Goal: Communication & Community: Share content

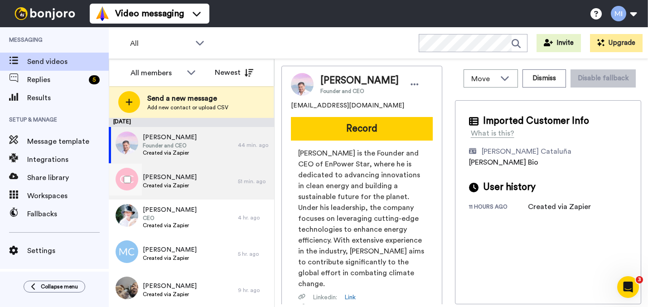
click at [223, 178] on div "Grace Christiansen Created via Zapier" at bounding box center [173, 181] width 129 height 36
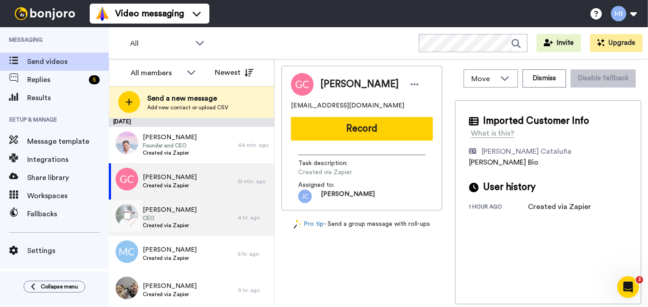
click at [215, 212] on div "Ruth Hoskins CEO Created via Zapier" at bounding box center [173, 217] width 129 height 36
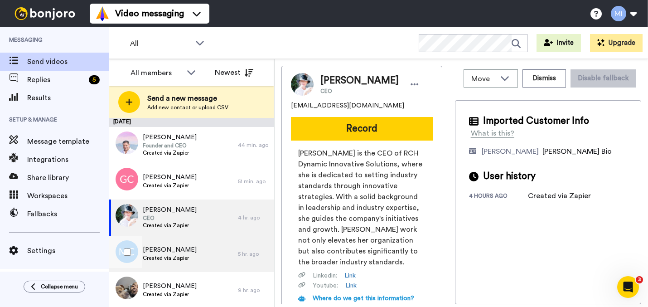
click at [197, 251] on span "Margaret Cahill-Fitzgerald" at bounding box center [170, 249] width 54 height 9
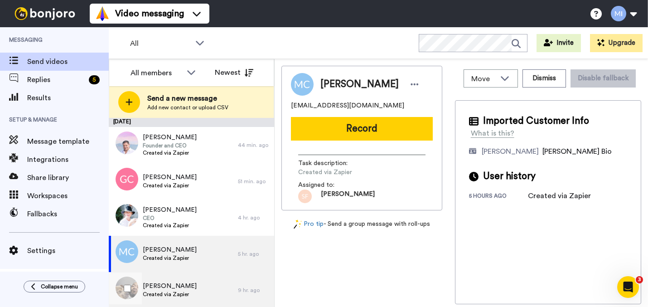
click at [197, 285] on div "RENESHIA HILL Created via Zapier" at bounding box center [173, 290] width 129 height 36
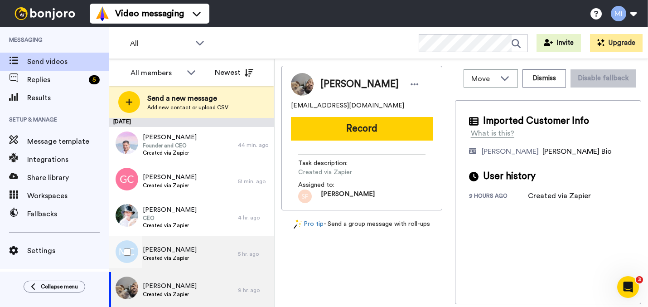
click at [196, 257] on span "Created via Zapier" at bounding box center [170, 257] width 54 height 7
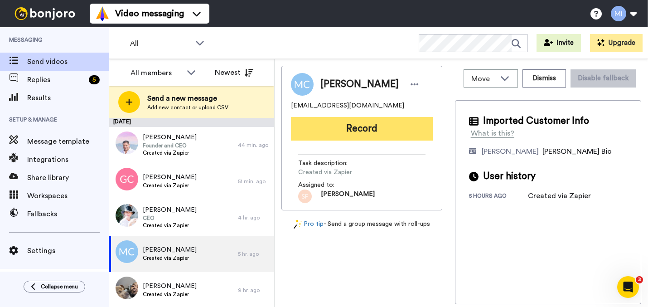
click at [358, 140] on button "Record" at bounding box center [362, 129] width 142 height 24
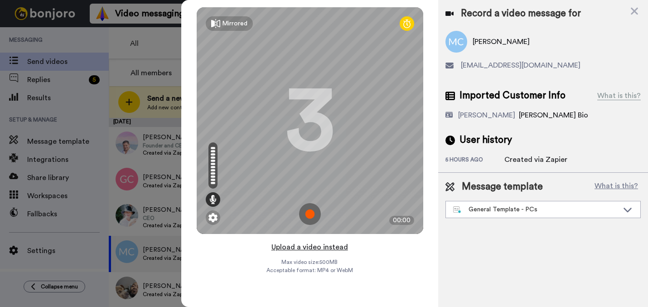
click at [323, 246] on button "Upload a video instead" at bounding box center [310, 247] width 82 height 12
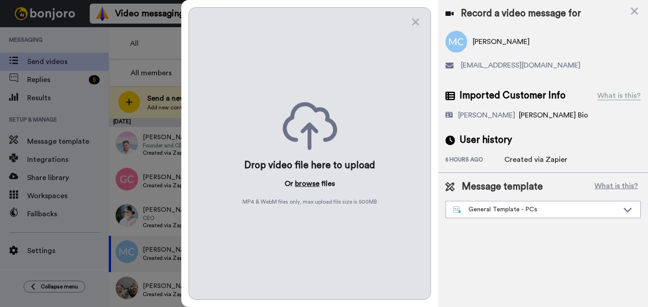
click at [312, 184] on button "browse" at bounding box center [307, 183] width 24 height 11
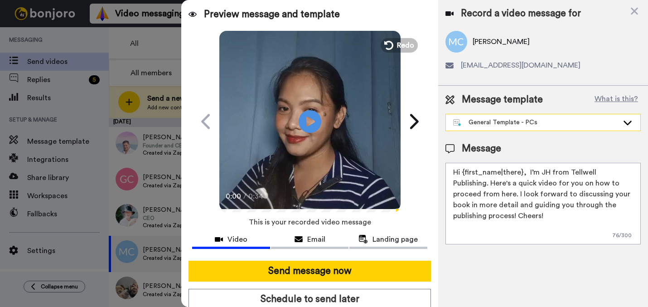
click at [505, 120] on div "General Template - PCs" at bounding box center [535, 122] width 165 height 9
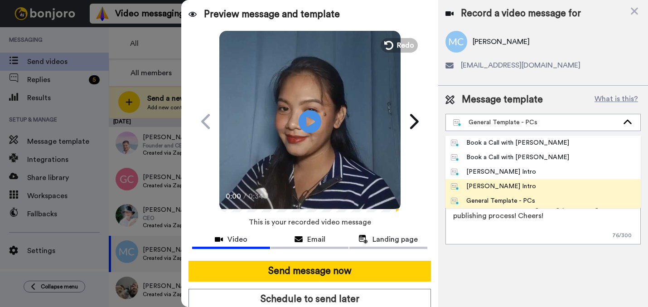
click at [476, 184] on div "[PERSON_NAME] Intro" at bounding box center [494, 186] width 86 height 9
type textarea "Hi {first_name|there}, I’m [PERSON_NAME] from Tellwell Publishing. Here's a qui…"
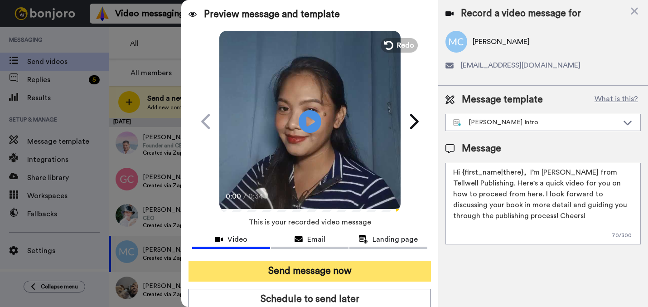
click at [329, 278] on button "Send message now" at bounding box center [309, 270] width 242 height 21
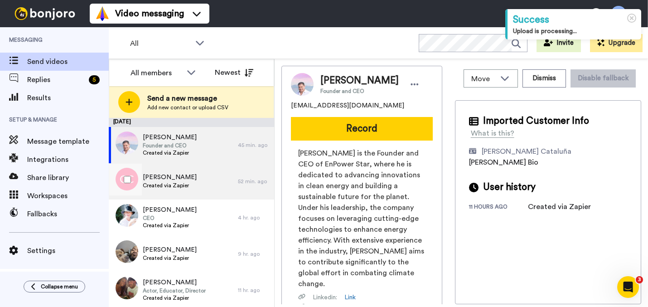
click at [178, 173] on span "[PERSON_NAME]" at bounding box center [170, 177] width 54 height 9
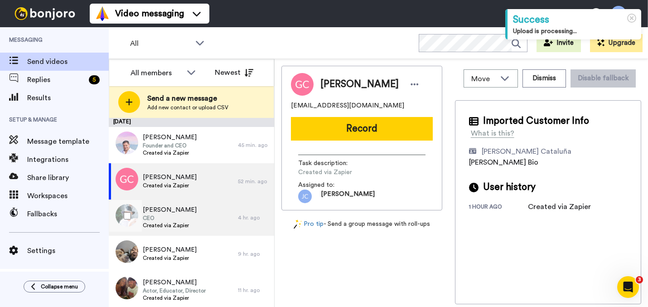
click at [172, 229] on div "Ruth Hoskins CEO Created via Zapier" at bounding box center [170, 217] width 54 height 24
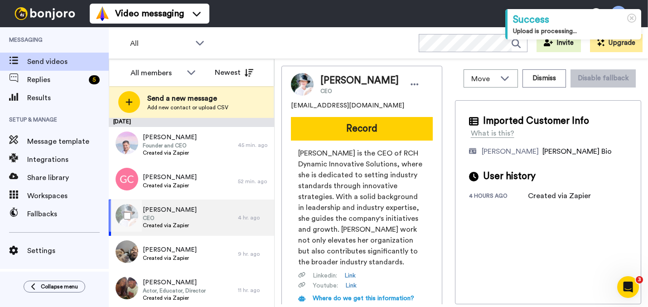
scroll to position [18, 0]
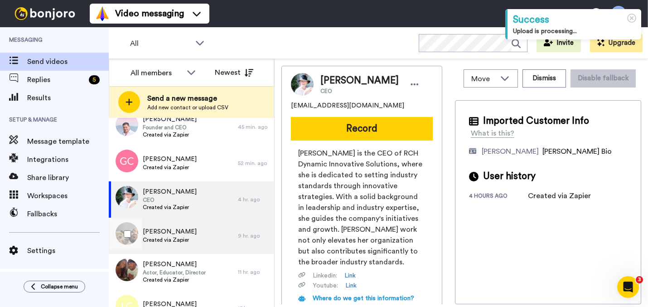
click at [169, 229] on span "[PERSON_NAME]" at bounding box center [170, 231] width 54 height 9
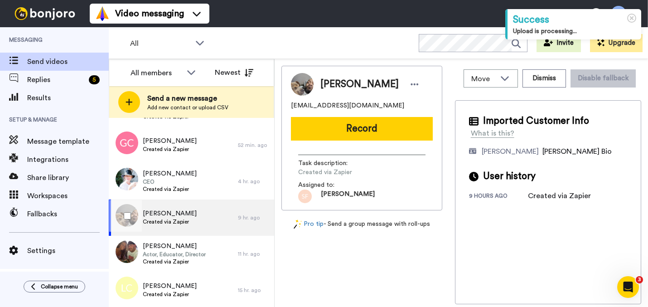
scroll to position [54, 0]
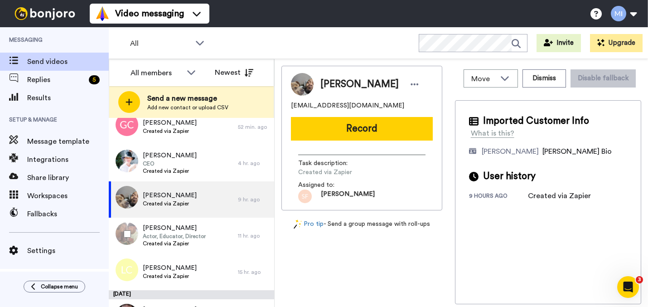
click at [173, 226] on span "[PERSON_NAME]" at bounding box center [174, 227] width 63 height 9
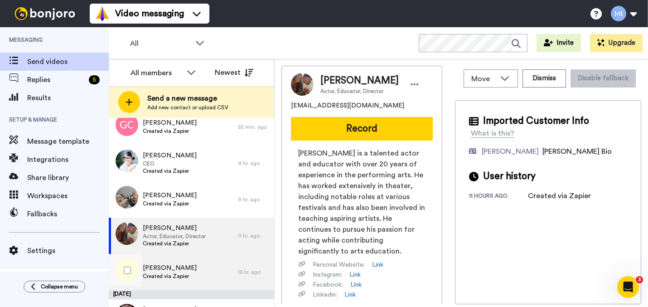
click at [168, 255] on div "Louis Clarke Created via Zapier" at bounding box center [173, 272] width 129 height 36
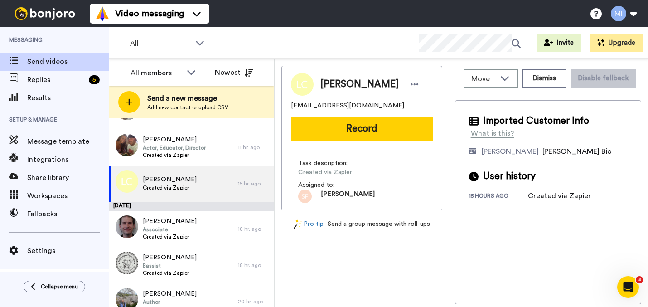
scroll to position [145, 0]
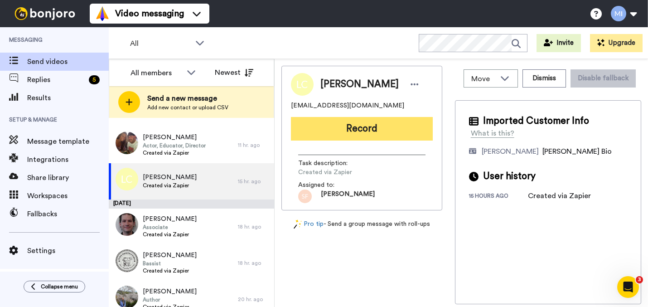
click at [412, 132] on button "Record" at bounding box center [362, 129] width 142 height 24
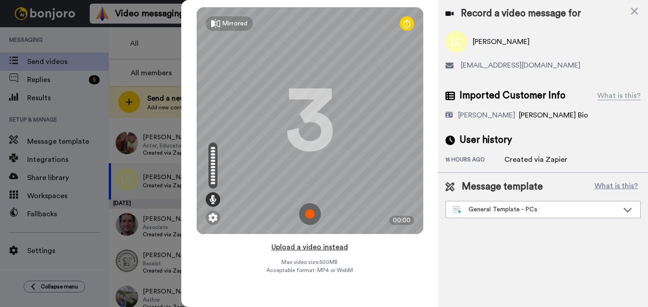
click at [338, 248] on button "Upload a video instead" at bounding box center [310, 247] width 82 height 12
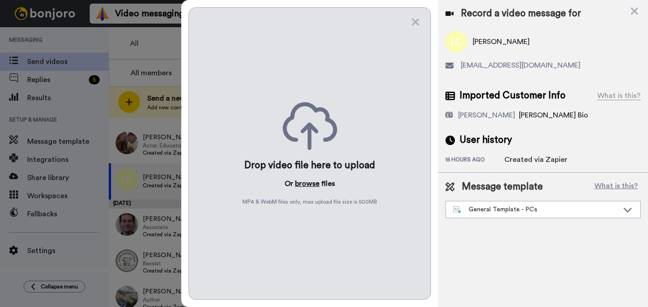
click at [313, 186] on button "browse" at bounding box center [307, 183] width 24 height 11
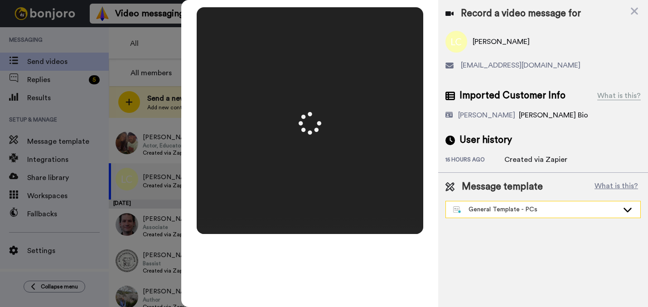
click at [524, 212] on div "General Template - PCs" at bounding box center [535, 209] width 165 height 9
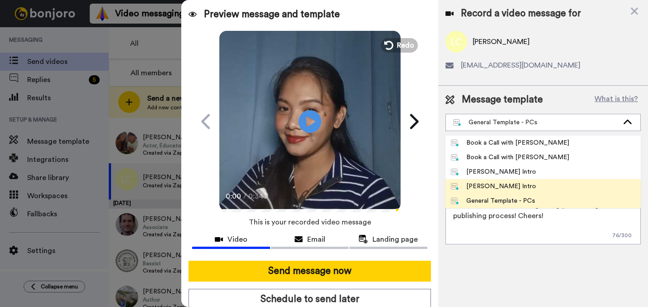
click at [493, 184] on div "[PERSON_NAME] Intro" at bounding box center [494, 186] width 86 height 9
type textarea "Hi {first_name|there}, I’m [PERSON_NAME] from Tellwell Publishing. Here's a qui…"
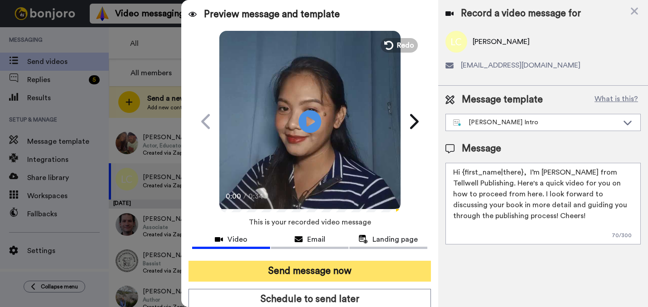
click at [392, 270] on button "Send message now" at bounding box center [309, 270] width 242 height 21
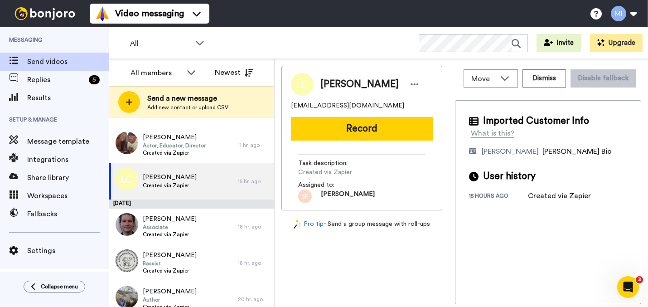
scroll to position [0, 0]
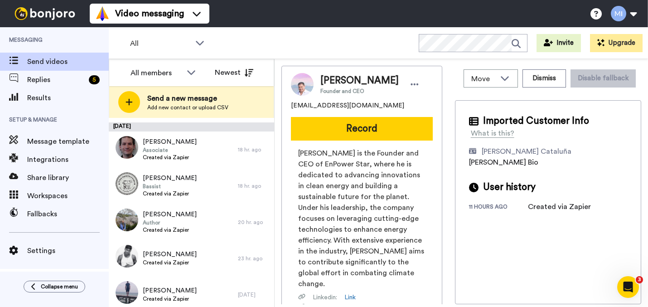
scroll to position [193, 0]
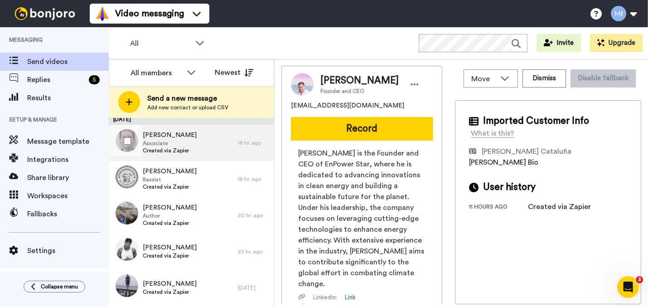
click at [225, 154] on div "Kyle Dapo Associate Created via Zapier" at bounding box center [173, 143] width 129 height 36
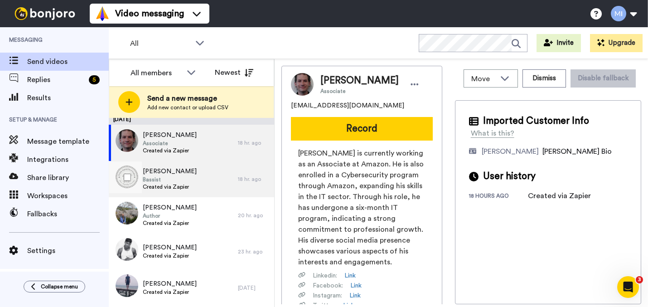
click at [215, 171] on div "Rick Haynes Bassist Created via Zapier" at bounding box center [173, 179] width 129 height 36
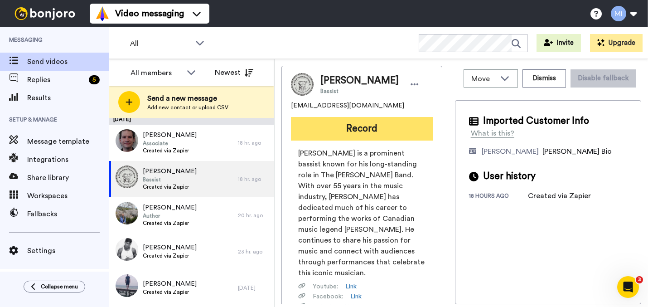
click at [356, 129] on button "Record" at bounding box center [362, 129] width 142 height 24
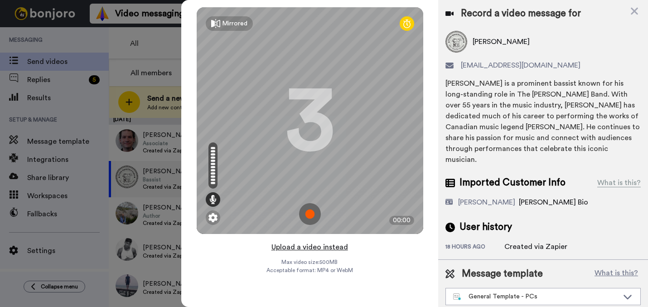
click at [300, 248] on button "Upload a video instead" at bounding box center [310, 247] width 82 height 12
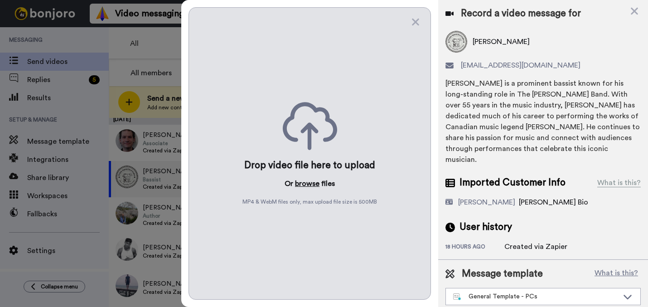
click at [303, 178] on button "browse" at bounding box center [307, 183] width 24 height 11
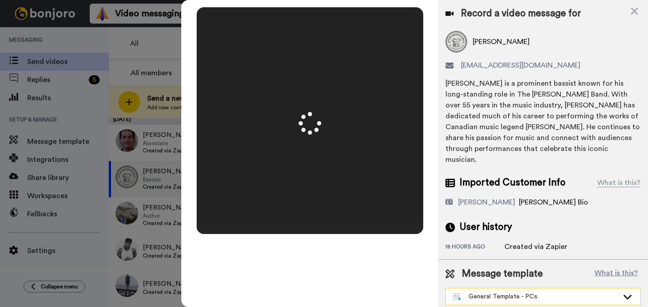
click at [520, 292] on div "General Template - PCs" at bounding box center [535, 296] width 165 height 9
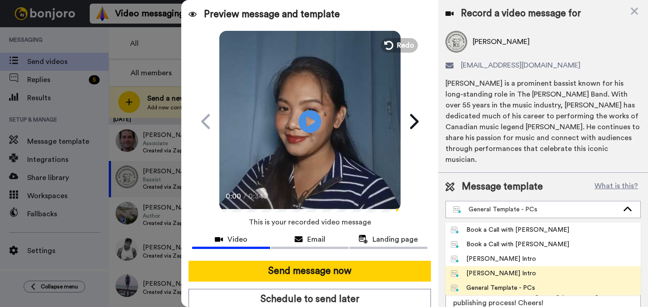
click at [498, 269] on div "[PERSON_NAME] Intro" at bounding box center [494, 273] width 86 height 9
type textarea "Hi {first_name|there}, I’m [PERSON_NAME] from Tellwell Publishing. Here's a qui…"
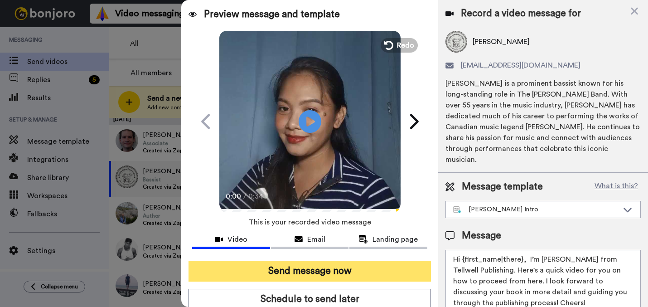
click at [386, 270] on button "Send message now" at bounding box center [309, 270] width 242 height 21
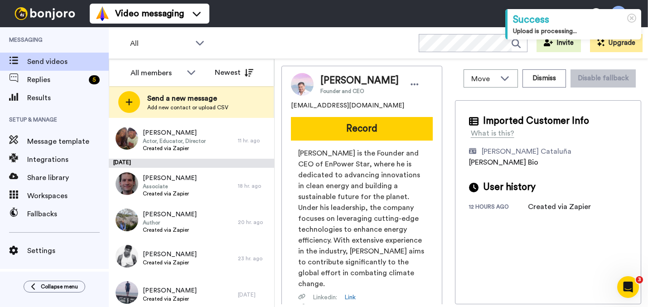
scroll to position [165, 0]
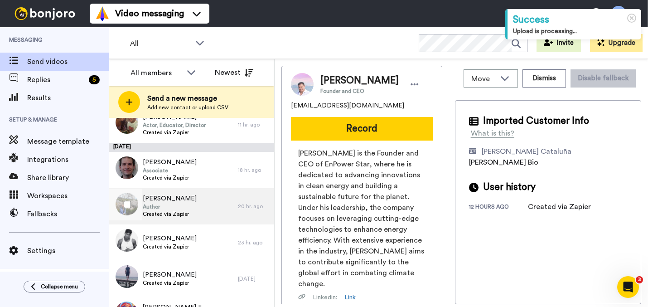
click at [188, 207] on div "[PERSON_NAME] Author Created via Zapier" at bounding box center [173, 206] width 129 height 36
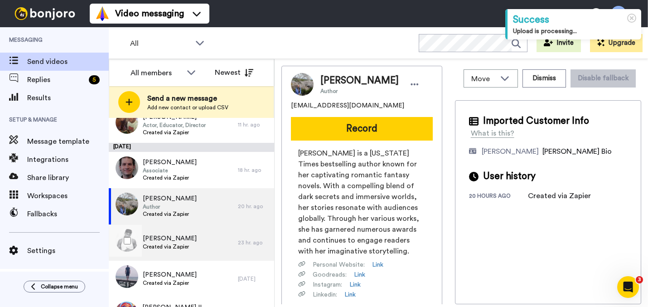
click at [186, 239] on span "[PERSON_NAME]" at bounding box center [170, 238] width 54 height 9
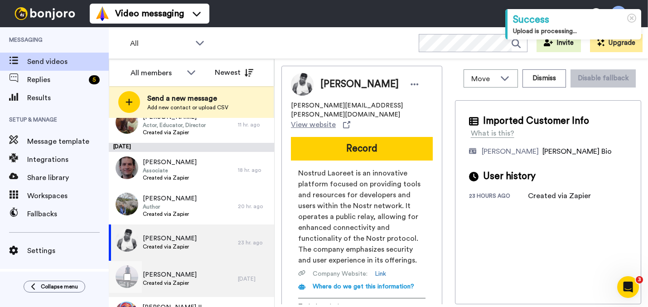
click at [187, 274] on span "NIKI MCCROSSAN" at bounding box center [170, 274] width 54 height 9
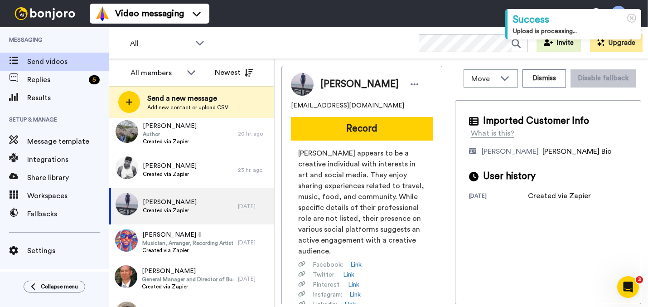
scroll to position [241, 0]
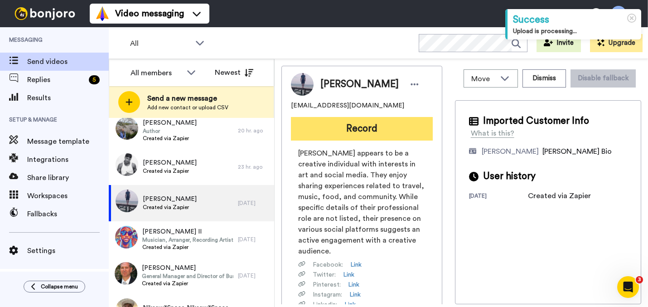
click at [353, 136] on button "Record" at bounding box center [362, 129] width 142 height 24
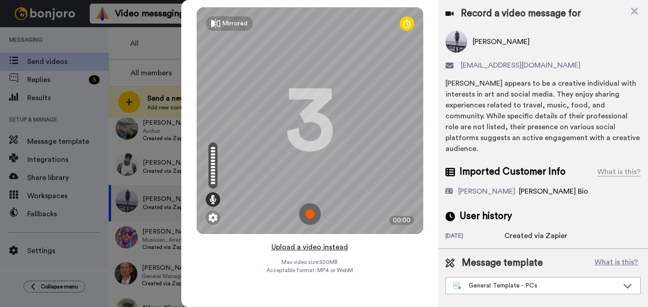
click at [313, 248] on button "Upload a video instead" at bounding box center [310, 247] width 82 height 12
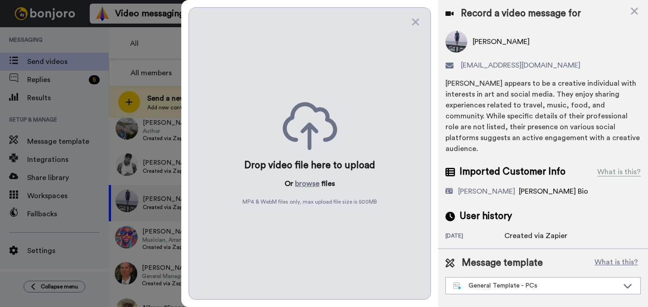
click at [313, 189] on div "Drop video file here to upload Or browse files MP4 & WebM files only, max uploa…" at bounding box center [309, 153] width 242 height 292
click at [313, 185] on button "browse" at bounding box center [307, 183] width 24 height 11
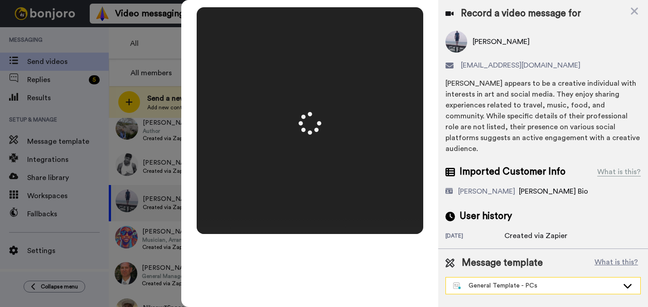
click at [488, 272] on div "Message template What is this? General Template - PCs Book a Call with Bruce Bo…" at bounding box center [543, 275] width 210 height 53
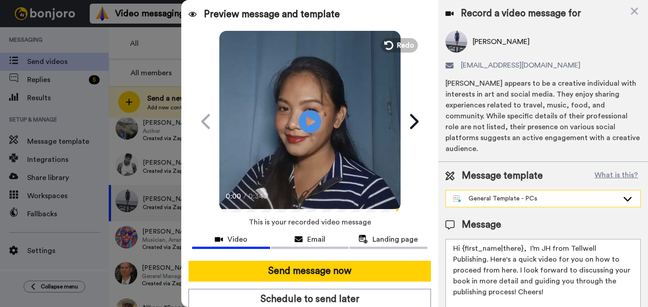
click at [494, 200] on div "General Template - PCs" at bounding box center [535, 198] width 165 height 9
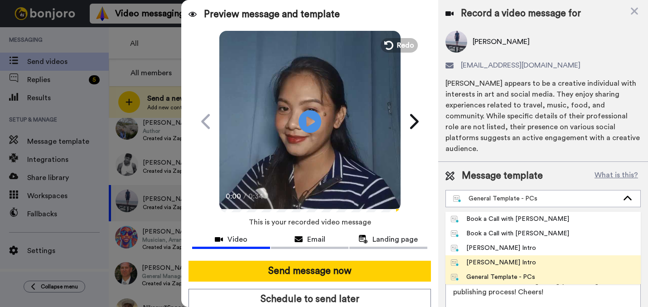
click at [480, 262] on div "[PERSON_NAME] Intro" at bounding box center [494, 262] width 86 height 9
type textarea "Hi {first_name|there}, I’m [PERSON_NAME] from Tellwell Publishing. Here's a qui…"
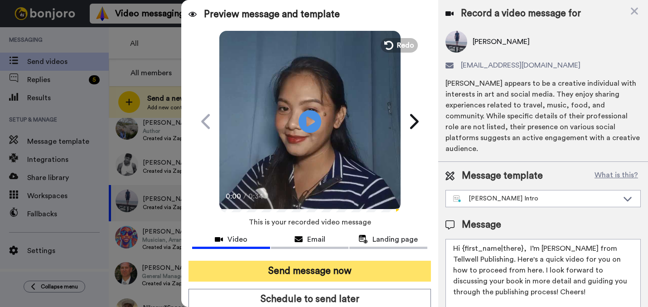
click at [379, 272] on button "Send message now" at bounding box center [309, 270] width 242 height 21
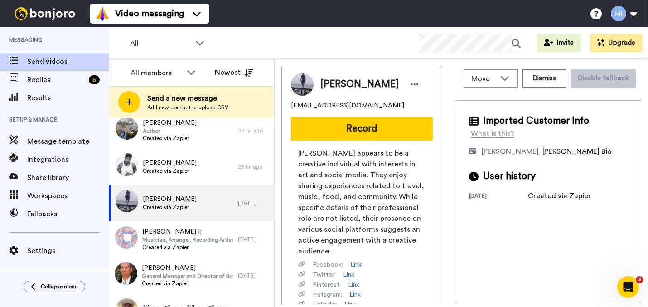
scroll to position [0, 0]
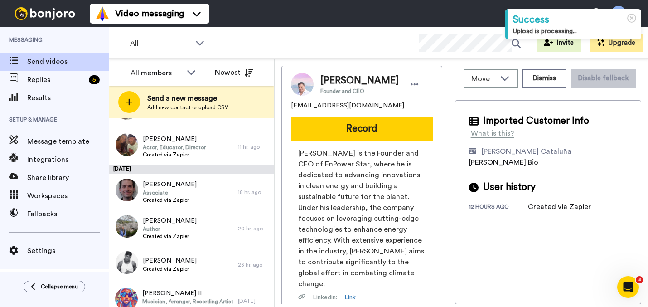
scroll to position [144, 0]
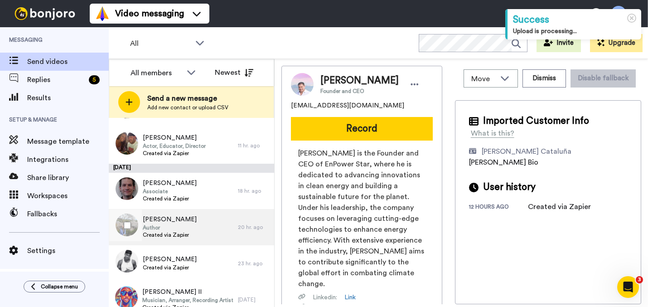
click at [169, 231] on span "Created via Zapier" at bounding box center [170, 234] width 54 height 7
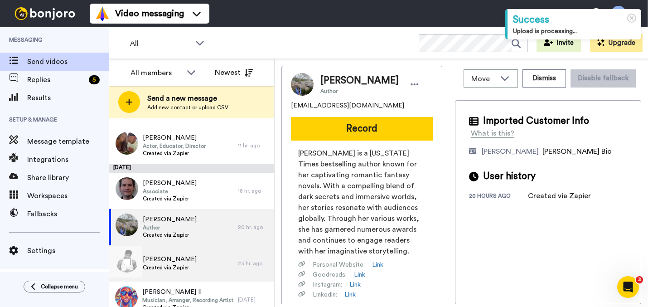
click at [173, 251] on div "Deangelo Mcfarlane Created via Zapier" at bounding box center [173, 263] width 129 height 36
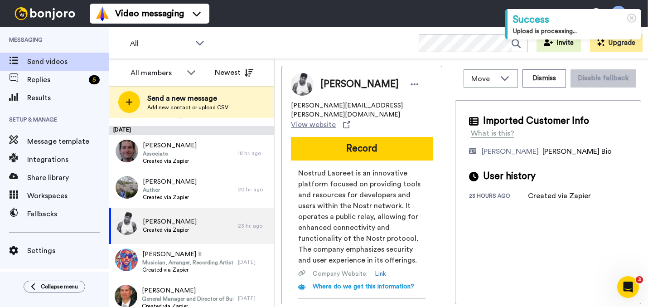
scroll to position [183, 0]
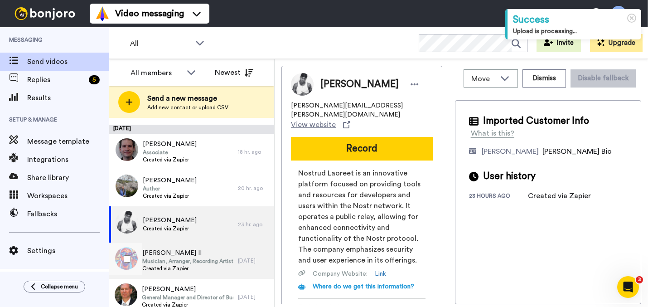
click at [202, 264] on span "Musician, Arranger, Recording Artist, Composer" at bounding box center [187, 260] width 91 height 7
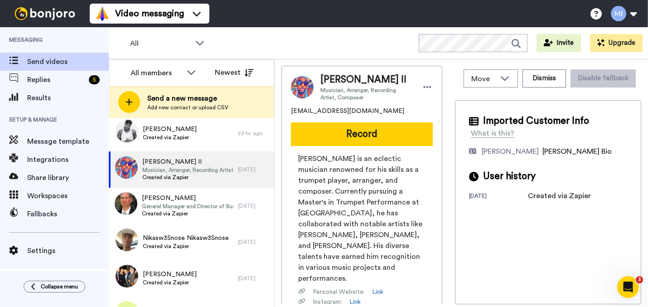
scroll to position [276, 0]
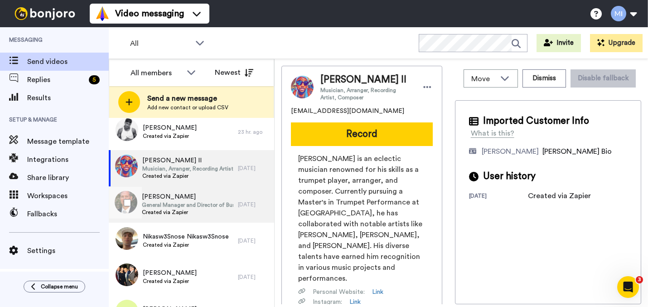
click at [211, 211] on span "Created via Zapier" at bounding box center [187, 211] width 91 height 7
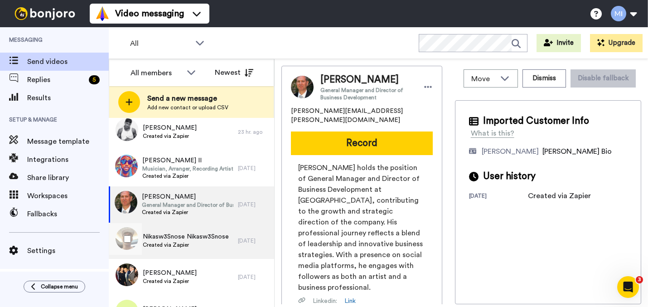
click at [190, 250] on div "Nikasw3Snose Nikasw3Snose Created via Zapier" at bounding box center [173, 240] width 129 height 36
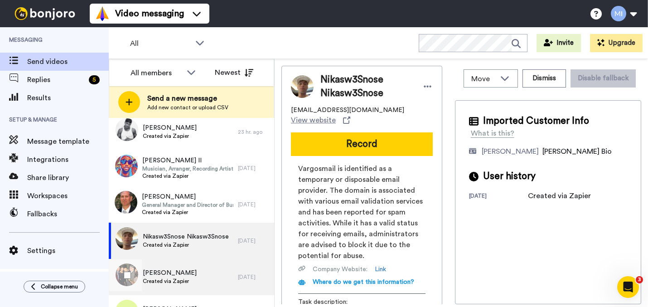
click at [186, 274] on span "[PERSON_NAME]" at bounding box center [170, 272] width 54 height 9
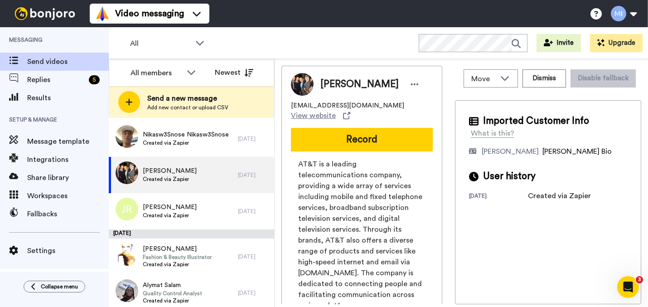
scroll to position [394, 0]
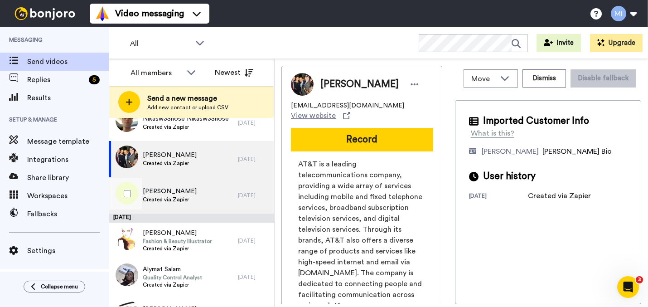
click at [215, 210] on div "Jane Roberts Created via Zapier" at bounding box center [173, 195] width 129 height 36
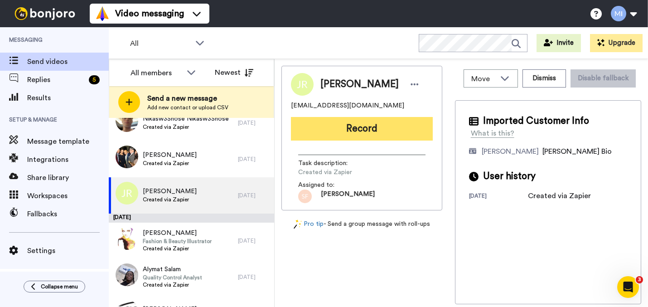
click at [371, 135] on button "Record" at bounding box center [362, 129] width 142 height 24
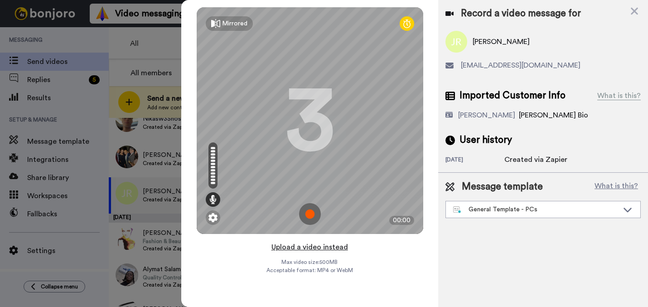
click at [306, 248] on button "Upload a video instead" at bounding box center [310, 247] width 82 height 12
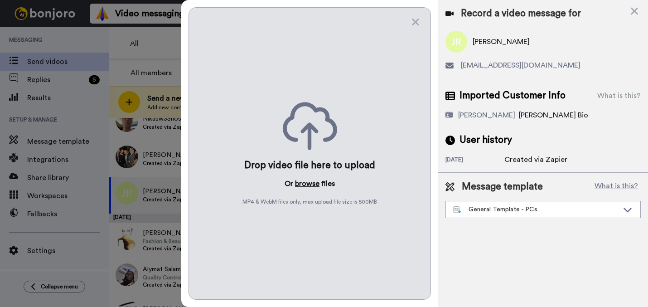
click at [309, 187] on button "browse" at bounding box center [307, 183] width 24 height 11
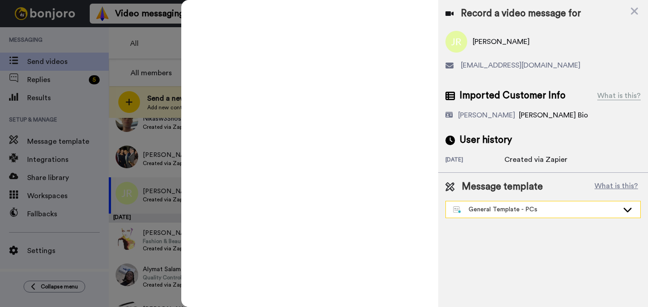
click at [505, 211] on div "General Template - PCs" at bounding box center [535, 209] width 165 height 9
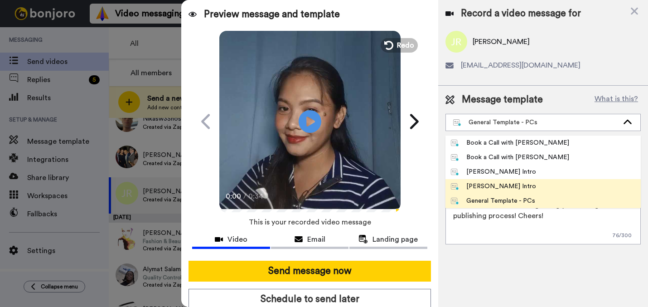
click at [492, 186] on div "[PERSON_NAME] Intro" at bounding box center [494, 186] width 86 height 9
type textarea "Hi {first_name|there}, I’m [PERSON_NAME] from Tellwell Publishing. Here's a qui…"
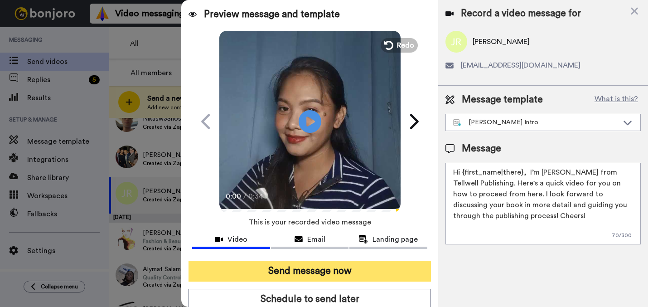
click at [362, 272] on button "Send message now" at bounding box center [309, 270] width 242 height 21
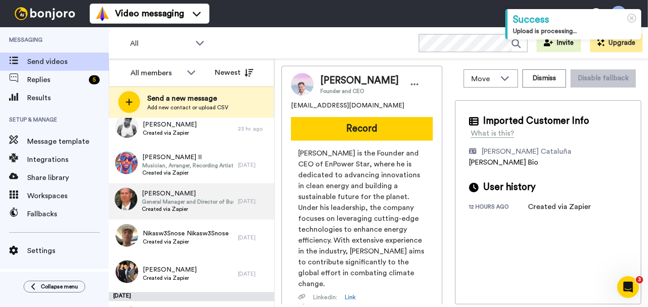
scroll to position [277, 0]
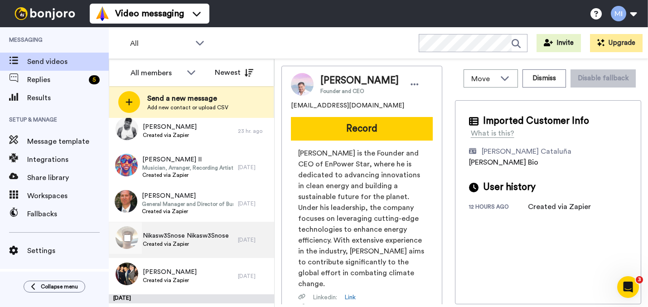
click at [228, 224] on div "Nikasw3Snose Nikasw3Snose Created via Zapier" at bounding box center [173, 239] width 129 height 36
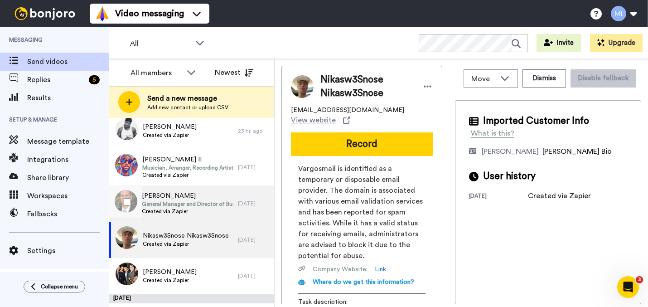
click at [221, 213] on span "Created via Zapier" at bounding box center [187, 210] width 91 height 7
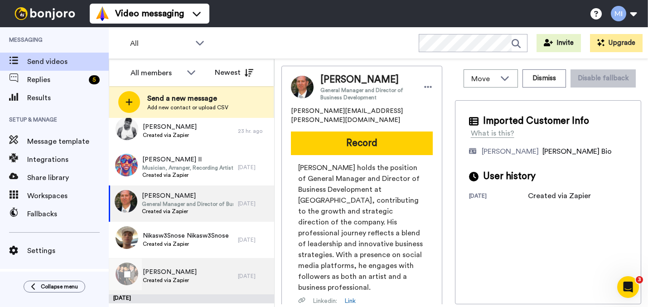
click at [209, 273] on div "[PERSON_NAME] Created via Zapier" at bounding box center [173, 276] width 129 height 36
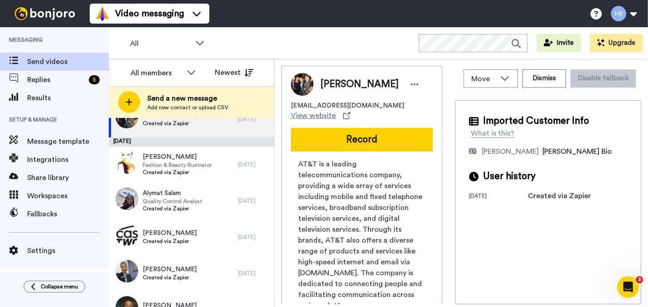
scroll to position [436, 0]
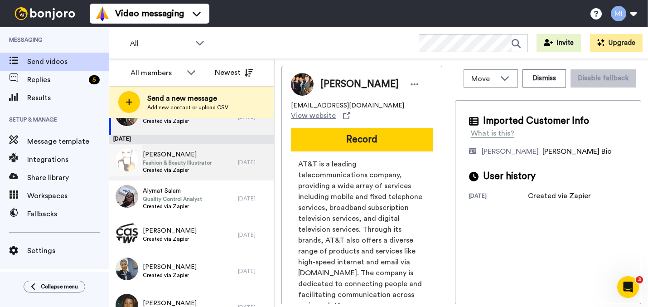
click at [212, 176] on div "[PERSON_NAME] Fashion & Beauty Illustrator Created via Zapier" at bounding box center [173, 162] width 129 height 36
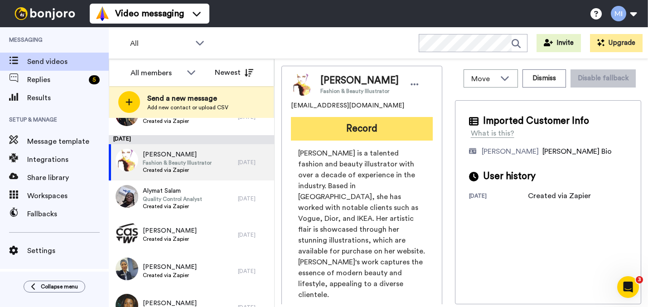
click at [369, 125] on button "Record" at bounding box center [362, 129] width 142 height 24
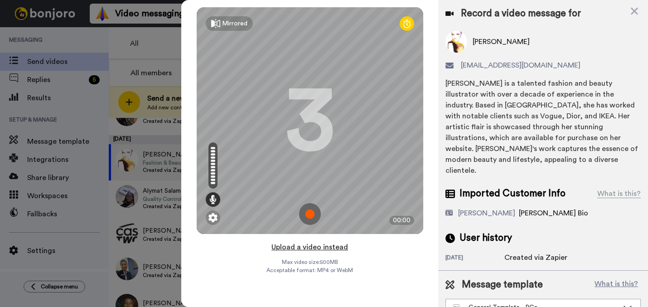
click at [318, 247] on button "Upload a video instead" at bounding box center [310, 247] width 82 height 12
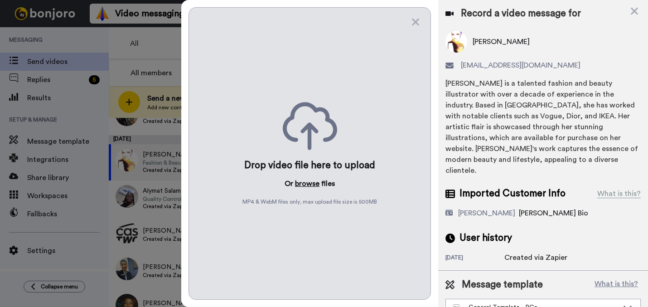
click at [308, 178] on button "browse" at bounding box center [307, 183] width 24 height 11
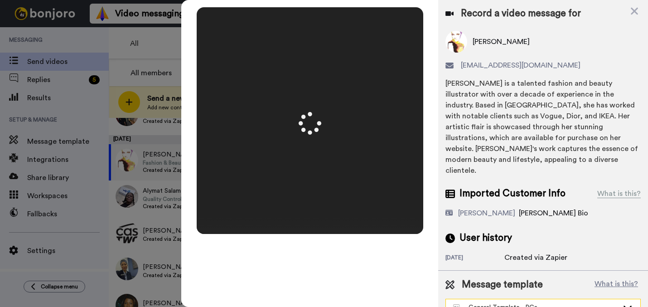
click at [521, 303] on div "General Template - PCs" at bounding box center [535, 307] width 165 height 9
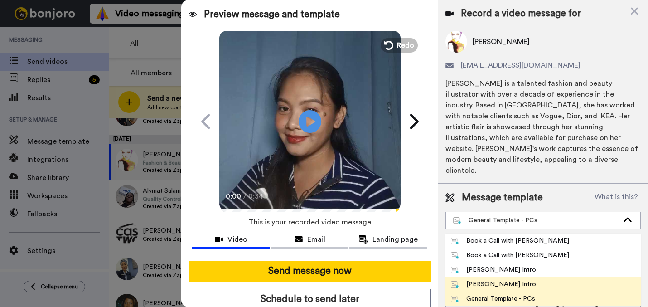
click at [506, 279] on div "[PERSON_NAME] Intro" at bounding box center [494, 283] width 86 height 9
type textarea "Hi {first_name|there}, I’m [PERSON_NAME] from Tellwell Publishing. Here's a qui…"
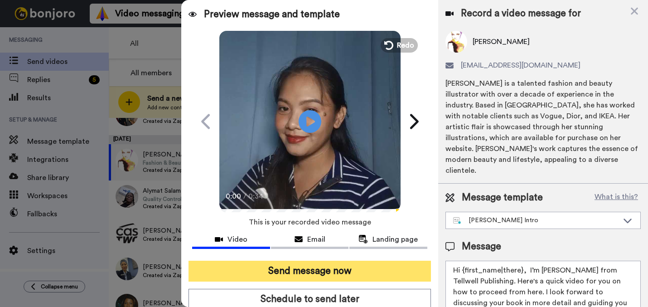
click at [376, 270] on button "Send message now" at bounding box center [309, 270] width 242 height 21
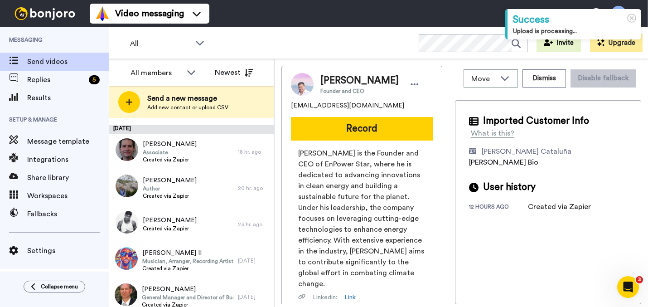
scroll to position [186, 0]
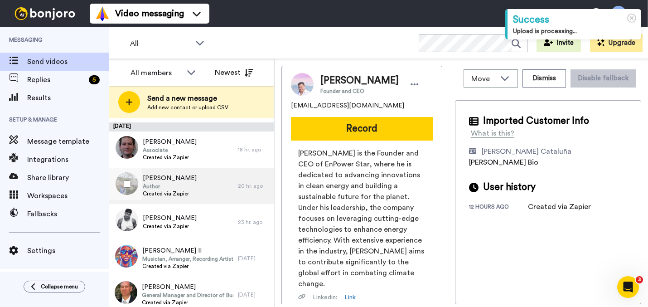
click at [218, 168] on div "Mary Pearson Author Created via Zapier" at bounding box center [173, 186] width 129 height 36
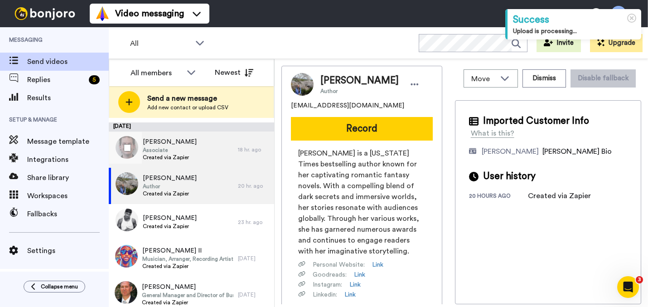
click at [219, 152] on div "Kyle Dapo Associate Created via Zapier" at bounding box center [173, 149] width 129 height 36
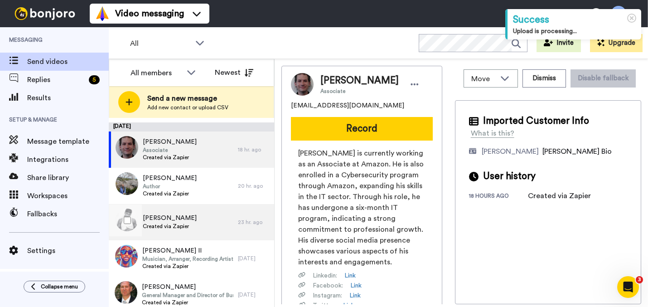
click at [197, 228] on span "Created via Zapier" at bounding box center [170, 225] width 54 height 7
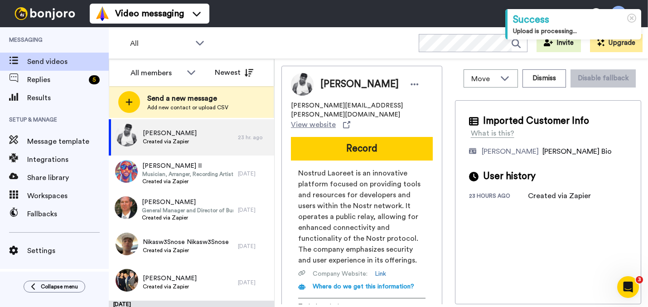
scroll to position [272, 0]
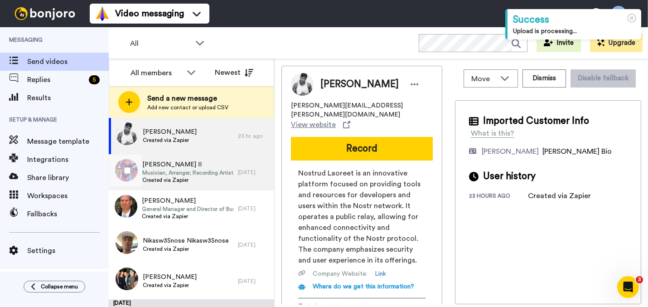
click at [211, 173] on span "Musician, Arranger, Recording Artist, Composer" at bounding box center [187, 172] width 91 height 7
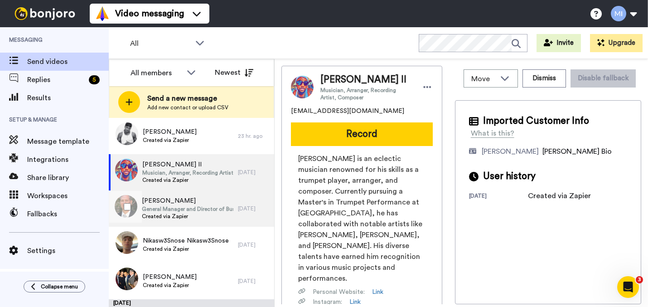
click at [209, 199] on span "[PERSON_NAME]" at bounding box center [187, 200] width 91 height 9
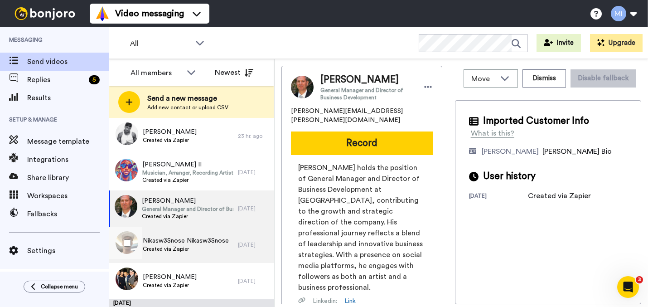
click at [197, 236] on div "Nikasw3Snose Nikasw3Snose Created via Zapier" at bounding box center [173, 244] width 129 height 36
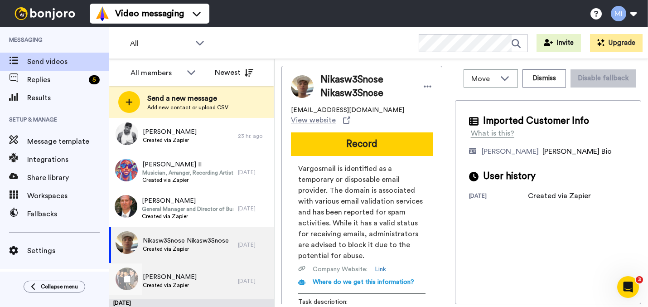
click at [189, 279] on span "[PERSON_NAME]" at bounding box center [170, 276] width 54 height 9
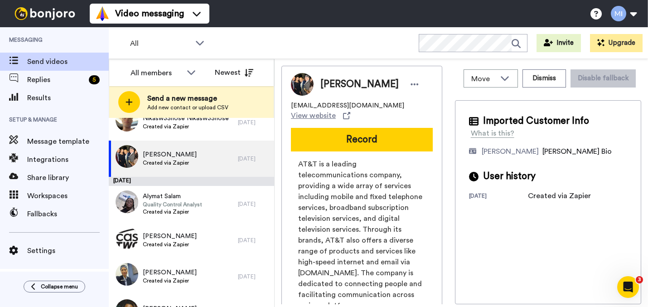
scroll to position [398, 0]
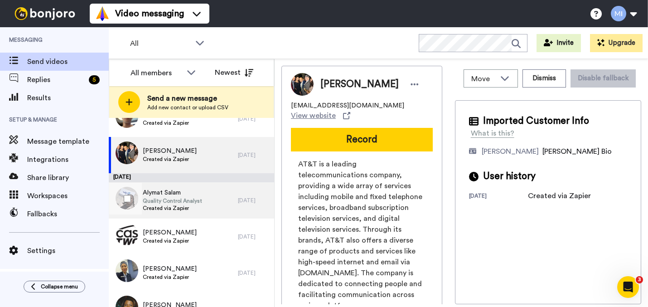
click at [220, 214] on div "Alymat Salam Quality Control Analyst Created via Zapier" at bounding box center [173, 200] width 129 height 36
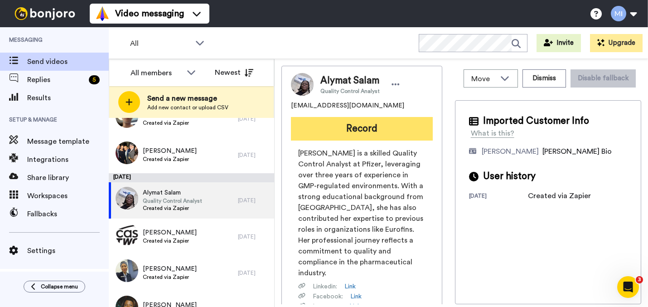
click at [375, 134] on button "Record" at bounding box center [362, 129] width 142 height 24
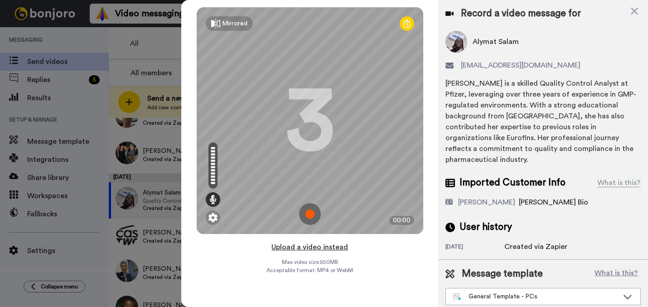
click at [332, 248] on button "Upload a video instead" at bounding box center [310, 247] width 82 height 12
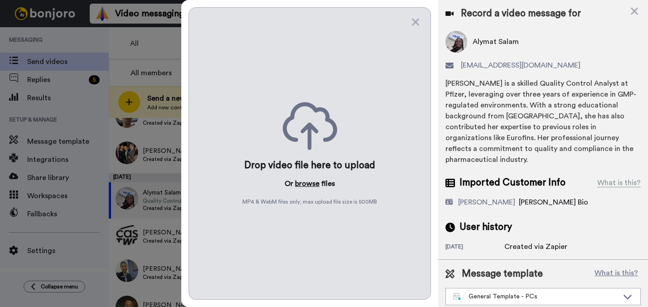
click at [311, 183] on button "browse" at bounding box center [307, 183] width 24 height 11
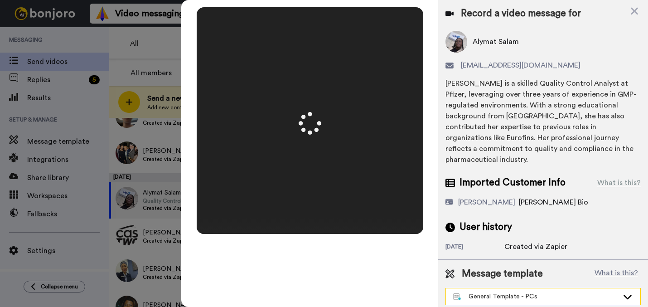
click at [525, 292] on div "General Template - PCs" at bounding box center [535, 296] width 165 height 9
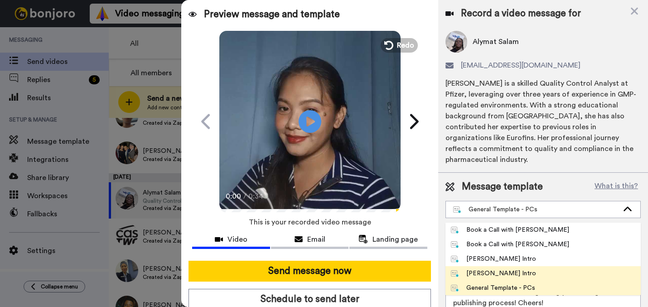
click at [487, 274] on div "[PERSON_NAME] Intro" at bounding box center [494, 273] width 86 height 9
type textarea "Hi {first_name|there}, I’m [PERSON_NAME] from Tellwell Publishing. Here's a qui…"
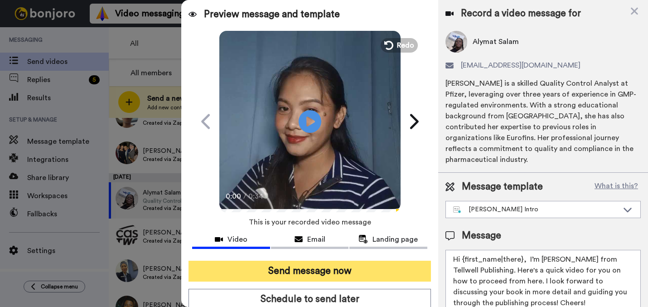
click at [368, 268] on button "Send message now" at bounding box center [309, 270] width 242 height 21
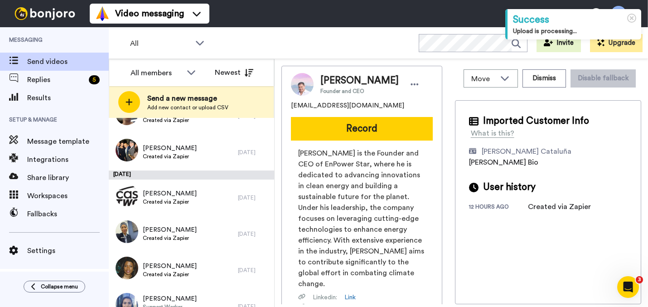
scroll to position [399, 0]
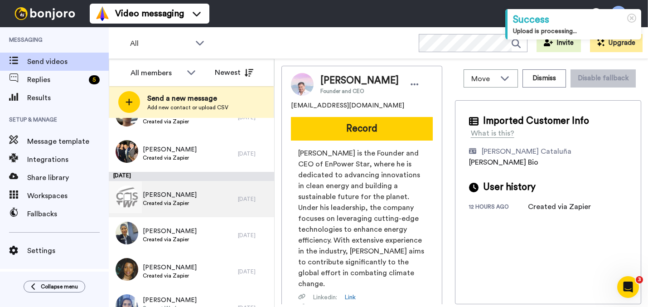
click at [199, 205] on div "[PERSON_NAME] Created via Zapier" at bounding box center [173, 199] width 129 height 36
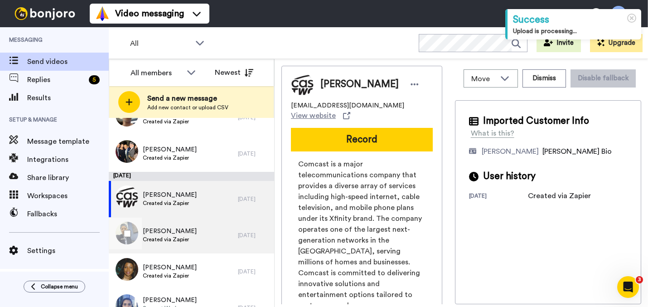
click at [201, 240] on div "[PERSON_NAME] Created via Zapier" at bounding box center [173, 235] width 129 height 36
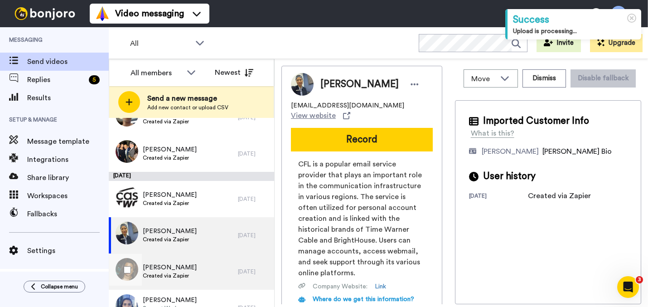
click at [197, 274] on div "[PERSON_NAME] Created via Zapier" at bounding box center [173, 271] width 129 height 36
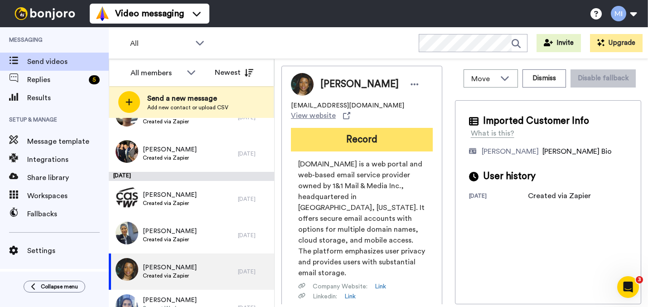
click at [389, 128] on button "Record" at bounding box center [362, 140] width 142 height 24
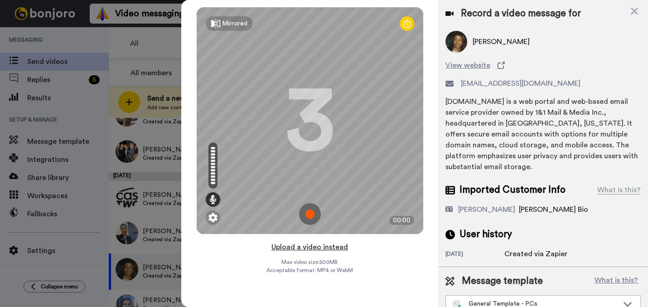
click at [328, 242] on button "Upload a video instead" at bounding box center [310, 247] width 82 height 12
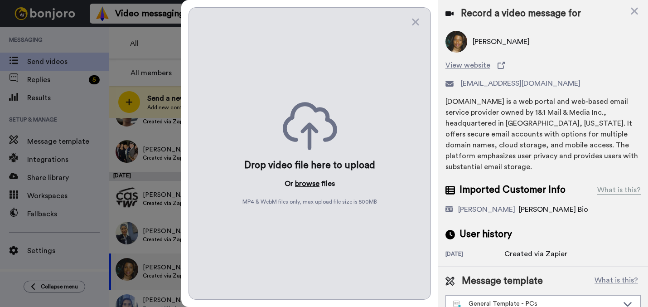
click at [297, 183] on button "browse" at bounding box center [307, 183] width 24 height 11
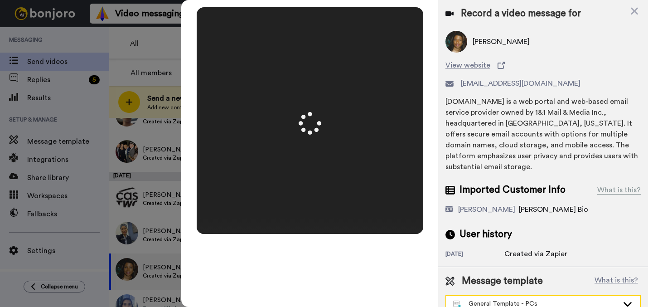
click at [494, 300] on div "General Template - PCs" at bounding box center [535, 303] width 165 height 9
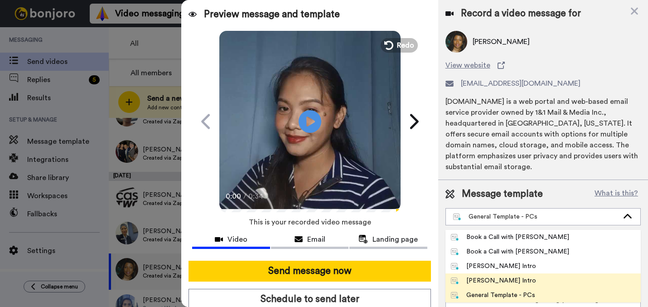
click at [489, 279] on div "[PERSON_NAME] Intro" at bounding box center [494, 280] width 86 height 9
type textarea "Hi {first_name|there}, I’m [PERSON_NAME] from Tellwell Publishing. Here's a qui…"
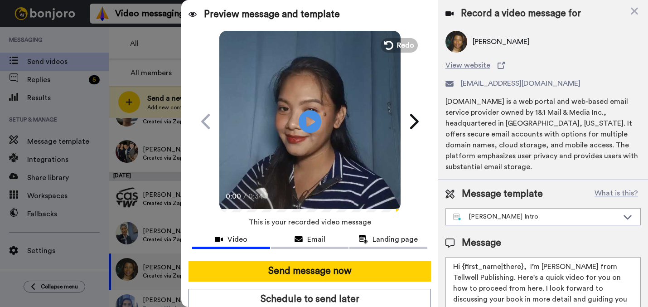
click at [408, 259] on div at bounding box center [309, 256] width 235 height 7
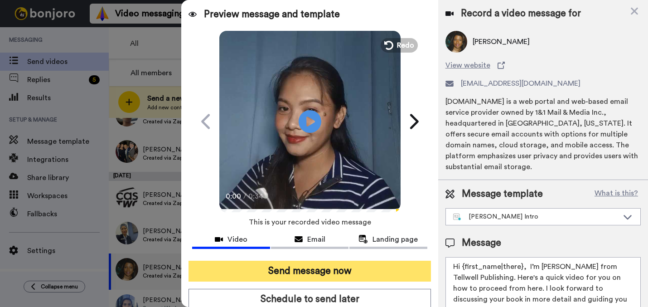
click button "Send message now"
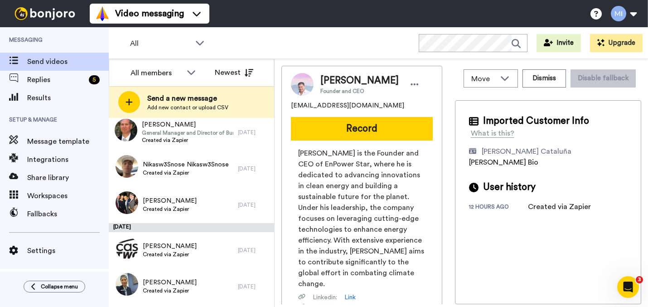
scroll to position [352, 0]
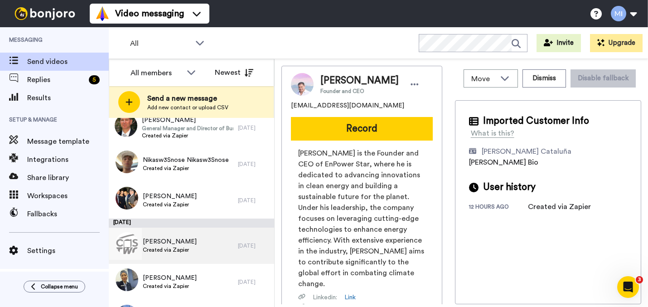
click at [210, 241] on div "Sandra Daniel Created via Zapier" at bounding box center [173, 245] width 129 height 36
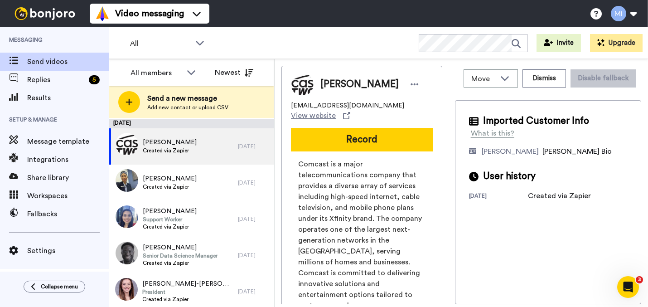
scroll to position [490, 0]
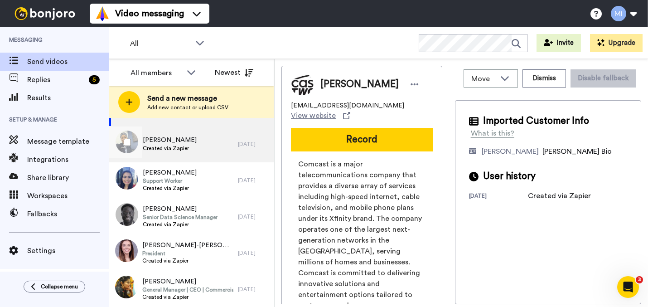
click at [204, 156] on div "Rosemary Morrison Created via Zapier" at bounding box center [173, 144] width 129 height 36
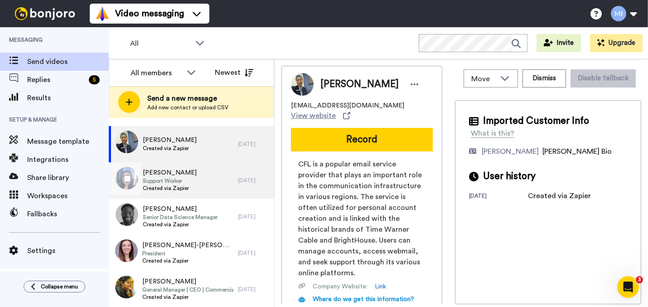
click at [201, 179] on div "Zuheerah Rafique Support Worker Created via Zapier" at bounding box center [173, 180] width 129 height 36
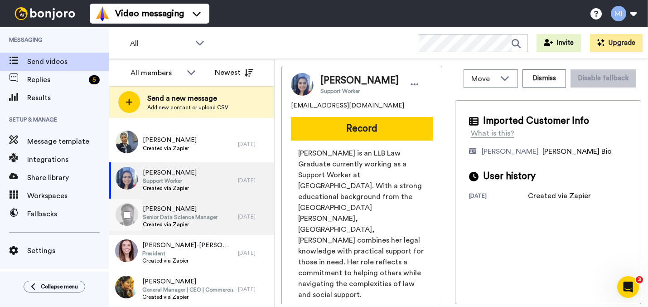
click at [196, 211] on span "Sylvester Juwe" at bounding box center [180, 208] width 75 height 9
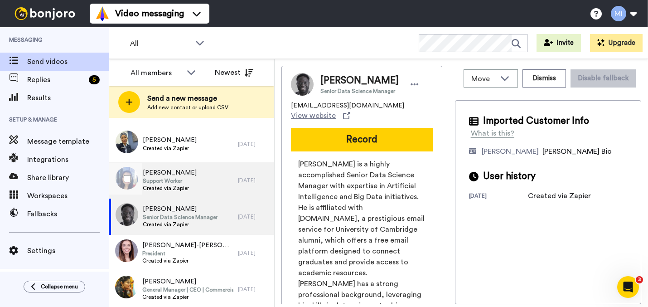
click at [202, 184] on div "Zuheerah Rafique Support Worker Created via Zapier" at bounding box center [173, 180] width 129 height 36
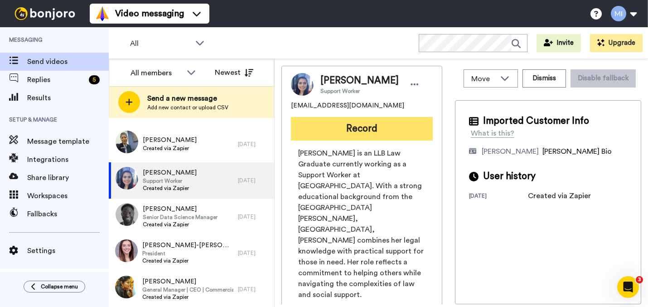
click at [355, 130] on button "Record" at bounding box center [362, 129] width 142 height 24
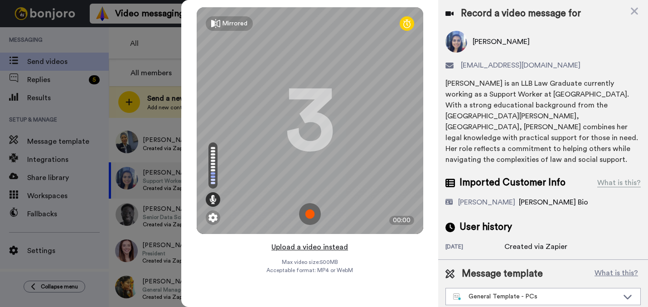
click at [302, 248] on button "Upload a video instead" at bounding box center [310, 247] width 82 height 12
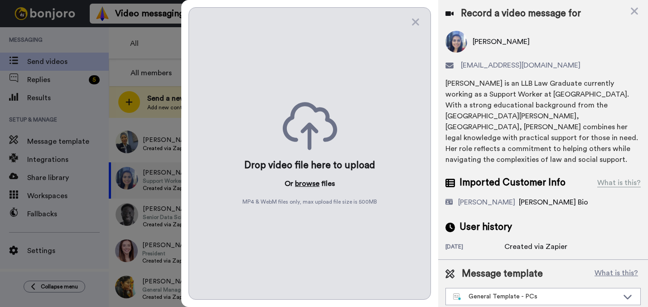
click at [306, 180] on button "browse" at bounding box center [307, 183] width 24 height 11
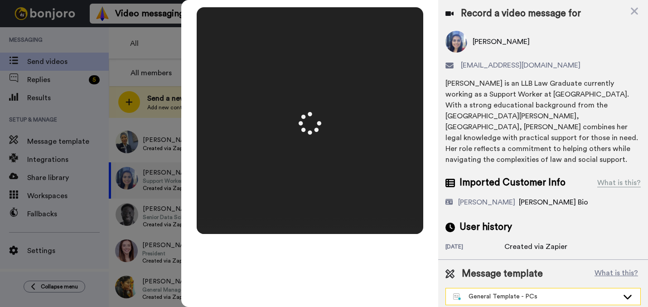
click at [563, 292] on div "General Template - PCs" at bounding box center [535, 296] width 165 height 9
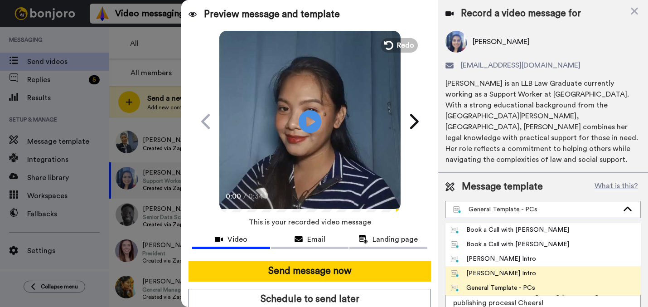
click at [521, 266] on li "Marjorie Bonjoro Intro" at bounding box center [542, 273] width 195 height 14
type textarea "Hi {first_name|there}, I’m Marjorie from Tellwell Publishing. Here's a quick vi…"
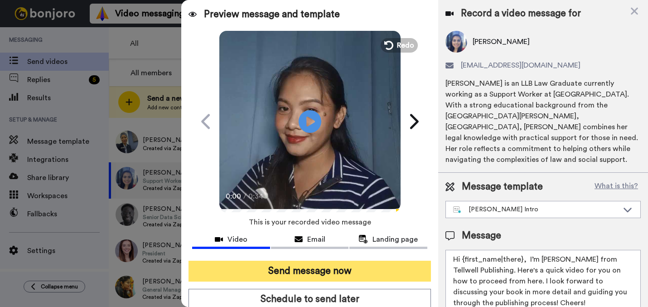
click at [372, 266] on button "Send message now" at bounding box center [309, 270] width 242 height 21
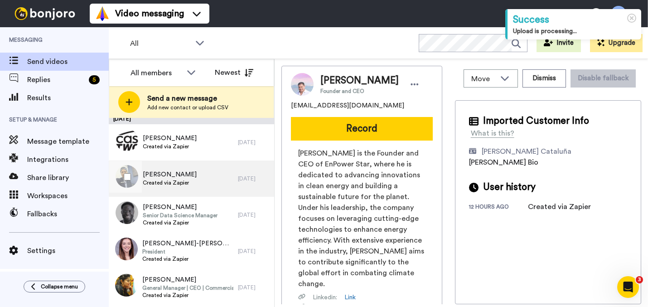
click at [212, 183] on div "[PERSON_NAME] Created via Zapier" at bounding box center [173, 178] width 129 height 36
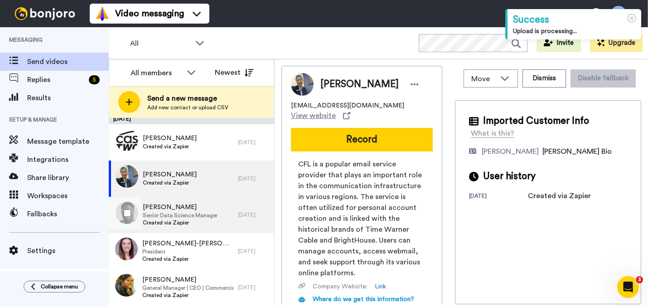
click at [211, 205] on span "[PERSON_NAME]" at bounding box center [180, 206] width 75 height 9
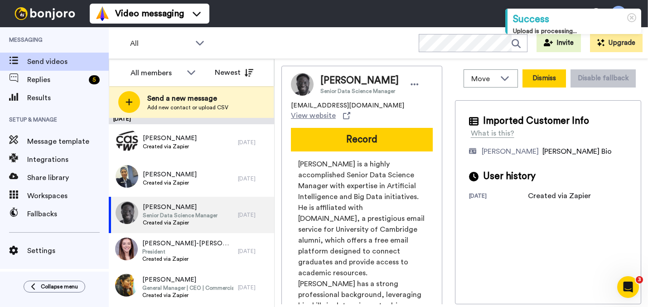
click at [537, 81] on button "Dismiss" at bounding box center [543, 78] width 43 height 18
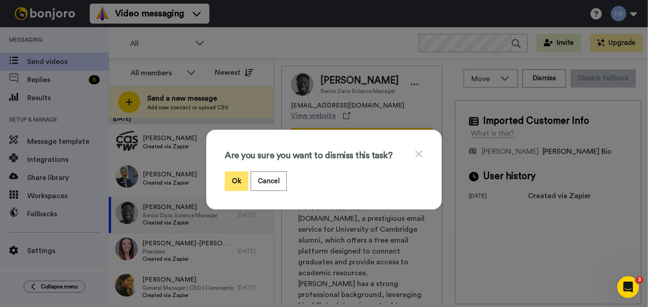
click at [230, 180] on button "Ok" at bounding box center [237, 180] width 24 height 19
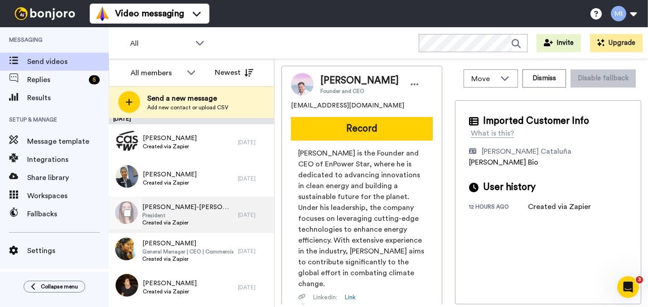
click at [205, 221] on span "Created via Zapier" at bounding box center [187, 222] width 91 height 7
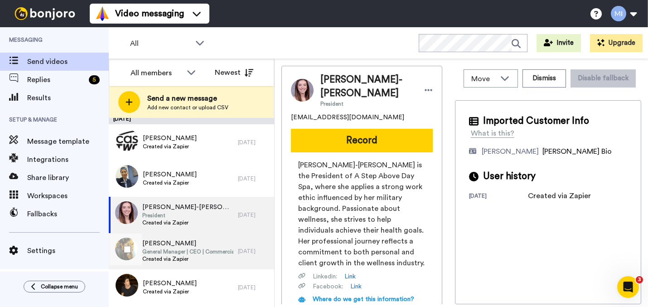
click at [201, 248] on span "General Manager | CEO | Commercial | CFO" at bounding box center [187, 251] width 91 height 7
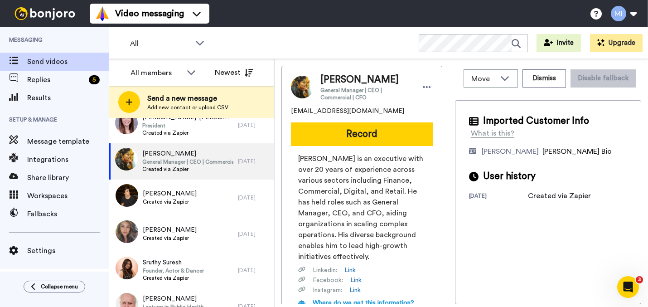
scroll to position [551, 0]
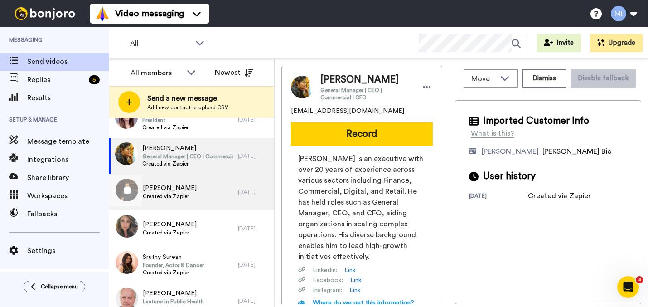
click at [197, 200] on div "Daniel Meguille Created via Zapier" at bounding box center [173, 192] width 129 height 36
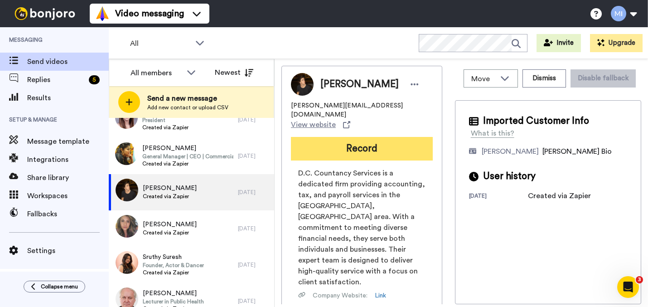
click at [353, 149] on button "Record" at bounding box center [362, 149] width 142 height 24
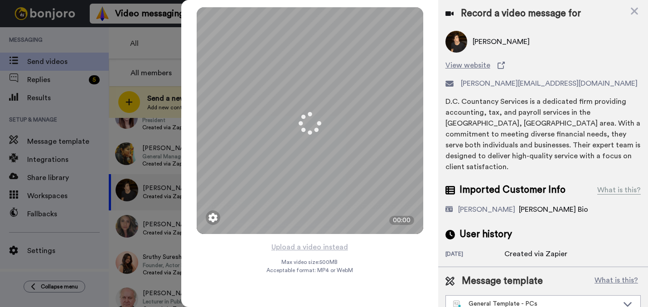
click at [316, 246] on button "Upload a video instead" at bounding box center [310, 247] width 82 height 12
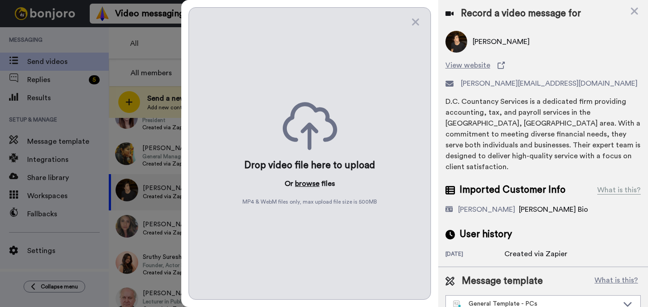
click at [301, 183] on button "browse" at bounding box center [307, 183] width 24 height 11
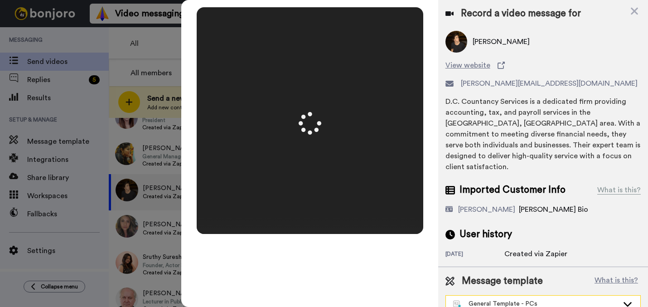
click at [545, 299] on div "General Template - PCs" at bounding box center [535, 303] width 165 height 9
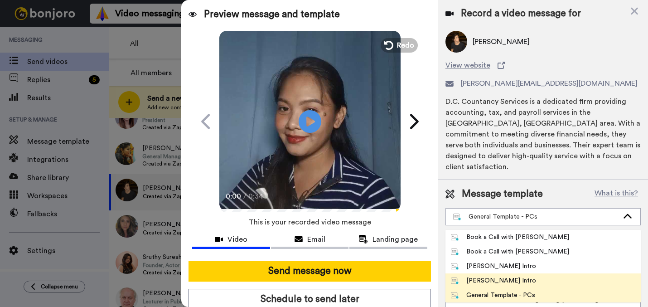
click at [526, 273] on li "[PERSON_NAME] Intro" at bounding box center [542, 280] width 195 height 14
type textarea "Hi {first_name|there}, I’m [PERSON_NAME] from Tellwell Publishing. Here's a qui…"
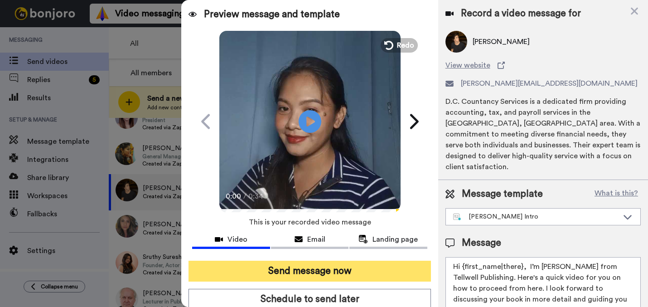
click at [379, 274] on button "Send message now" at bounding box center [309, 270] width 242 height 21
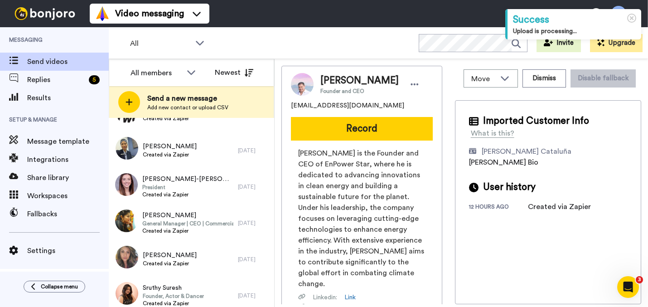
scroll to position [483, 0]
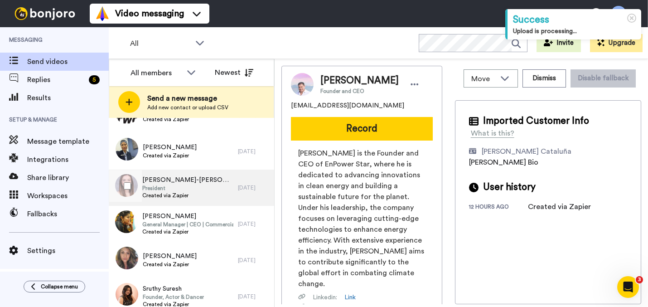
click at [165, 180] on span "[PERSON_NAME]-[PERSON_NAME]" at bounding box center [187, 179] width 91 height 9
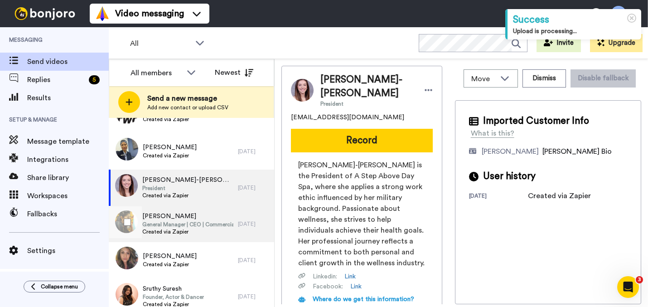
click at [166, 228] on span "Created via Zapier" at bounding box center [187, 231] width 91 height 7
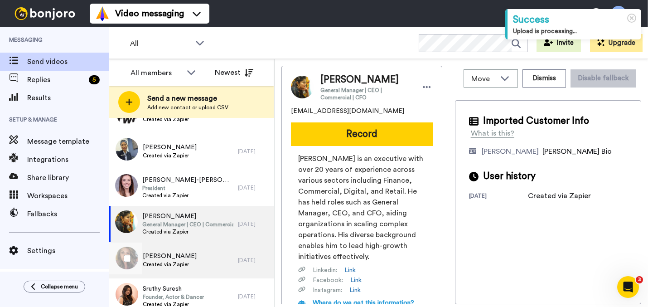
click at [168, 256] on span "[PERSON_NAME]" at bounding box center [170, 255] width 54 height 9
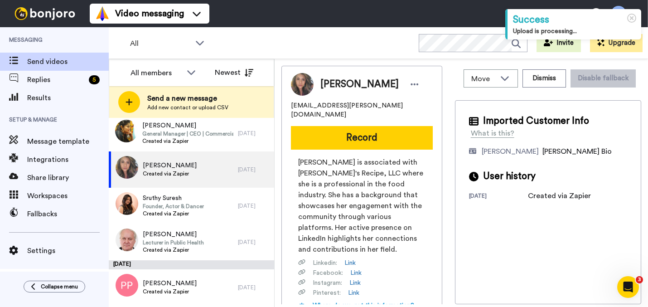
scroll to position [579, 0]
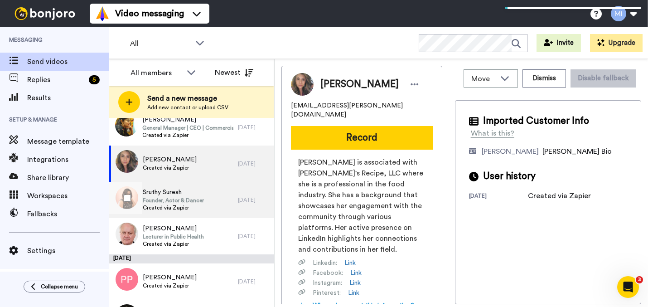
click at [219, 204] on div "[PERSON_NAME] Founder, Actor & Dancer Created via Zapier" at bounding box center [173, 200] width 129 height 36
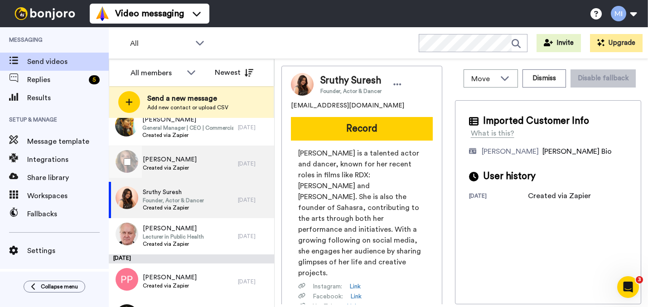
click at [213, 174] on div "[PERSON_NAME] Created via Zapier" at bounding box center [173, 163] width 129 height 36
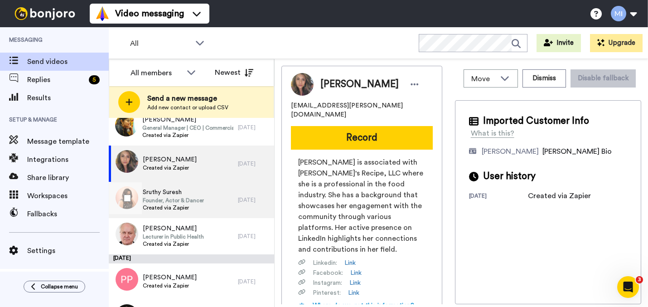
click at [213, 204] on div "[PERSON_NAME] Founder, Actor & Dancer Created via Zapier" at bounding box center [173, 200] width 129 height 36
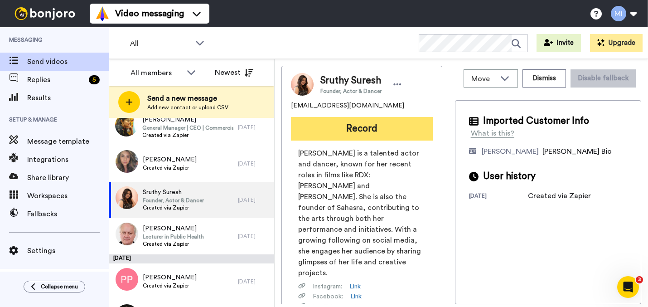
click at [353, 133] on button "Record" at bounding box center [362, 129] width 142 height 24
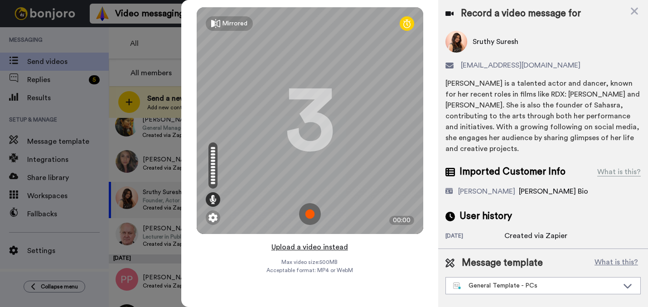
click at [331, 245] on button "Upload a video instead" at bounding box center [310, 247] width 82 height 12
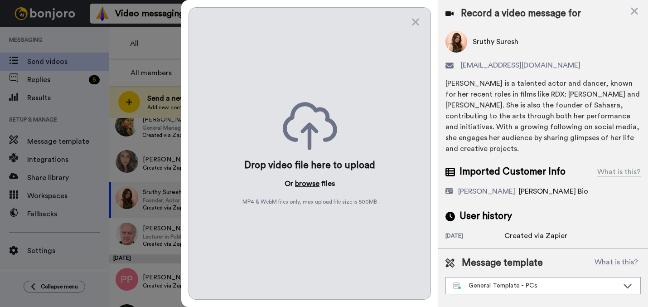
click at [307, 186] on button "browse" at bounding box center [307, 183] width 24 height 11
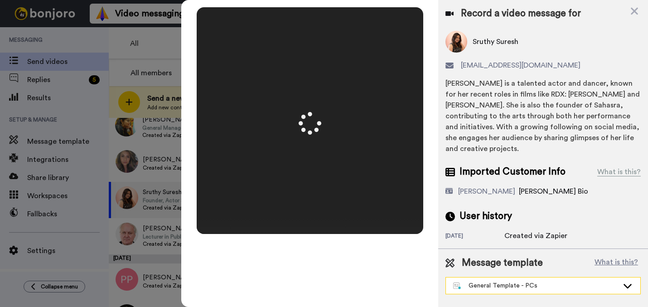
click at [527, 281] on div "General Template - PCs" at bounding box center [535, 285] width 165 height 9
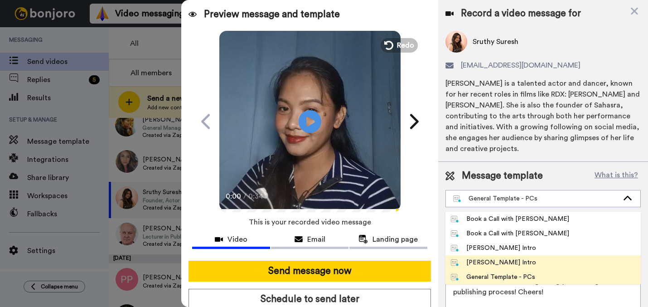
click at [512, 260] on div "[PERSON_NAME] Intro" at bounding box center [494, 262] width 86 height 9
type textarea "Hi {first_name|there}, I’m [PERSON_NAME] from Tellwell Publishing. Here's a qui…"
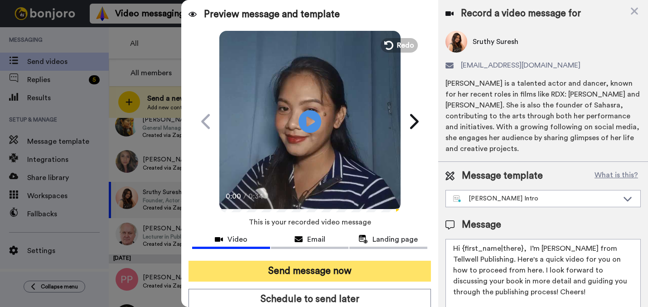
click at [370, 275] on button "Send message now" at bounding box center [309, 270] width 242 height 21
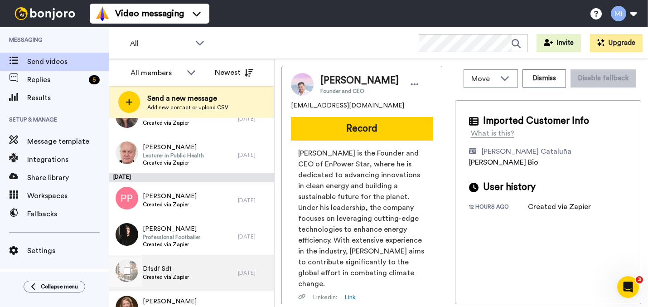
scroll to position [626, 0]
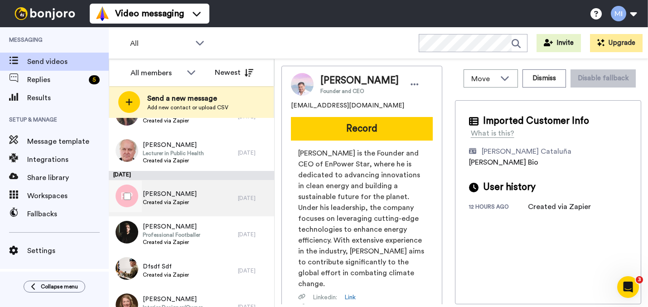
click at [196, 191] on div "Pam Penfold Created via Zapier" at bounding box center [173, 198] width 129 height 36
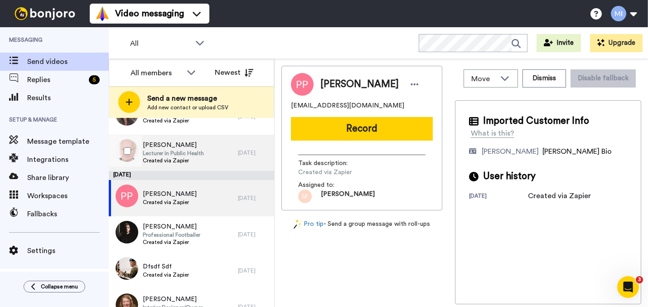
click at [216, 158] on div "Rich Alderslade Lecturer in Public Health Created via Zapier" at bounding box center [173, 153] width 129 height 36
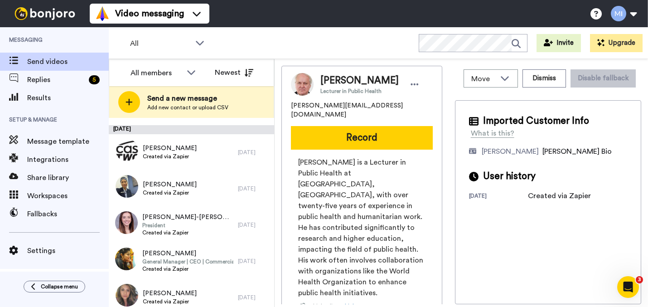
scroll to position [427, 0]
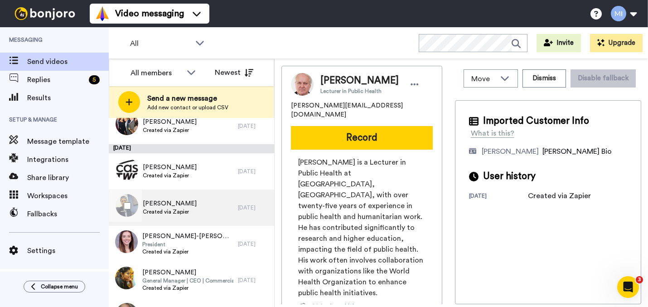
click at [214, 202] on div "Rosemary Morrison Created via Zapier" at bounding box center [173, 207] width 129 height 36
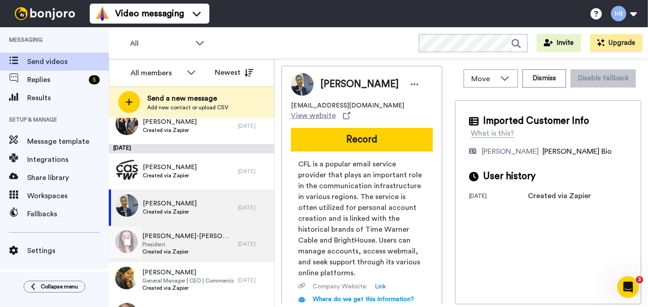
click at [201, 235] on span "[PERSON_NAME]-[PERSON_NAME]" at bounding box center [187, 235] width 91 height 9
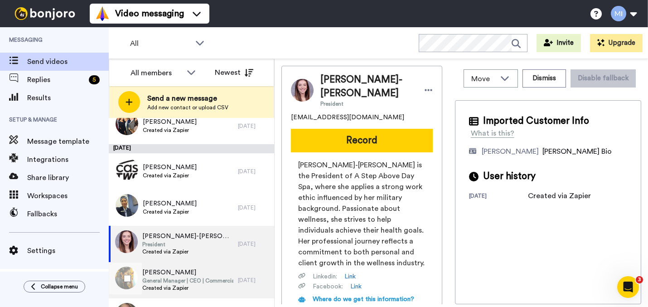
click at [197, 273] on span "[PERSON_NAME]" at bounding box center [187, 272] width 91 height 9
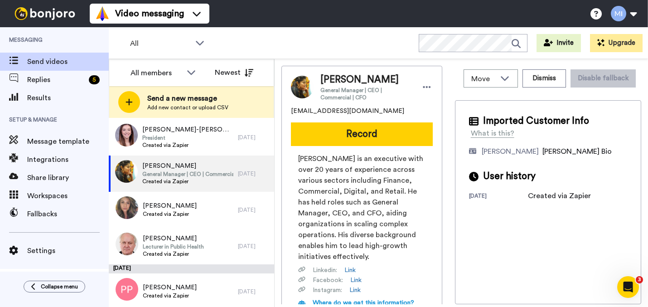
scroll to position [529, 0]
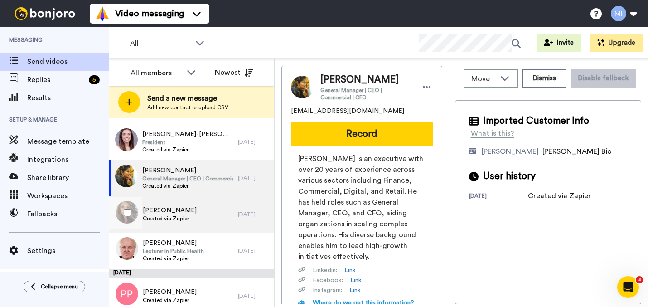
click at [195, 215] on div "ROSA Jacquez Created via Zapier" at bounding box center [173, 214] width 129 height 36
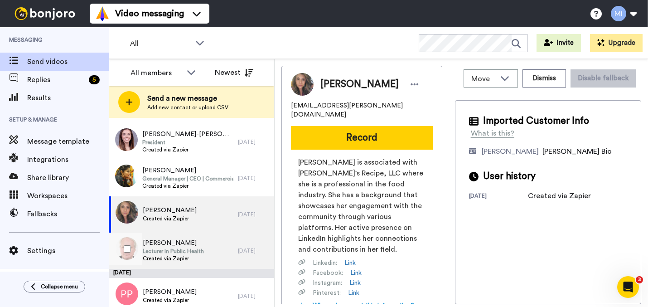
click at [194, 253] on span "Lecturer in Public Health" at bounding box center [173, 250] width 61 height 7
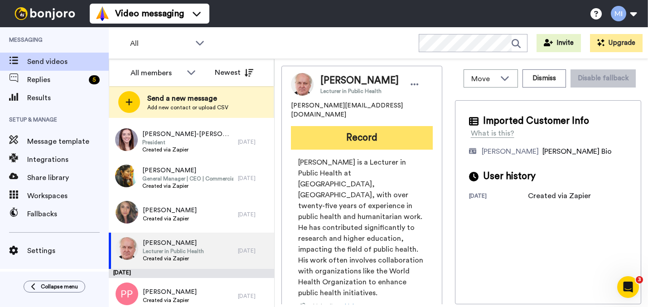
click at [374, 138] on button "Record" at bounding box center [362, 138] width 142 height 24
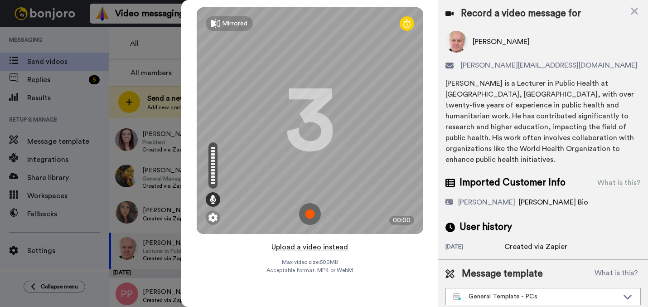
click at [314, 247] on button "Upload a video instead" at bounding box center [310, 247] width 82 height 12
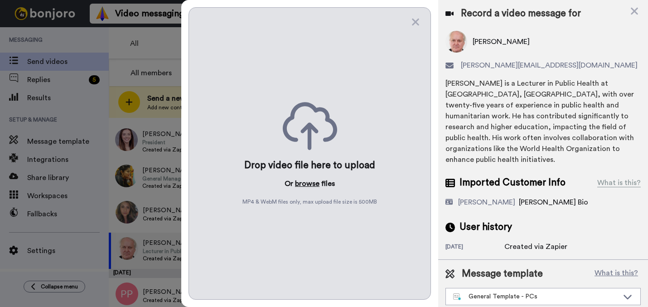
click at [308, 182] on button "browse" at bounding box center [307, 183] width 24 height 11
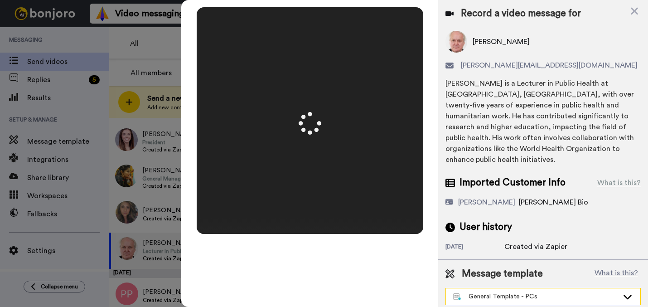
click at [509, 295] on div "General Template - PCs" at bounding box center [535, 296] width 165 height 9
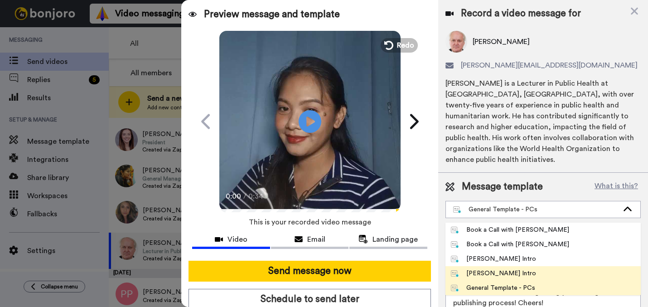
click at [498, 266] on li "Marjorie Bonjoro Intro" at bounding box center [542, 273] width 195 height 14
type textarea "Hi {first_name|there}, I’m Marjorie from Tellwell Publishing. Here's a quick vi…"
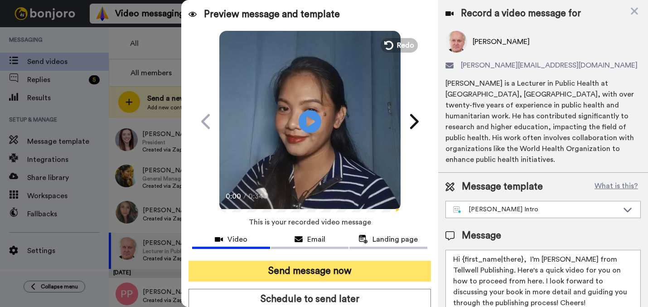
click at [386, 279] on button "Send message now" at bounding box center [309, 270] width 242 height 21
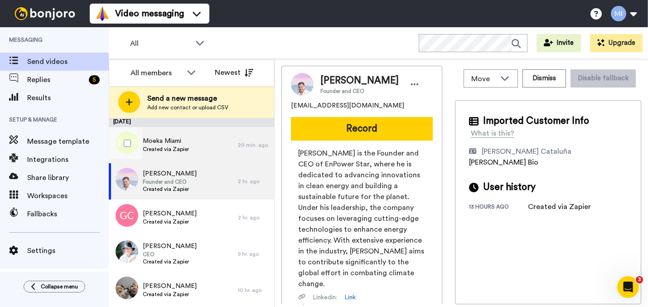
click at [202, 146] on div "Moeka Miami Created via Zapier" at bounding box center [173, 145] width 129 height 36
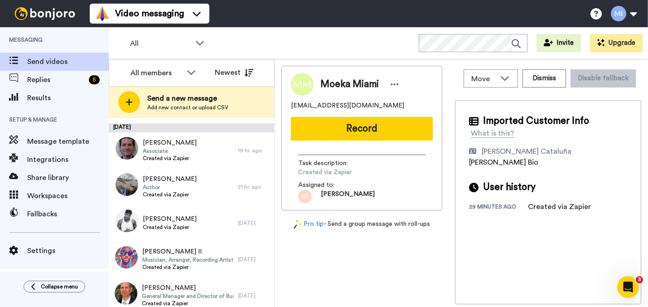
scroll to position [249, 0]
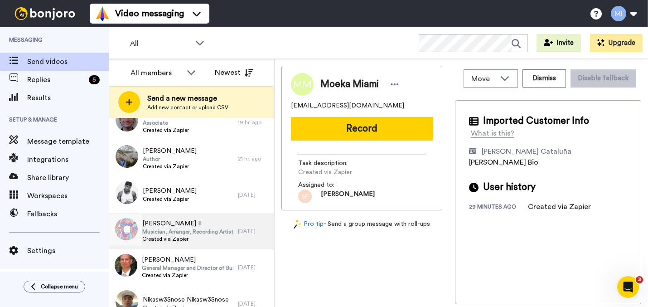
click at [208, 222] on span "[PERSON_NAME] II" at bounding box center [187, 223] width 91 height 9
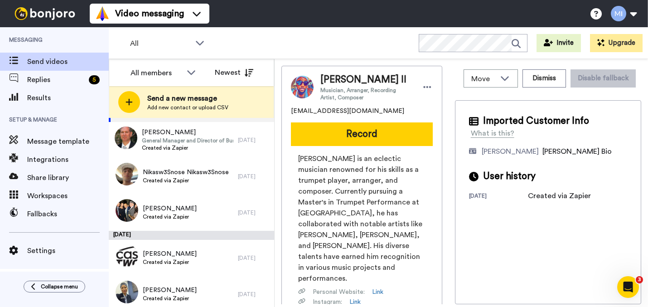
scroll to position [378, 0]
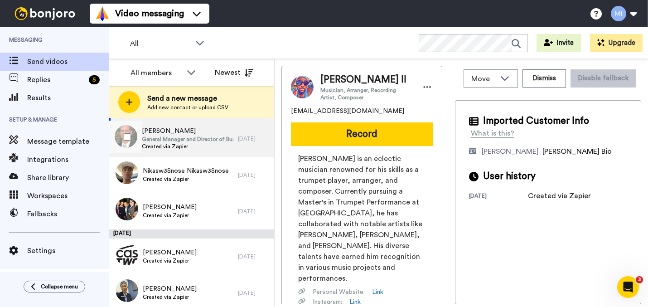
click at [197, 150] on div "William Chippich General Manager and Director of Business Development Created v…" at bounding box center [187, 138] width 91 height 24
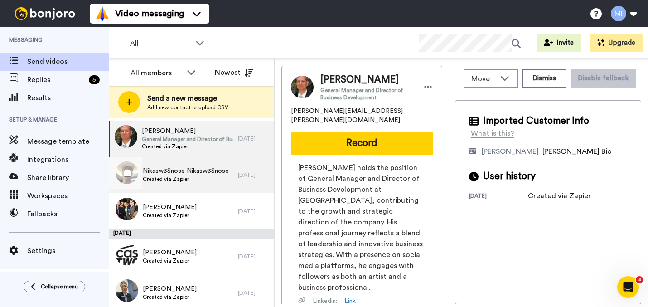
click at [191, 178] on span "Created via Zapier" at bounding box center [186, 178] width 86 height 7
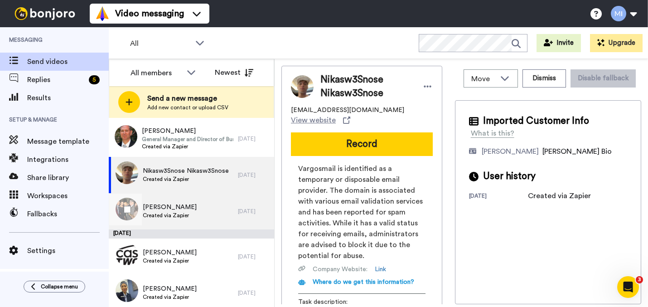
click at [184, 202] on span "[PERSON_NAME]" at bounding box center [170, 206] width 54 height 9
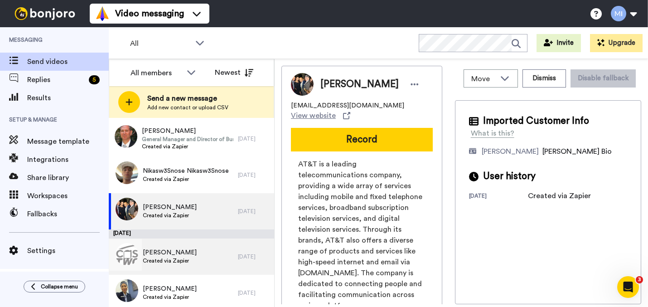
click at [173, 252] on span "[PERSON_NAME]" at bounding box center [170, 252] width 54 height 9
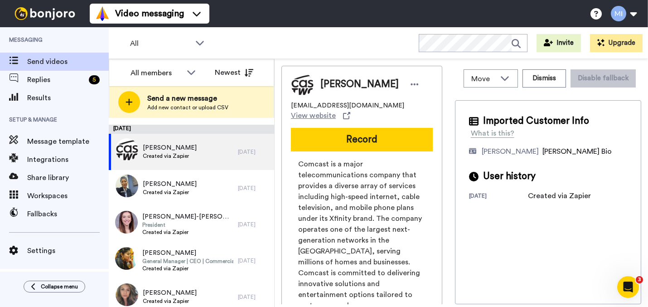
scroll to position [486, 0]
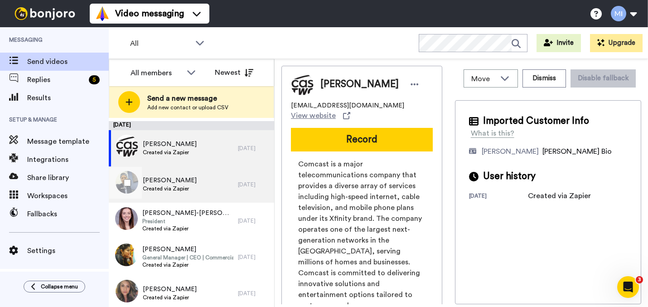
click at [209, 196] on div "[PERSON_NAME] Created via Zapier" at bounding box center [173, 184] width 129 height 36
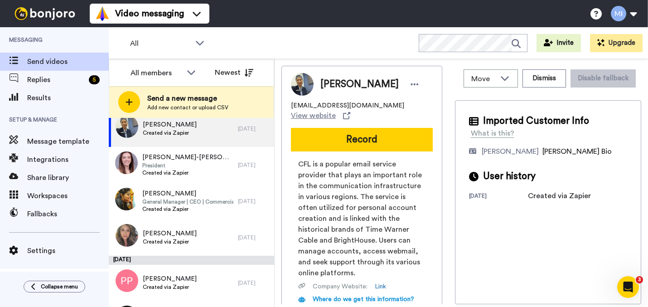
scroll to position [575, 0]
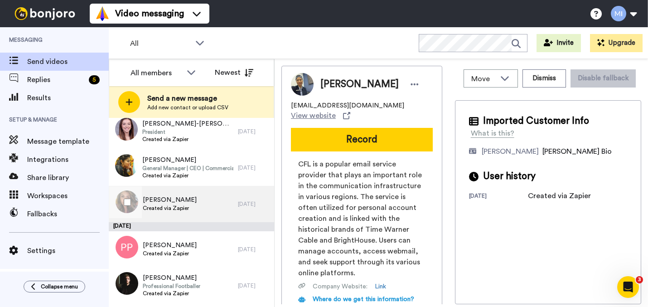
click at [197, 218] on div "[PERSON_NAME] Created via Zapier" at bounding box center [173, 204] width 129 height 36
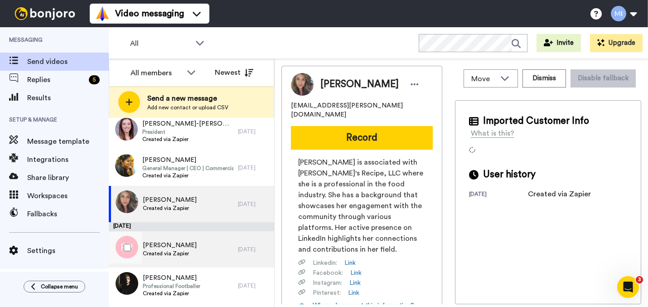
click at [193, 252] on div "[PERSON_NAME] Created via Zapier" at bounding box center [173, 249] width 129 height 36
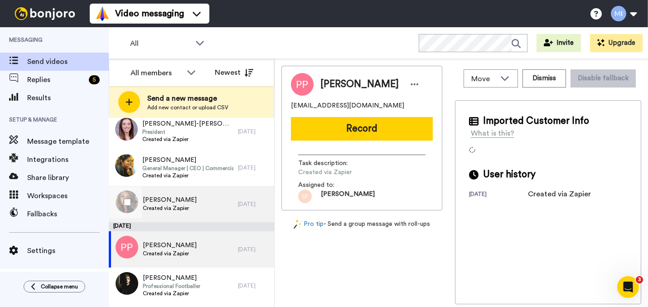
click at [207, 212] on div "[PERSON_NAME] Created via Zapier" at bounding box center [173, 204] width 129 height 36
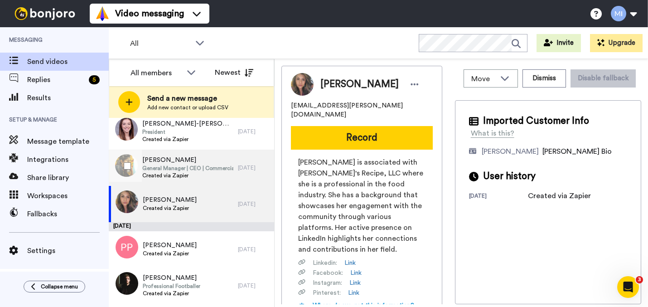
click at [208, 178] on span "Created via Zapier" at bounding box center [187, 175] width 91 height 7
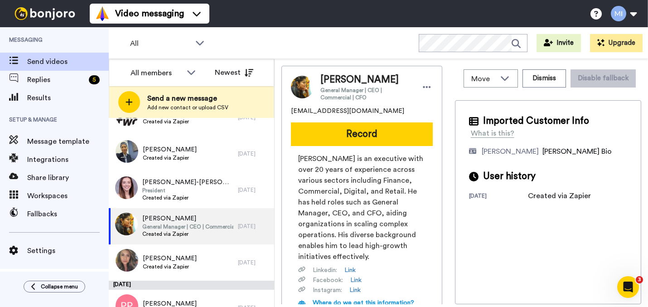
scroll to position [530, 0]
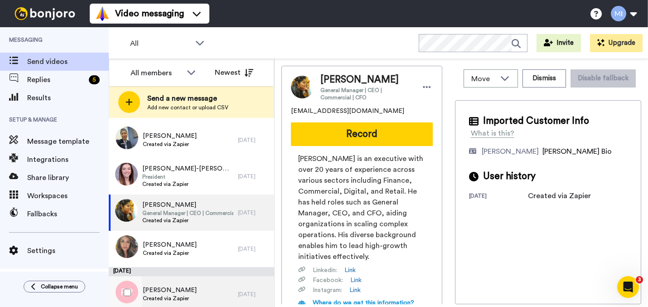
click at [222, 289] on div "[PERSON_NAME] Created via Zapier" at bounding box center [173, 294] width 129 height 36
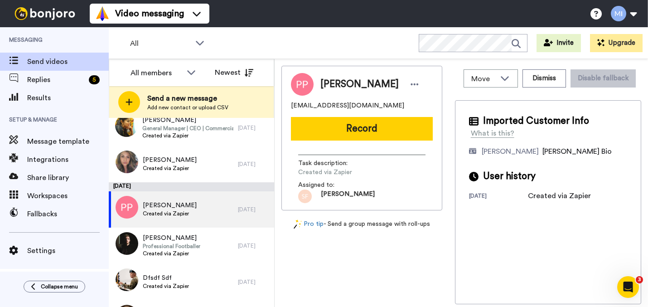
scroll to position [631, 0]
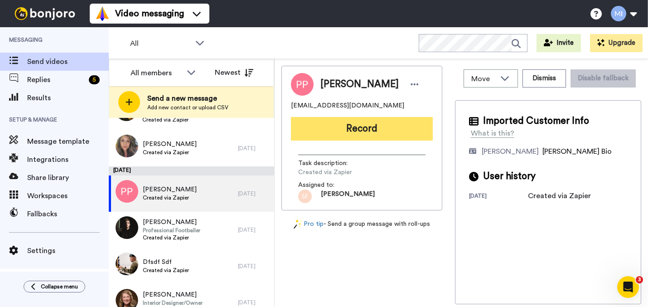
click at [384, 119] on button "Record" at bounding box center [362, 129] width 142 height 24
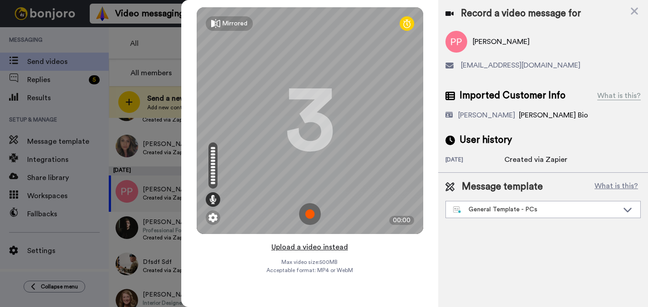
click at [318, 250] on button "Upload a video instead" at bounding box center [310, 247] width 82 height 12
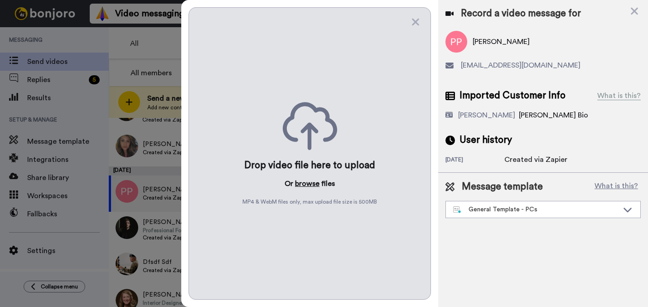
click at [311, 185] on button "browse" at bounding box center [307, 183] width 24 height 11
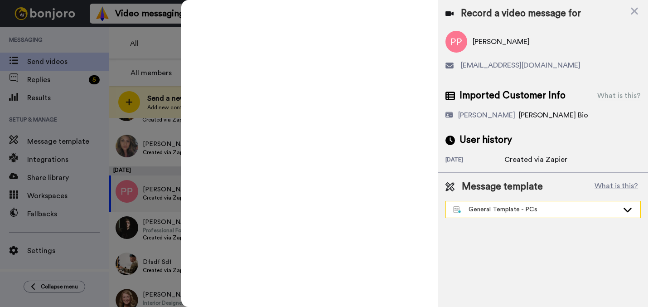
click at [491, 214] on div "General Template - PCs" at bounding box center [543, 209] width 194 height 16
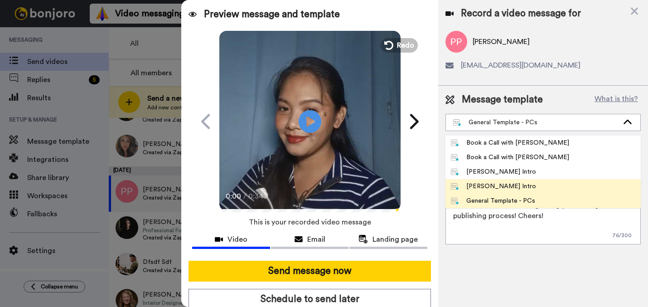
click at [480, 184] on div "[PERSON_NAME] Intro" at bounding box center [494, 186] width 86 height 9
type textarea "Hi {first_name|there}, I’m [PERSON_NAME] from Tellwell Publishing. Here's a qui…"
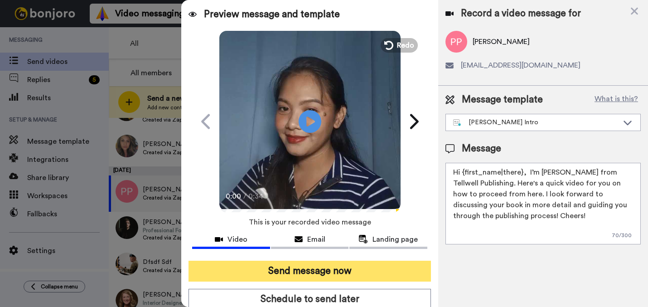
click at [384, 266] on button "Send message now" at bounding box center [309, 270] width 242 height 21
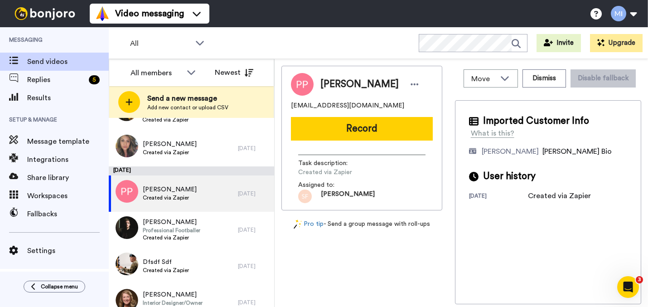
scroll to position [0, 0]
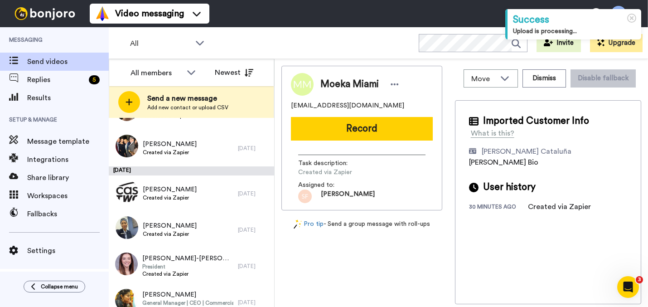
scroll to position [475, 0]
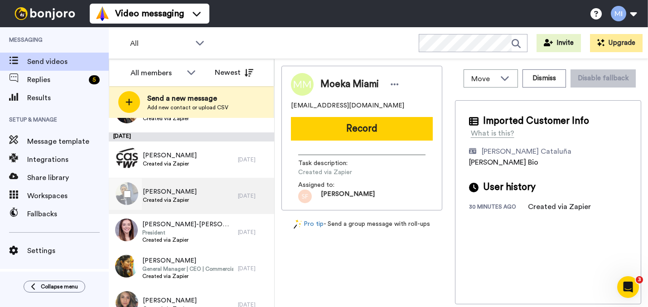
click at [237, 210] on div "[PERSON_NAME] Created via Zapier [DATE]" at bounding box center [191, 196] width 165 height 36
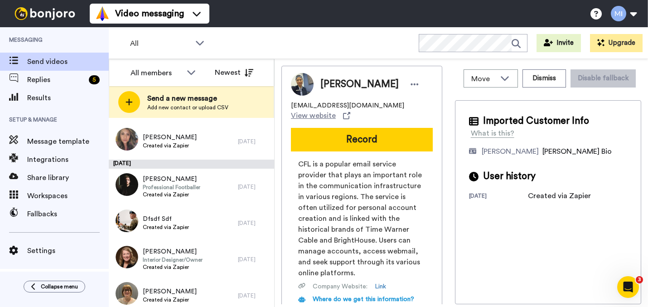
scroll to position [636, 0]
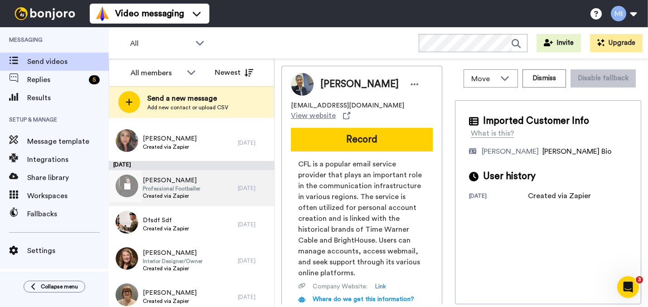
click at [236, 205] on div "[PERSON_NAME] Professional Footballer Created via Zapier [DATE]" at bounding box center [191, 188] width 165 height 36
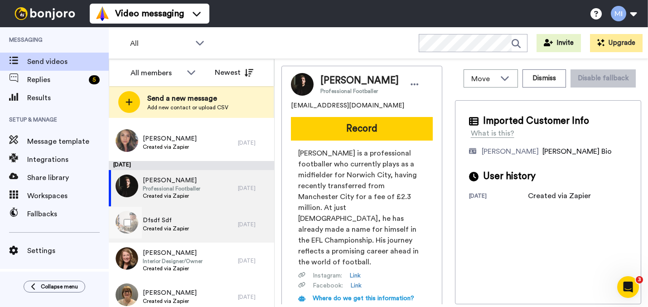
click at [229, 235] on div "Dfsdf Sdf Created via Zapier" at bounding box center [173, 224] width 129 height 36
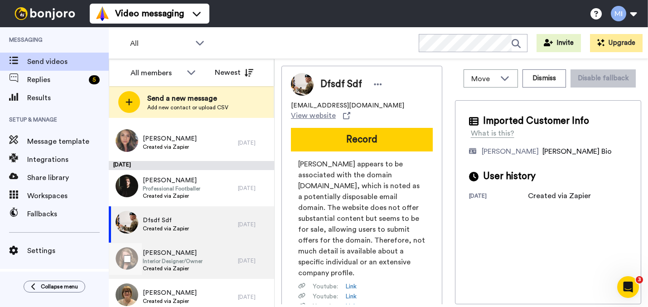
click at [229, 255] on div "[PERSON_NAME] Interior Designer/Owner Created via Zapier" at bounding box center [173, 260] width 129 height 36
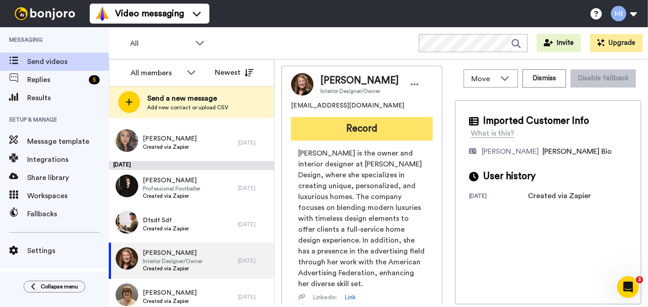
click at [373, 134] on button "Record" at bounding box center [362, 129] width 142 height 24
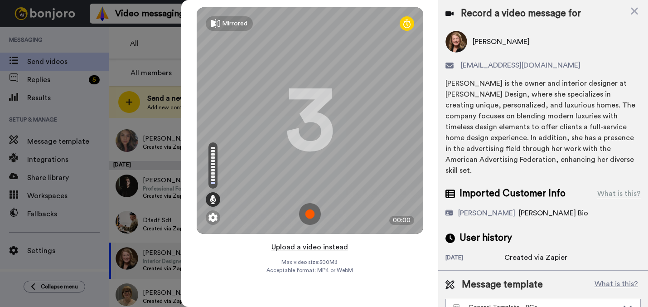
click at [326, 247] on button "Upload a video instead" at bounding box center [310, 247] width 82 height 12
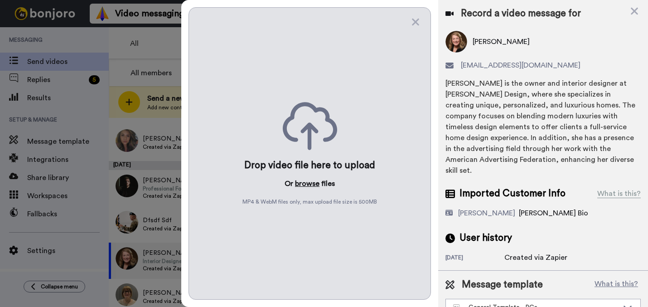
click at [298, 188] on button "browse" at bounding box center [307, 183] width 24 height 11
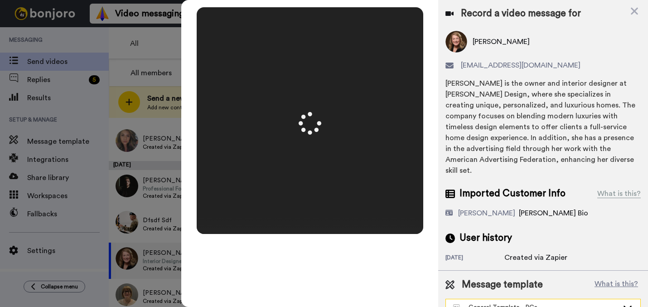
click at [501, 303] on div "General Template - PCs" at bounding box center [535, 307] width 165 height 9
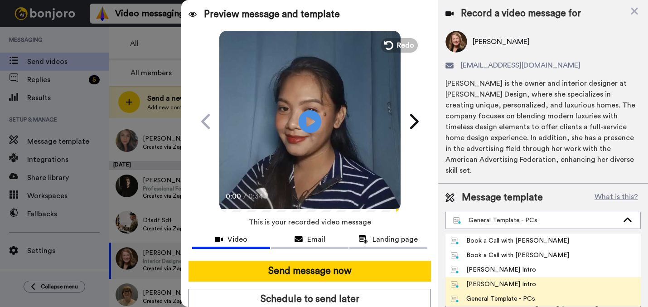
click at [492, 279] on div "[PERSON_NAME] Intro" at bounding box center [494, 283] width 86 height 9
type textarea "Hi {first_name|there}, I’m [PERSON_NAME] from Tellwell Publishing. Here's a qui…"
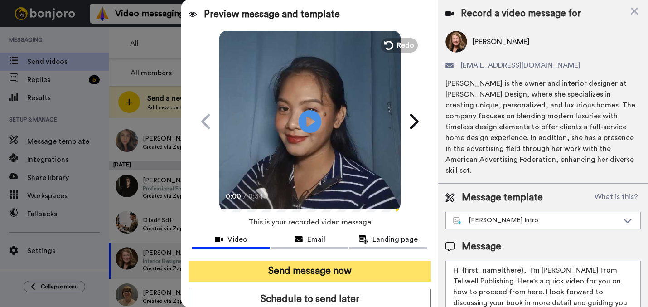
click at [394, 267] on button "Send message now" at bounding box center [309, 270] width 242 height 21
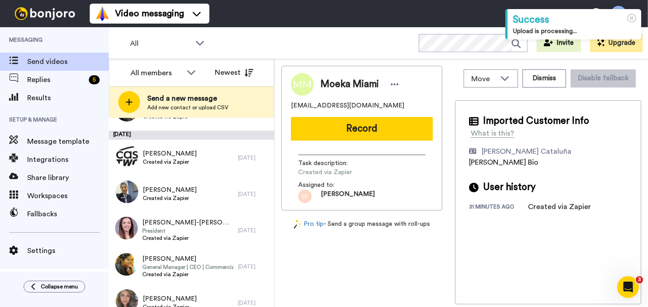
scroll to position [486, 0]
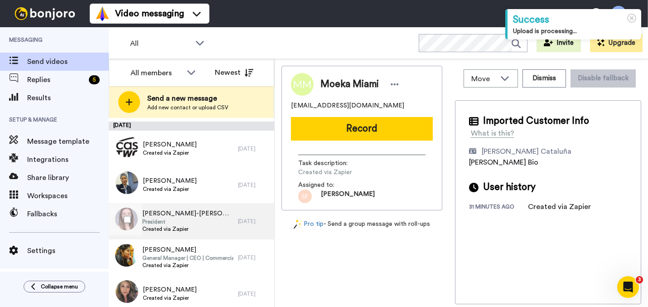
click at [221, 230] on div "[PERSON_NAME]-[PERSON_NAME] President Created via Zapier" at bounding box center [173, 221] width 129 height 36
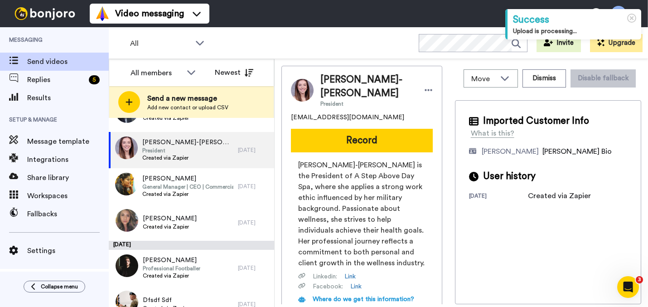
scroll to position [561, 0]
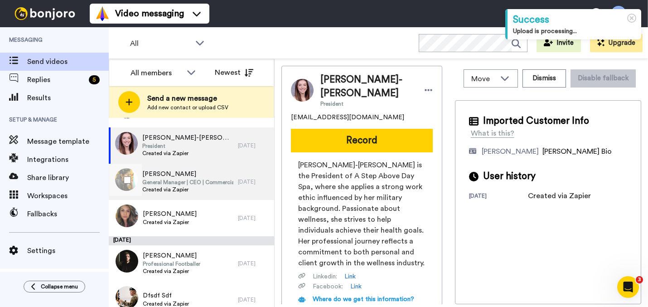
click at [222, 193] on span "Created via Zapier" at bounding box center [187, 189] width 91 height 7
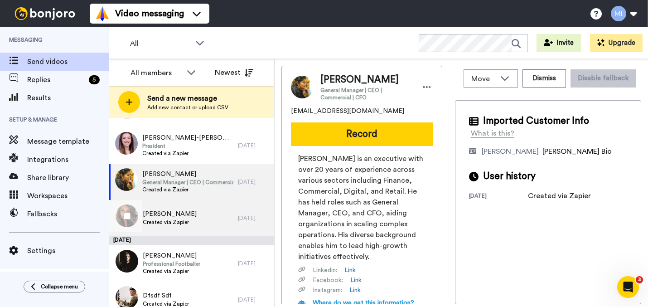
click at [202, 221] on div "[PERSON_NAME] Created via Zapier" at bounding box center [173, 218] width 129 height 36
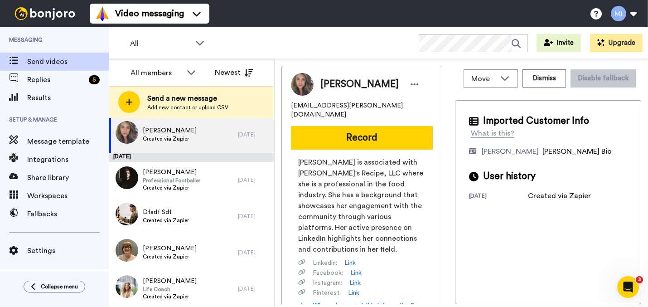
scroll to position [674, 0]
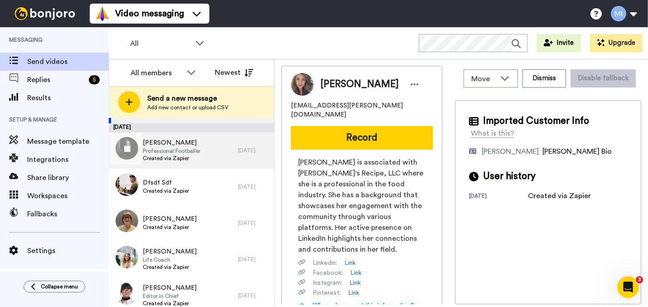
click at [210, 166] on div "[PERSON_NAME] Professional Footballer Created via Zapier" at bounding box center [173, 150] width 129 height 36
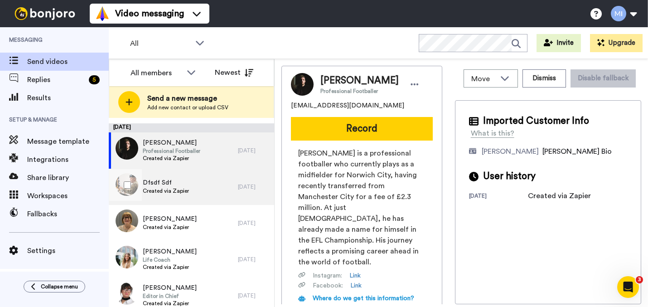
click at [199, 194] on div "Dfsdf Sdf Created via Zapier" at bounding box center [173, 186] width 129 height 36
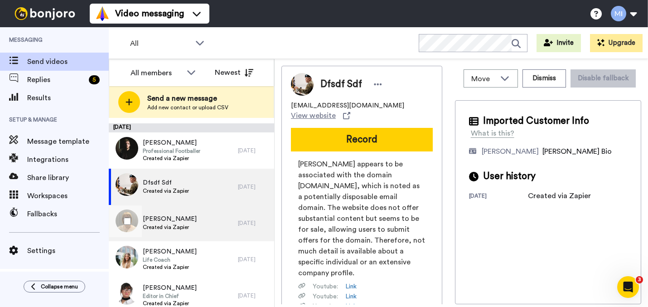
click at [192, 215] on div "[PERSON_NAME] Created via Zapier" at bounding box center [173, 223] width 129 height 36
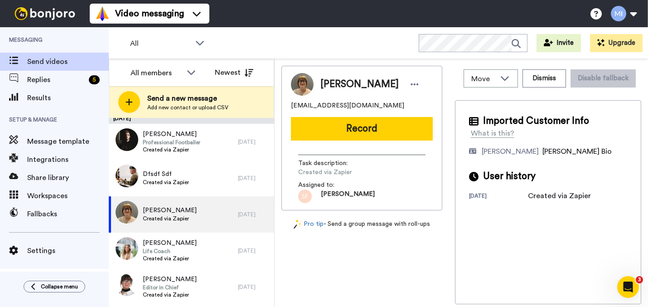
scroll to position [683, 0]
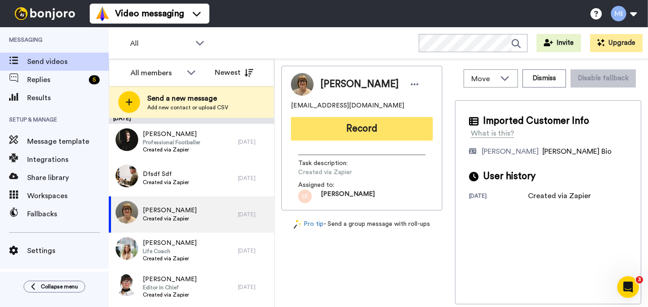
click at [338, 127] on button "Record" at bounding box center [362, 129] width 142 height 24
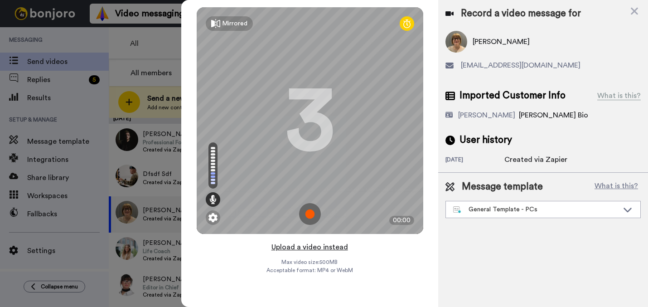
click at [313, 246] on button "Upload a video instead" at bounding box center [310, 247] width 82 height 12
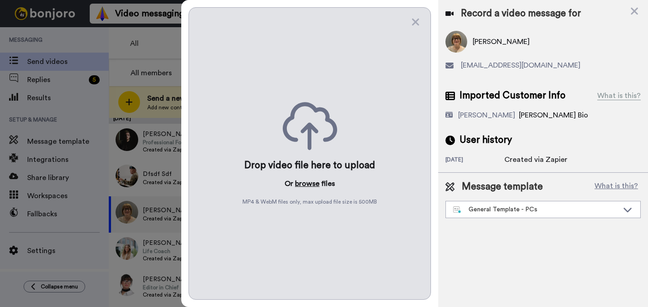
click at [302, 179] on button "browse" at bounding box center [307, 183] width 24 height 11
click at [489, 215] on div "General Template - PCs" at bounding box center [543, 209] width 194 height 16
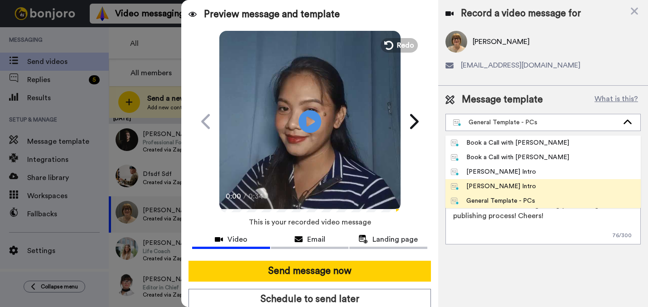
click at [476, 182] on div "[PERSON_NAME] Intro" at bounding box center [494, 186] width 86 height 9
type textarea "Hi {first_name|there}, I’m [PERSON_NAME] from Tellwell Publishing. Here's a qui…"
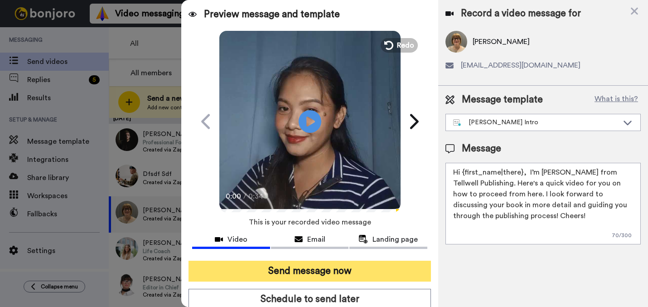
click at [399, 264] on button "Send message now" at bounding box center [309, 270] width 242 height 21
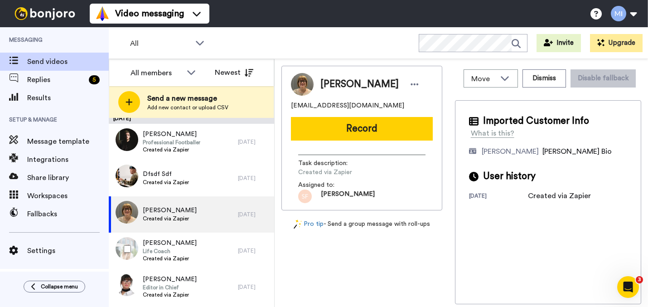
scroll to position [0, 0]
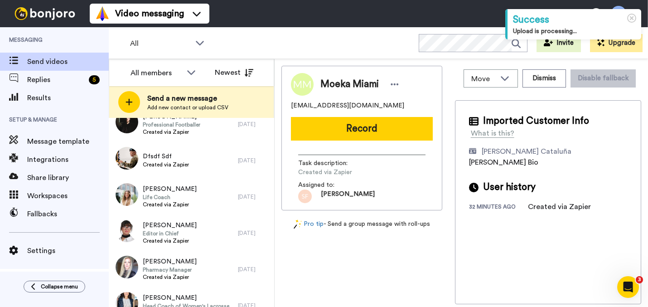
scroll to position [693, 0]
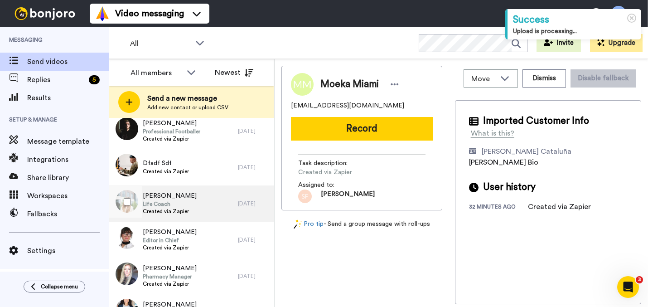
click at [217, 213] on div "[PERSON_NAME] Life Coach Created via Zapier" at bounding box center [173, 203] width 129 height 36
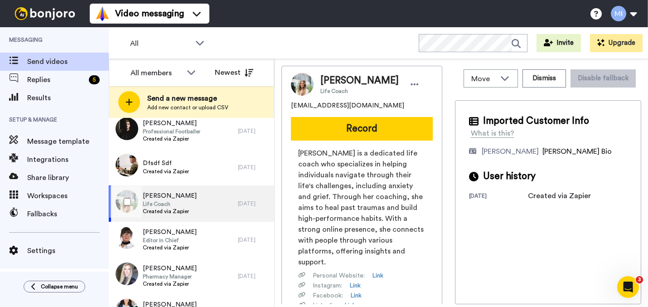
click at [203, 187] on div "[PERSON_NAME] Life Coach Created via Zapier" at bounding box center [173, 203] width 129 height 36
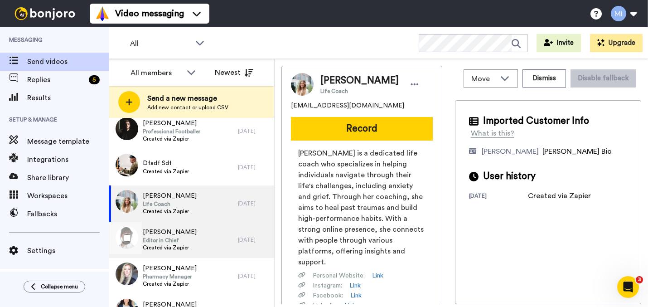
click at [196, 238] on div "[PERSON_NAME] Editor in Chief Created via Zapier" at bounding box center [173, 239] width 129 height 36
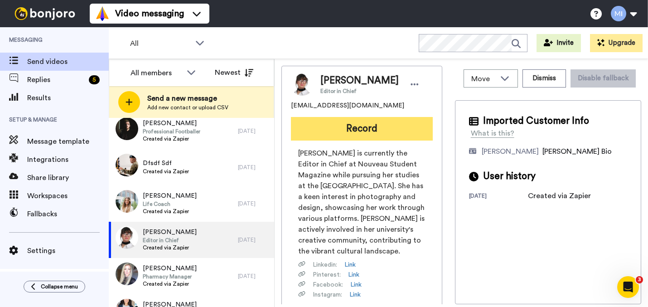
click at [369, 134] on button "Record" at bounding box center [362, 129] width 142 height 24
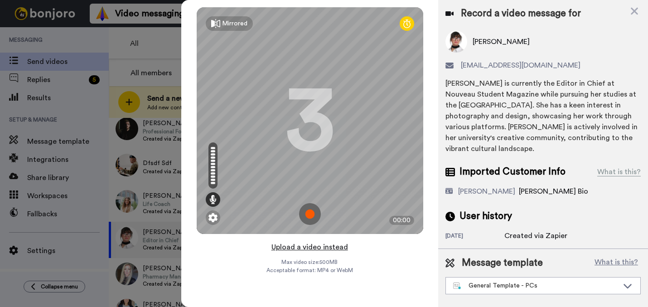
click at [330, 246] on button "Upload a video instead" at bounding box center [310, 247] width 82 height 12
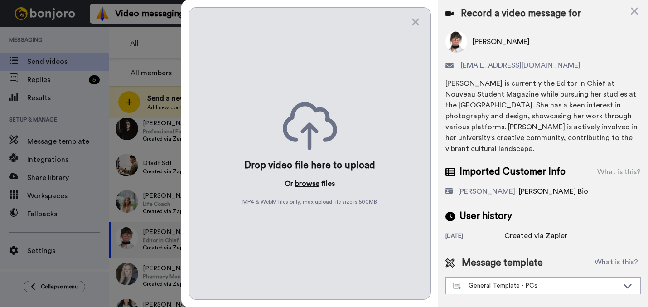
click at [302, 184] on button "browse" at bounding box center [307, 183] width 24 height 11
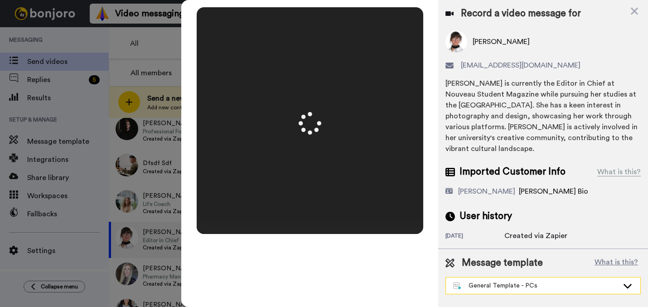
click at [501, 289] on div "General Template - PCs" at bounding box center [535, 285] width 165 height 9
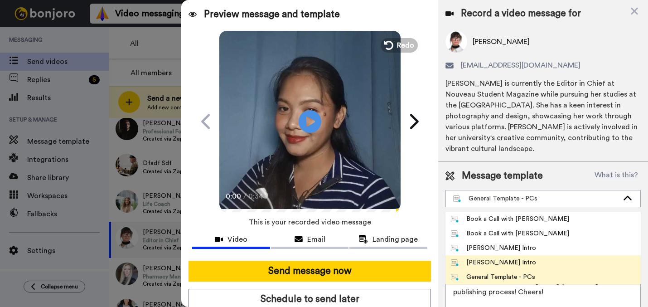
click at [485, 256] on li "[PERSON_NAME] Intro" at bounding box center [542, 262] width 195 height 14
type textarea "Hi {first_name|there}, I’m [PERSON_NAME] from Tellwell Publishing. Here's a qui…"
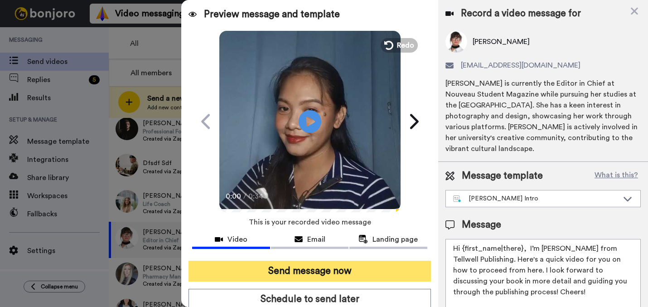
click at [400, 267] on button "Send message now" at bounding box center [309, 270] width 242 height 21
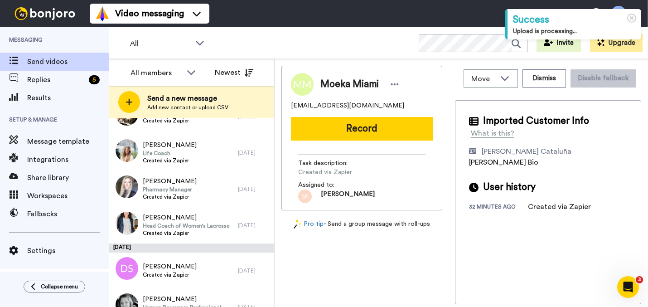
scroll to position [717, 0]
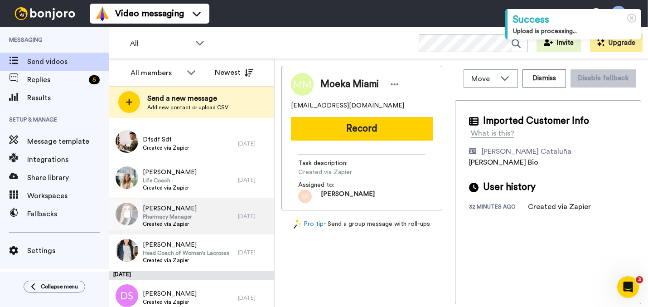
click at [245, 214] on div "[DATE]" at bounding box center [254, 215] width 32 height 7
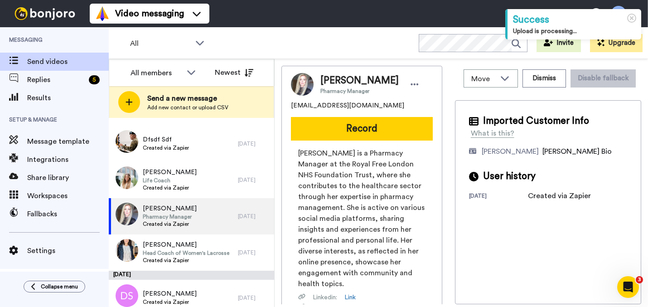
click at [394, 140] on div "[PERSON_NAME] Pharmacy Manager [EMAIL_ADDRESS][DOMAIN_NAME] Record [PERSON_NAME…" at bounding box center [361, 241] width 161 height 351
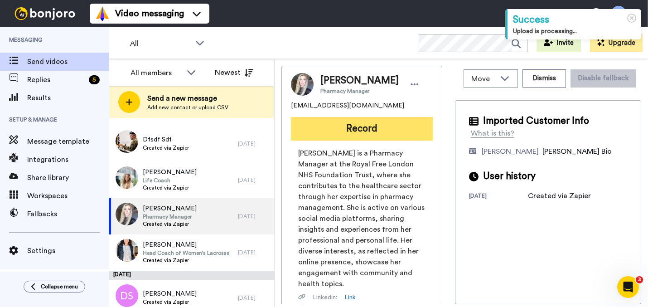
click at [394, 137] on button "Record" at bounding box center [362, 129] width 142 height 24
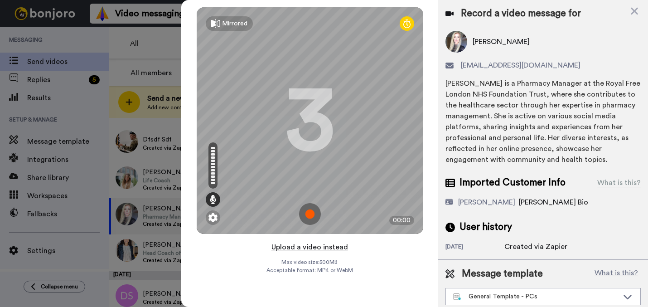
click at [342, 248] on button "Upload a video instead" at bounding box center [310, 247] width 82 height 12
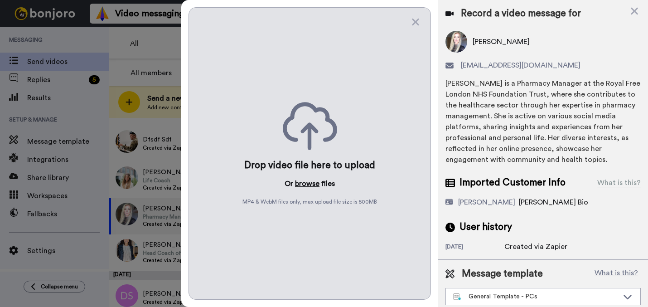
click at [313, 187] on button "browse" at bounding box center [307, 183] width 24 height 11
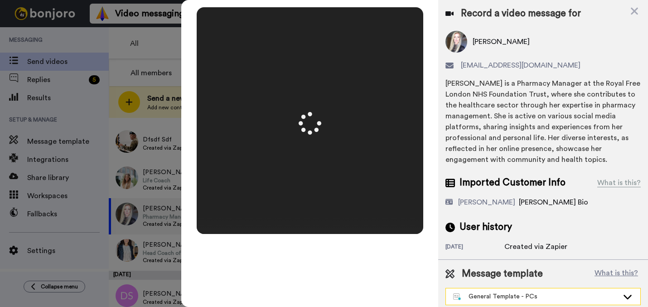
click at [536, 297] on div "General Template - PCs" at bounding box center [535, 296] width 165 height 9
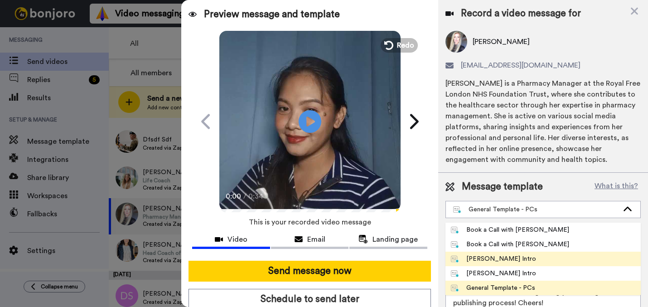
click at [502, 262] on div "[PERSON_NAME] Intro" at bounding box center [494, 258] width 86 height 9
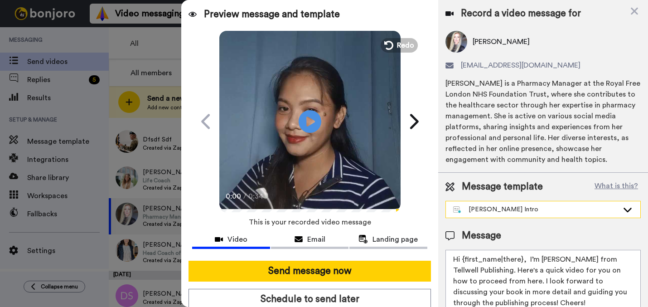
click at [512, 206] on div "[PERSON_NAME] Intro" at bounding box center [535, 209] width 165 height 9
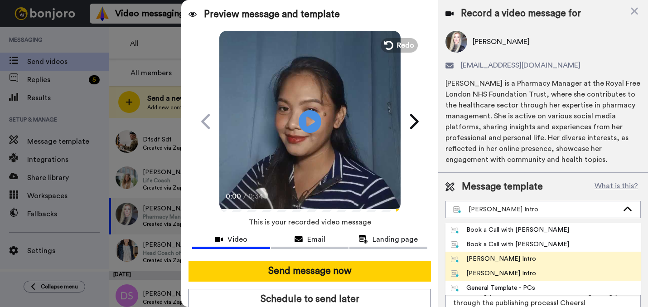
click at [485, 275] on div "[PERSON_NAME] Intro" at bounding box center [494, 273] width 86 height 9
type textarea "Hi {first_name|there}, I’m [PERSON_NAME] from Tellwell Publishing. Here's a qui…"
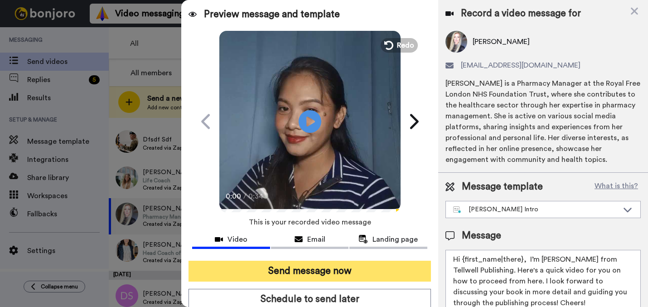
click at [382, 277] on button "Send message now" at bounding box center [309, 270] width 242 height 21
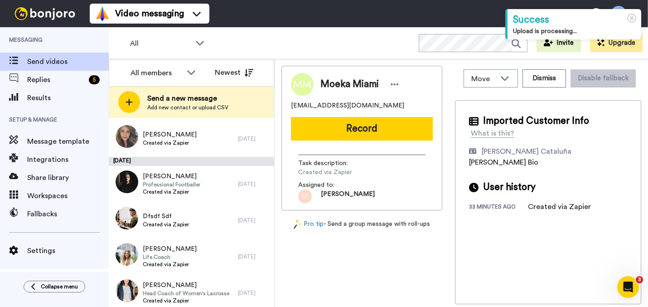
scroll to position [651, 0]
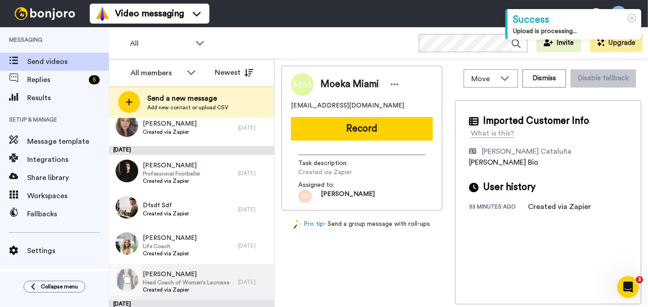
click at [179, 289] on span "Created via Zapier" at bounding box center [186, 289] width 87 height 7
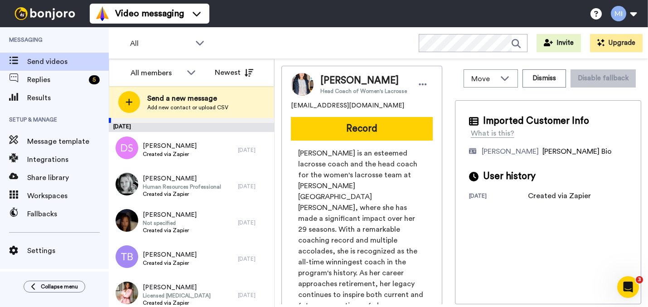
scroll to position [824, 0]
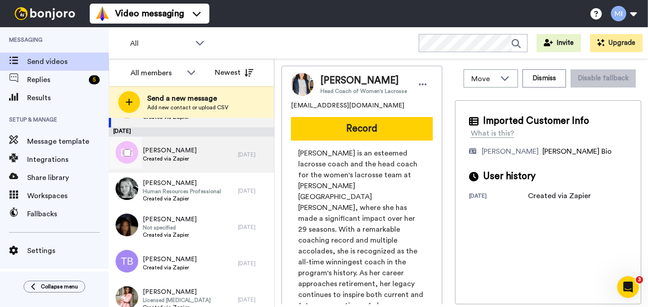
click at [181, 153] on span "[PERSON_NAME]" at bounding box center [170, 150] width 54 height 9
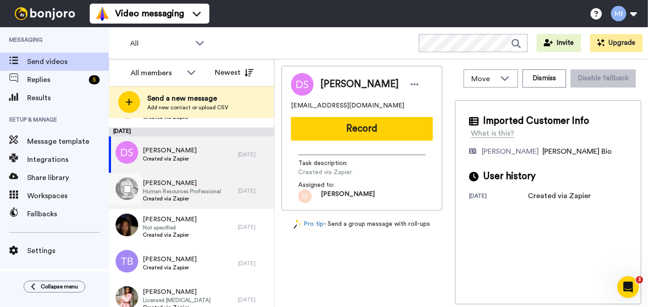
click at [175, 191] on span "Human Resources Professional" at bounding box center [182, 191] width 78 height 7
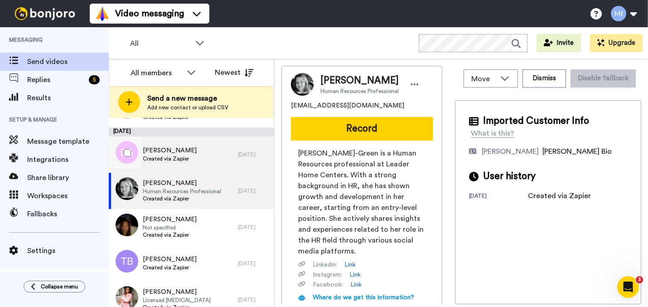
click at [178, 168] on div "[PERSON_NAME] Created via Zapier" at bounding box center [173, 154] width 129 height 36
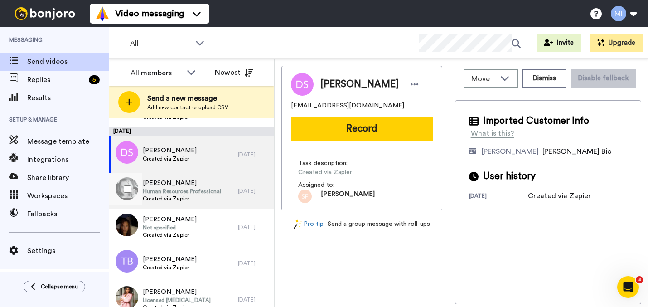
click at [214, 193] on span "Human Resources Professional" at bounding box center [182, 191] width 78 height 7
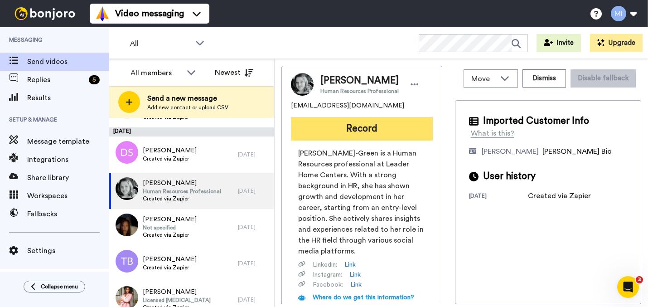
click at [338, 137] on button "Record" at bounding box center [362, 129] width 142 height 24
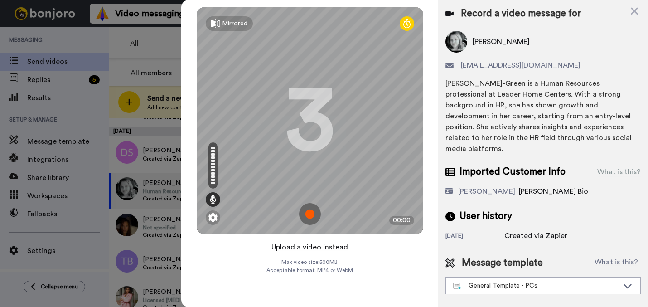
click at [313, 247] on button "Upload a video instead" at bounding box center [310, 247] width 82 height 12
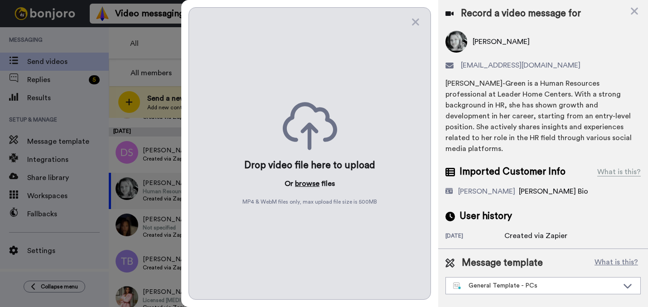
click at [310, 183] on button "browse" at bounding box center [307, 183] width 24 height 11
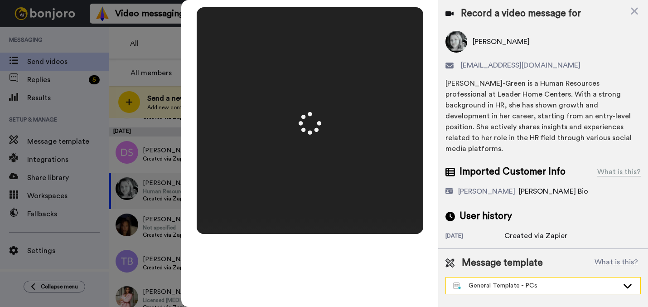
click at [513, 281] on div "General Template - PCs" at bounding box center [535, 285] width 165 height 9
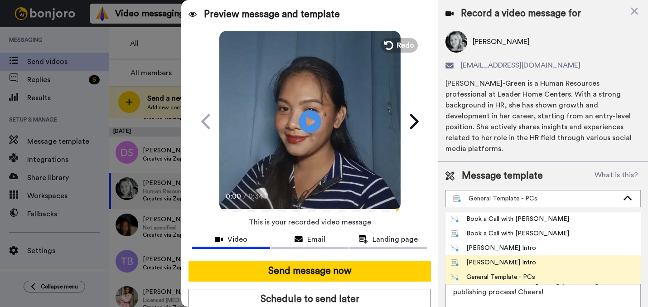
click at [485, 255] on li "[PERSON_NAME] Intro" at bounding box center [542, 262] width 195 height 14
type textarea "Hi {first_name|there}, I’m [PERSON_NAME] from Tellwell Publishing. Here's a qui…"
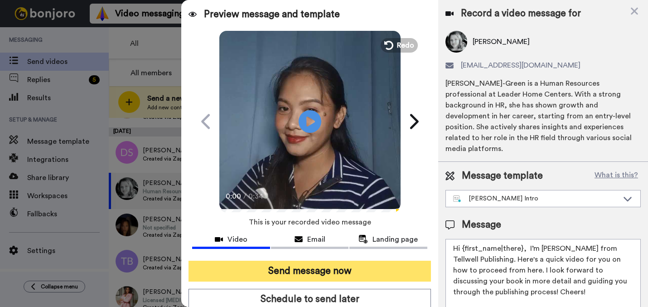
click at [336, 273] on button "Send message now" at bounding box center [309, 270] width 242 height 21
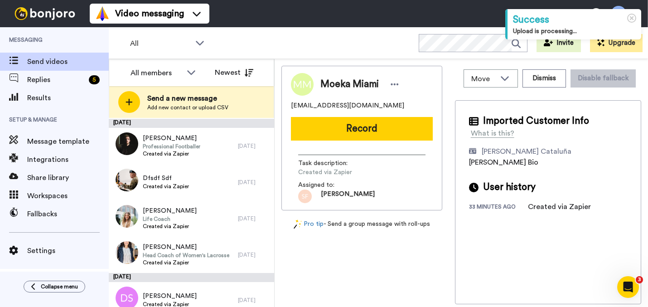
scroll to position [684, 0]
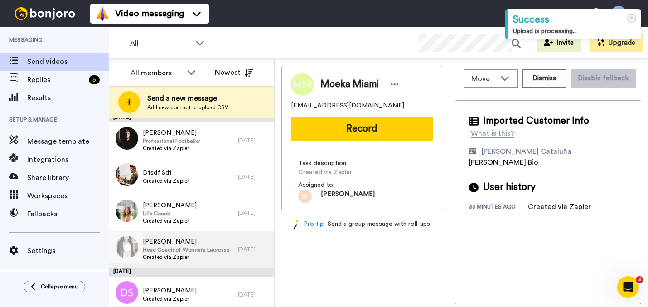
click at [171, 260] on div "[PERSON_NAME] Head Coach of Women's Lacrosse Created via Zapier" at bounding box center [186, 249] width 87 height 24
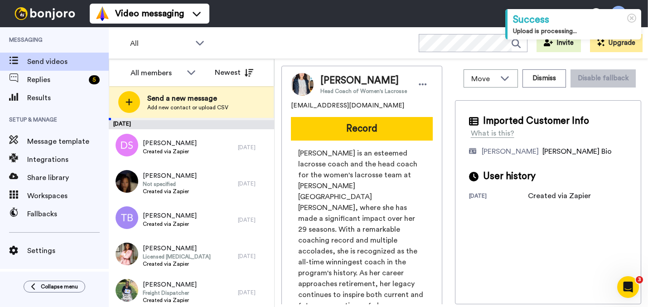
scroll to position [777, 0]
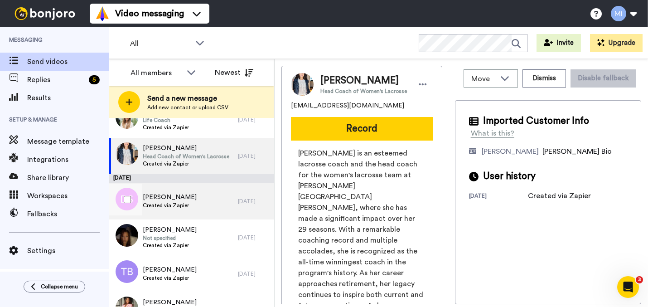
click at [208, 209] on div "[PERSON_NAME] Created via Zapier" at bounding box center [173, 201] width 129 height 36
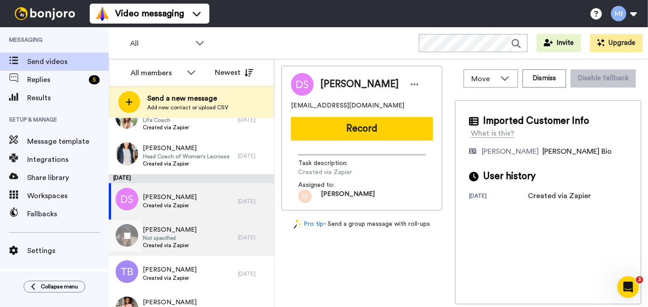
click at [186, 242] on span "Created via Zapier" at bounding box center [170, 244] width 54 height 7
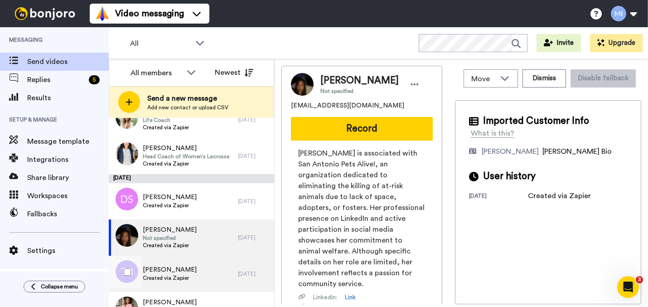
click at [188, 270] on div "Tina Bunting Created via Zapier" at bounding box center [173, 273] width 129 height 36
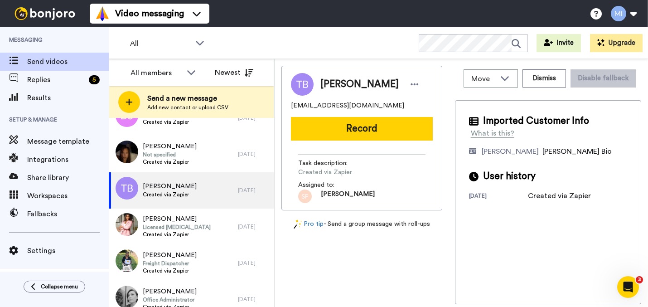
scroll to position [888, 0]
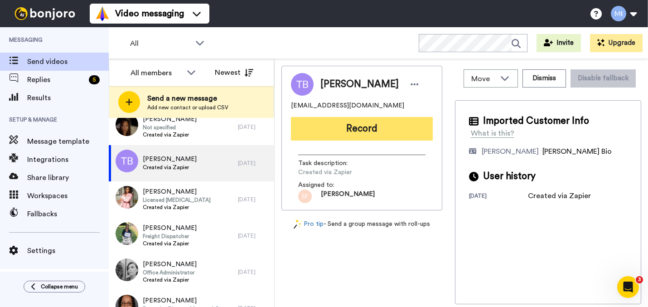
click at [356, 135] on button "Record" at bounding box center [362, 129] width 142 height 24
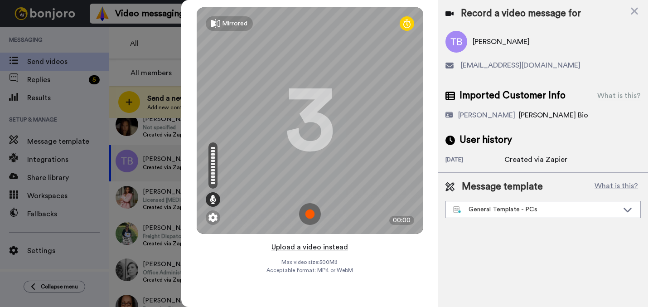
click at [317, 249] on button "Upload a video instead" at bounding box center [310, 247] width 82 height 12
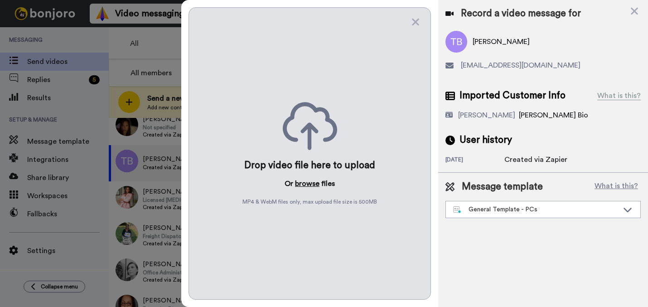
click at [309, 185] on button "browse" at bounding box center [307, 183] width 24 height 11
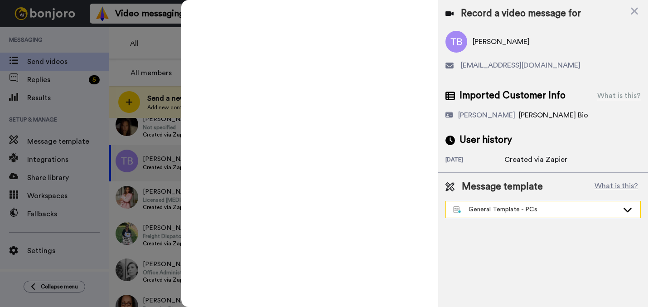
click at [495, 213] on div "General Template - PCs" at bounding box center [535, 209] width 165 height 9
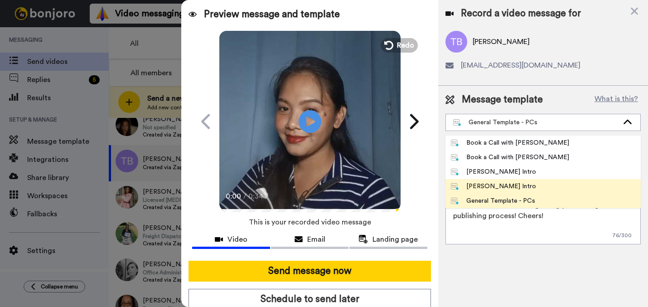
click at [483, 188] on div "[PERSON_NAME] Intro" at bounding box center [494, 186] width 86 height 9
type textarea "Hi {first_name|there}, I’m [PERSON_NAME] from Tellwell Publishing. Here's a qui…"
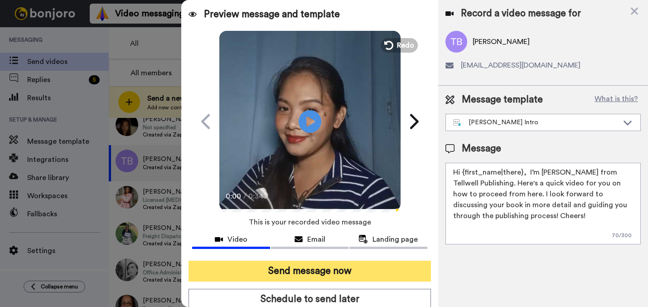
click at [398, 272] on button "Send message now" at bounding box center [309, 270] width 242 height 21
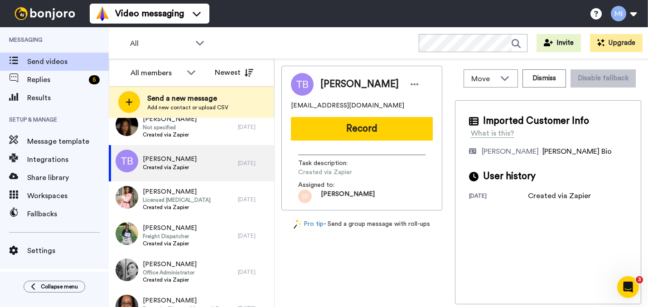
scroll to position [0, 0]
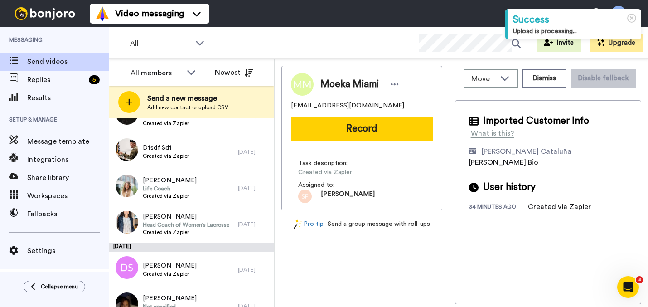
scroll to position [711, 0]
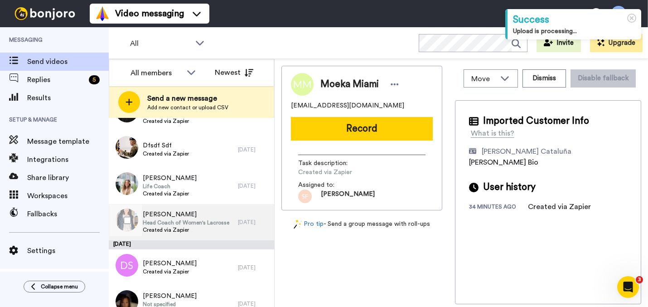
click at [210, 226] on span "Created via Zapier" at bounding box center [186, 229] width 87 height 7
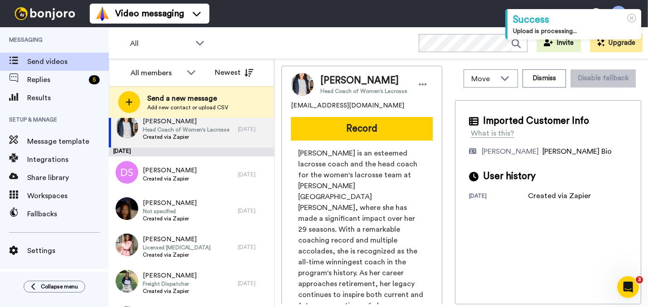
scroll to position [802, 0]
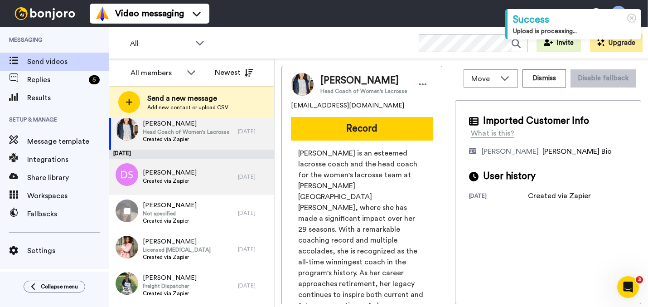
click at [206, 184] on div "[PERSON_NAME] Created via Zapier" at bounding box center [173, 177] width 129 height 36
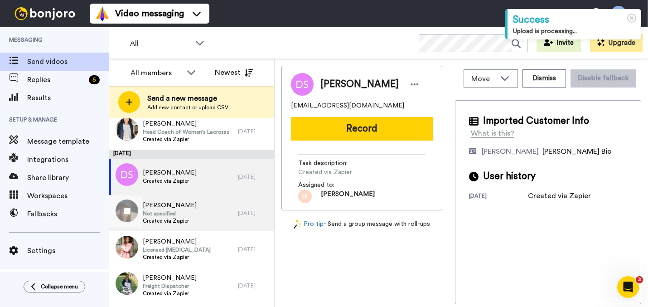
click at [188, 213] on span "Not specified" at bounding box center [170, 213] width 54 height 7
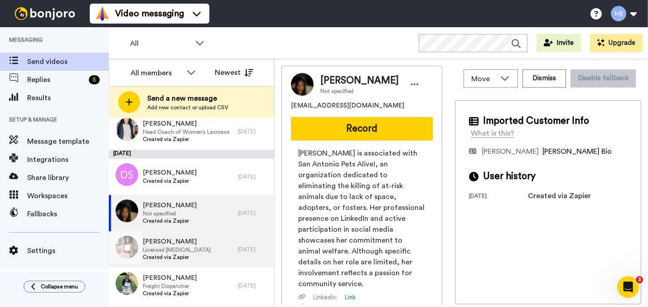
click at [183, 249] on span "Licensed [MEDICAL_DATA]" at bounding box center [177, 249] width 68 height 7
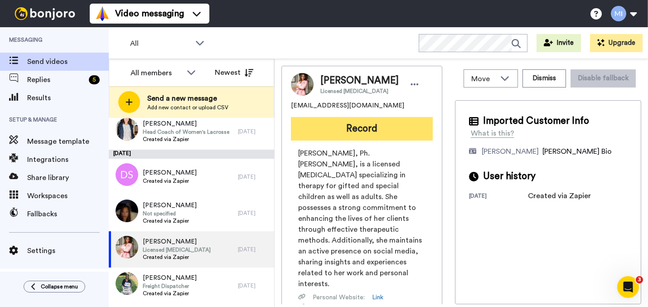
click at [373, 122] on button "Record" at bounding box center [362, 129] width 142 height 24
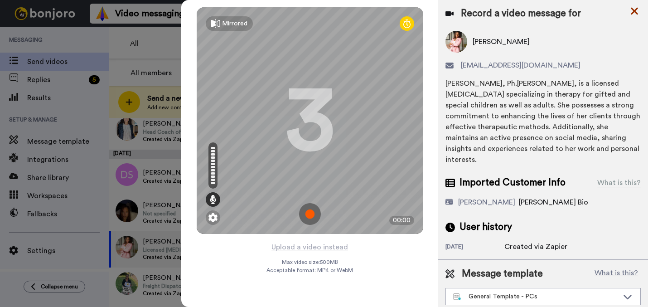
click at [631, 10] on icon at bounding box center [634, 10] width 9 height 11
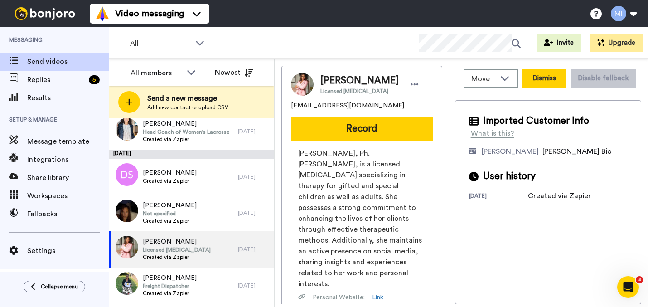
click at [559, 81] on button "Dismiss" at bounding box center [543, 78] width 43 height 18
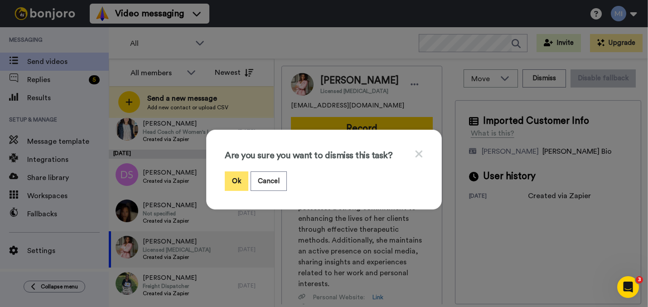
click at [233, 182] on button "Ok" at bounding box center [237, 180] width 24 height 19
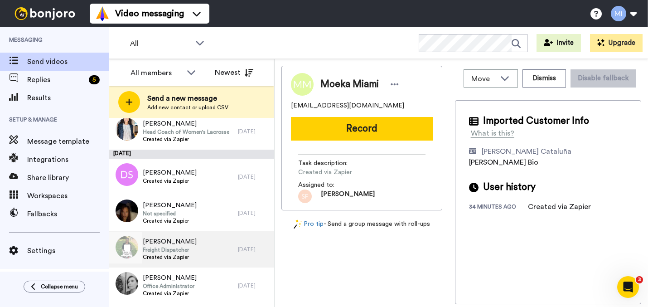
click at [218, 265] on div "[PERSON_NAME] Freight Dispatcher Created via Zapier" at bounding box center [173, 249] width 129 height 36
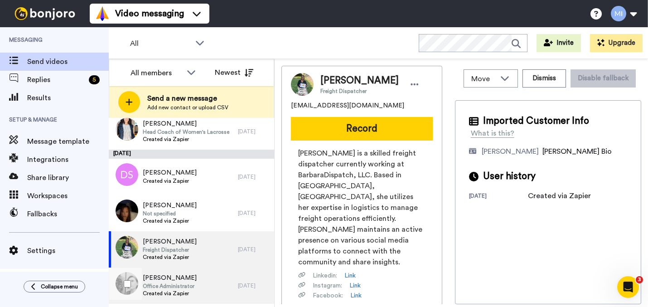
click at [214, 282] on div "[PERSON_NAME] Office Administrator Created via Zapier" at bounding box center [173, 285] width 129 height 36
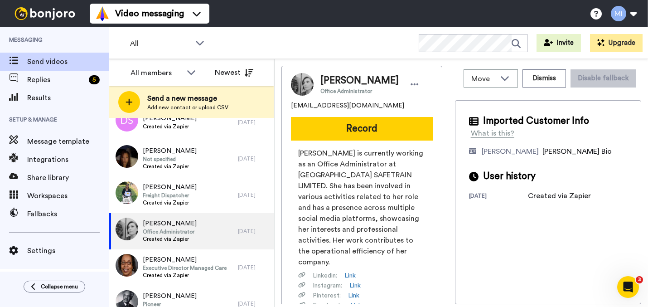
scroll to position [883, 0]
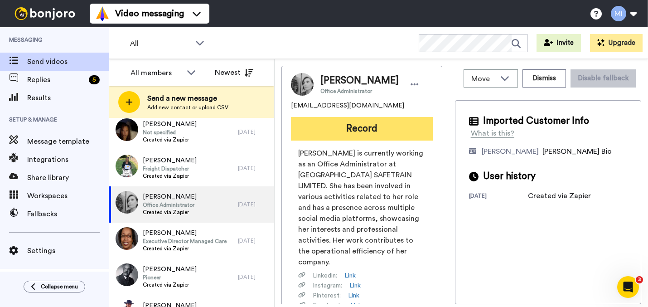
click at [376, 130] on button "Record" at bounding box center [362, 129] width 142 height 24
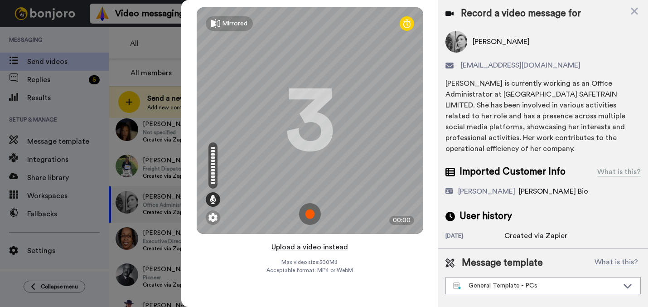
click at [313, 250] on button "Upload a video instead" at bounding box center [310, 247] width 82 height 12
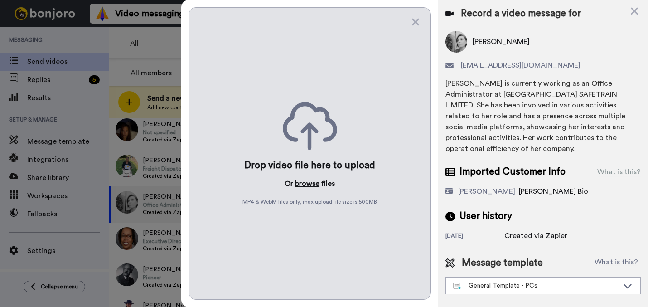
click at [312, 186] on button "browse" at bounding box center [307, 183] width 24 height 11
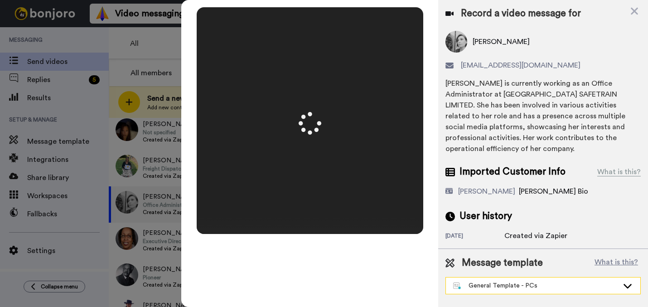
click at [486, 281] on div "General Template - PCs" at bounding box center [535, 285] width 165 height 9
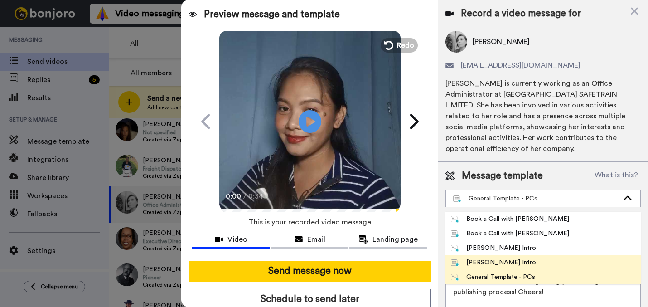
click at [472, 257] on li "[PERSON_NAME] Intro" at bounding box center [542, 262] width 195 height 14
type textarea "Hi {first_name|there}, I’m [PERSON_NAME] from Tellwell Publishing. Here's a qui…"
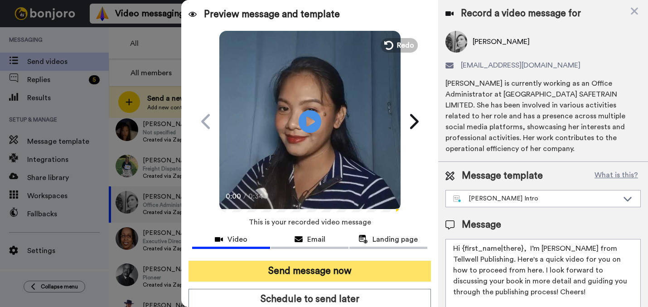
click at [396, 264] on button "Send message now" at bounding box center [309, 270] width 242 height 21
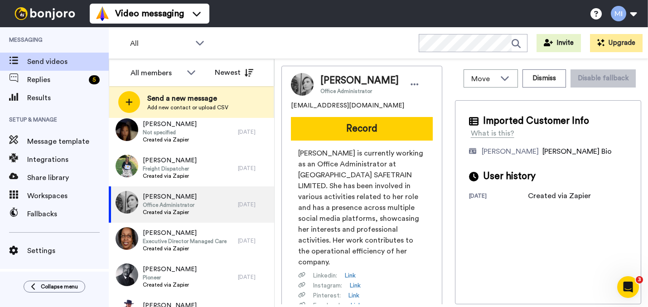
scroll to position [0, 0]
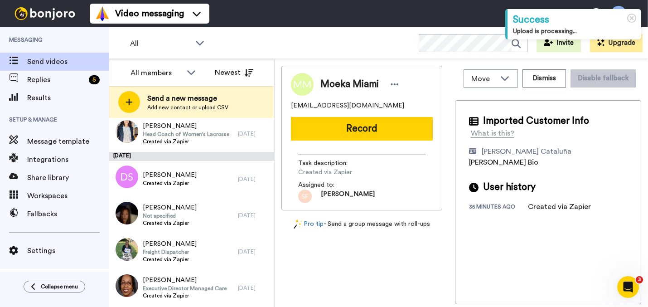
scroll to position [838, 0]
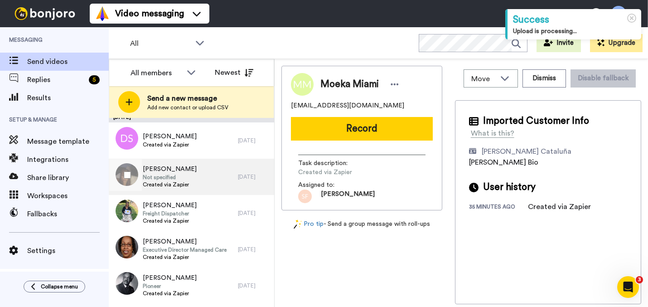
click at [205, 189] on div "[PERSON_NAME] Not specified Created via Zapier" at bounding box center [173, 177] width 129 height 36
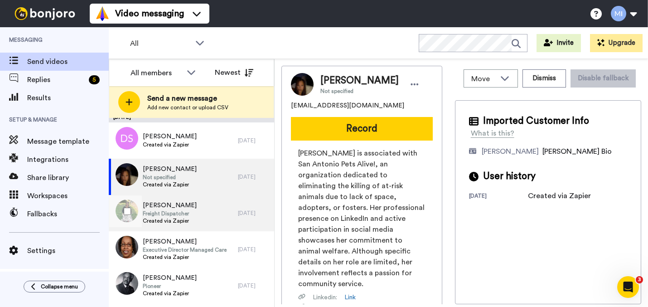
click at [193, 217] on div "[PERSON_NAME] Freight Dispatcher Created via Zapier" at bounding box center [173, 213] width 129 height 36
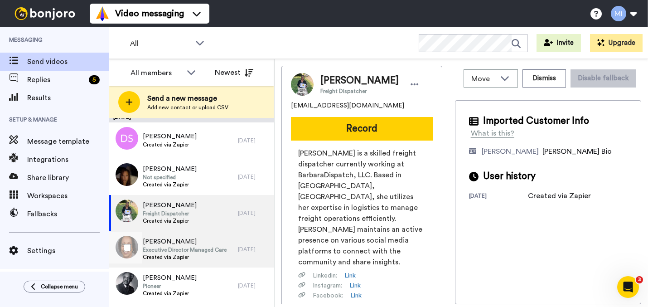
click at [183, 244] on span "[PERSON_NAME]" at bounding box center [185, 241] width 84 height 9
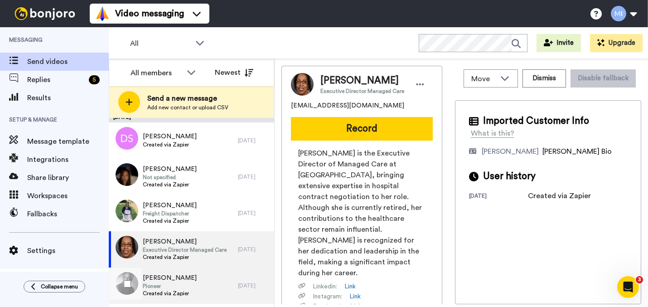
click at [184, 273] on span "[PERSON_NAME]" at bounding box center [170, 277] width 54 height 9
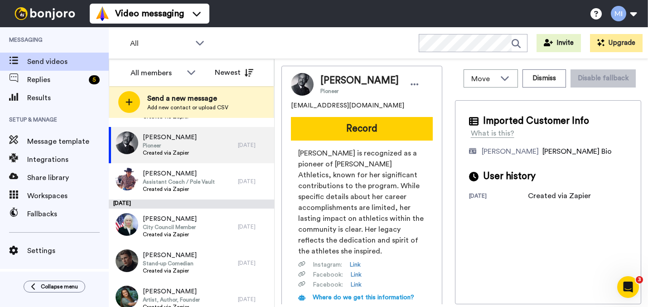
scroll to position [981, 0]
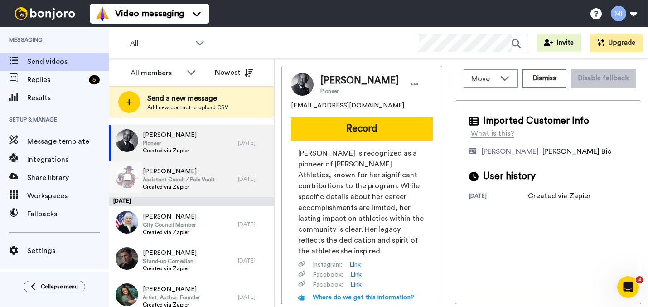
click at [214, 188] on div "Clint Dillon Assistant Coach / Pole Vault Created via Zapier" at bounding box center [173, 179] width 129 height 36
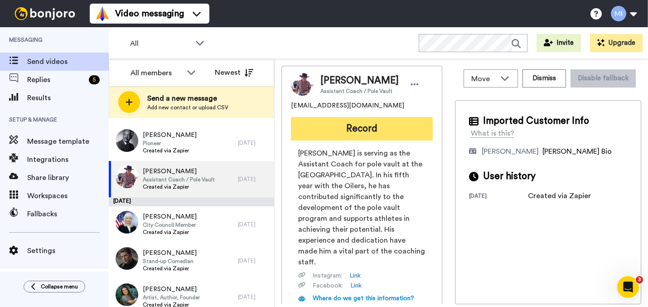
click at [379, 135] on button "Record" at bounding box center [362, 129] width 142 height 24
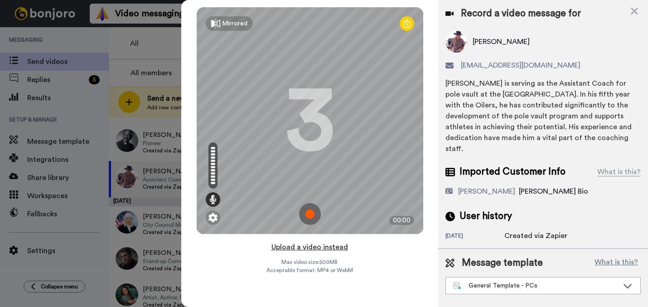
click at [333, 249] on button "Upload a video instead" at bounding box center [310, 247] width 82 height 12
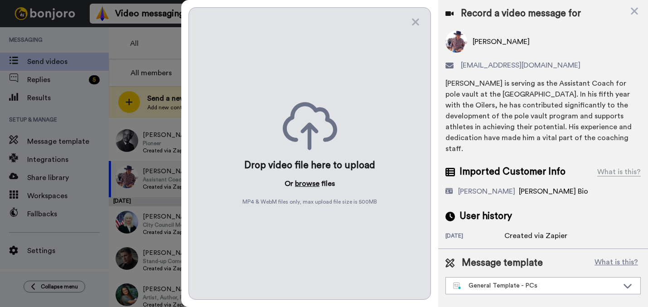
click at [308, 185] on button "browse" at bounding box center [307, 183] width 24 height 11
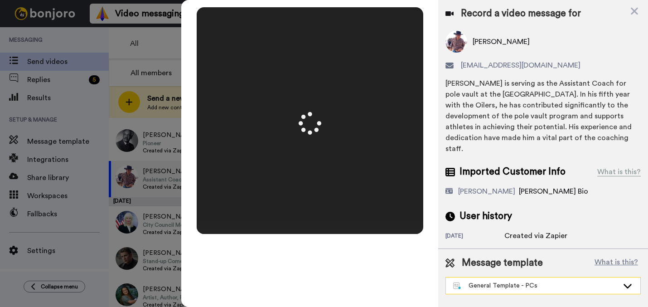
click at [520, 281] on div "General Template - PCs" at bounding box center [535, 285] width 165 height 9
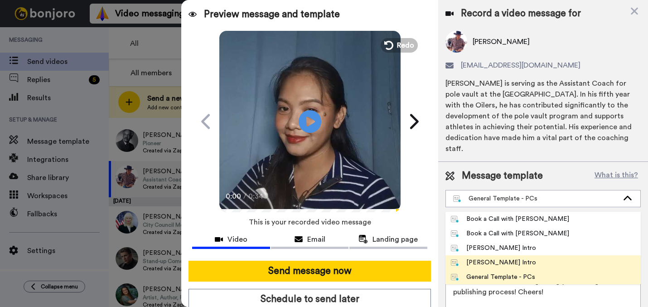
click at [507, 260] on div "[PERSON_NAME] Intro" at bounding box center [494, 262] width 86 height 9
type textarea "Hi {first_name|there}, I’m [PERSON_NAME] from Tellwell Publishing. Here's a qui…"
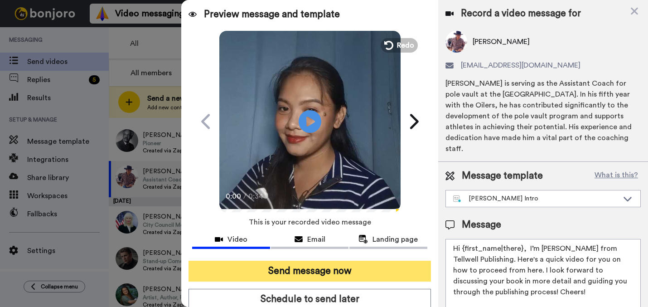
click at [400, 274] on button "Send message now" at bounding box center [309, 270] width 242 height 21
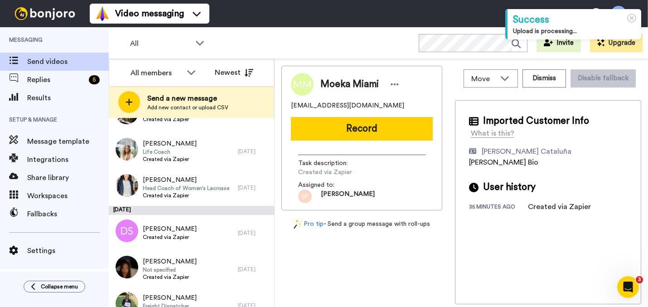
scroll to position [753, 0]
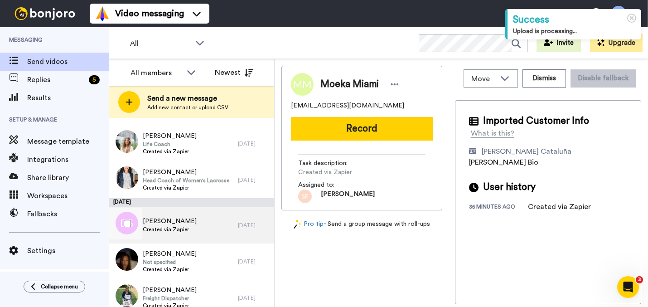
click at [216, 231] on div "[PERSON_NAME] Created via Zapier" at bounding box center [173, 225] width 129 height 36
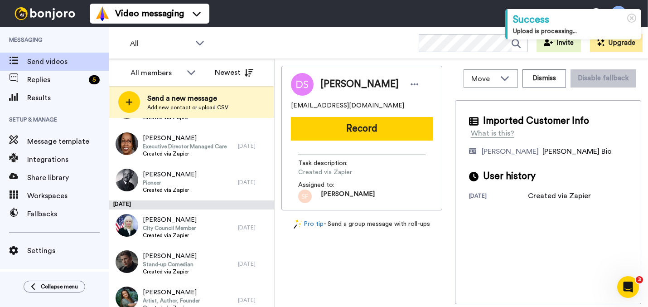
scroll to position [934, 0]
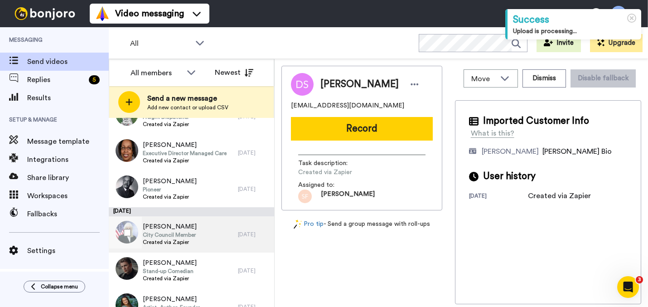
click at [221, 228] on div "[PERSON_NAME] City Council Member Created via Zapier" at bounding box center [173, 234] width 129 height 36
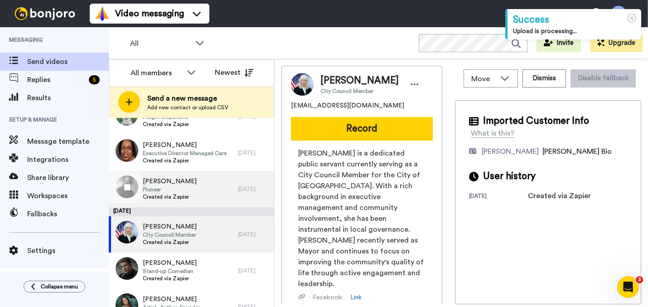
click at [220, 192] on div "[PERSON_NAME] Pioneer Created via Zapier" at bounding box center [173, 189] width 129 height 36
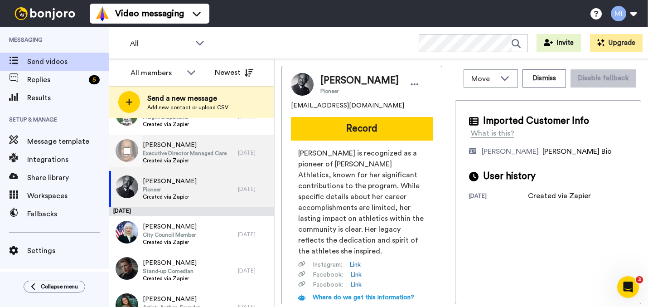
click at [205, 154] on span "Executive Director Managed Care" at bounding box center [185, 152] width 84 height 7
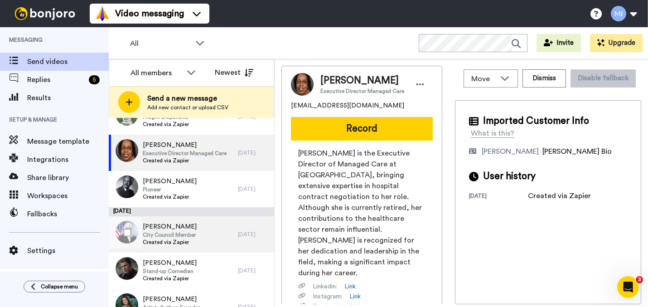
click at [190, 233] on span "City Council Member" at bounding box center [170, 234] width 54 height 7
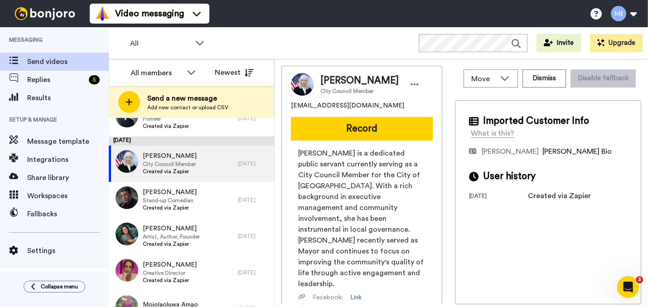
scroll to position [1007, 0]
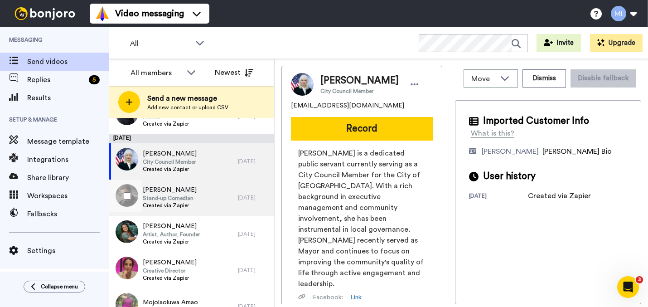
click at [215, 208] on div "[PERSON_NAME] Stand-up Comedian Created via Zapier" at bounding box center [173, 197] width 129 height 36
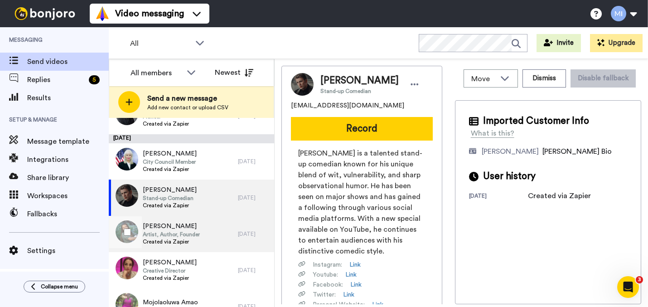
click at [205, 235] on div "[PERSON_NAME] Artist, Author, Founder Created via Zapier" at bounding box center [173, 234] width 129 height 36
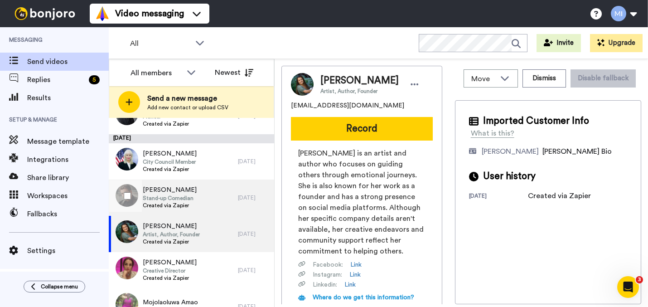
click at [198, 202] on div "[PERSON_NAME] Stand-up Comedian Created via Zapier" at bounding box center [173, 197] width 129 height 36
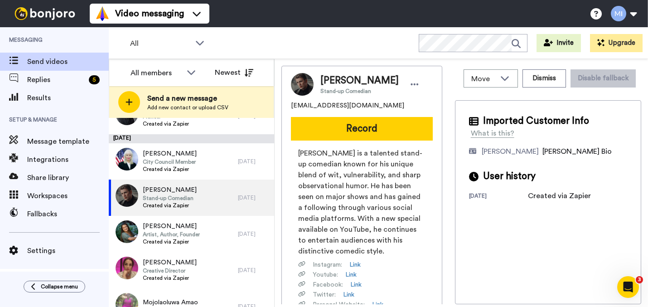
click at [356, 141] on div "[PERSON_NAME] Stand-up Comedian [EMAIL_ADDRESS][DOMAIN_NAME] Record [PERSON_NAM…" at bounding box center [361, 225] width 161 height 318
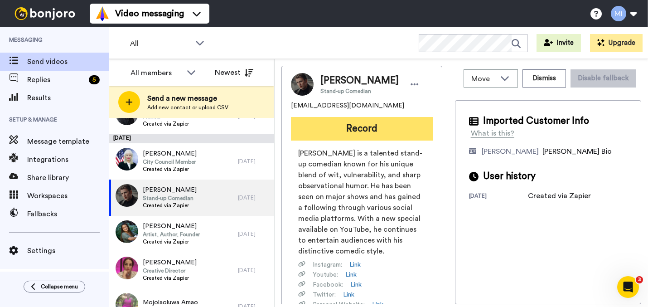
click at [357, 137] on button "Record" at bounding box center [362, 129] width 142 height 24
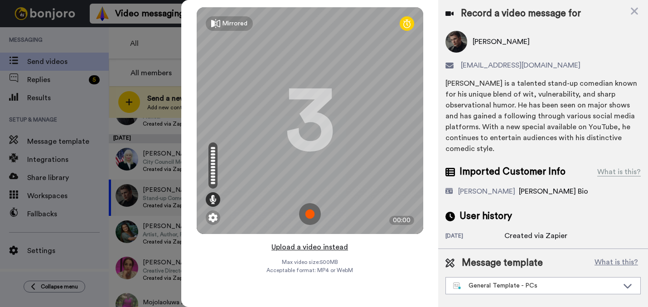
click at [316, 248] on button "Upload a video instead" at bounding box center [310, 247] width 82 height 12
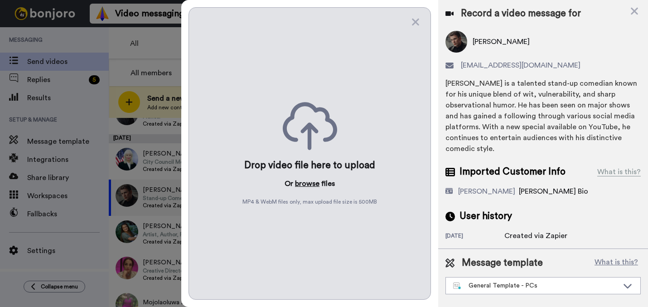
click at [312, 185] on button "browse" at bounding box center [307, 183] width 24 height 11
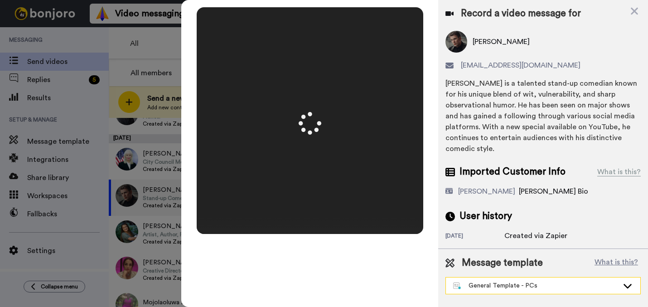
click at [508, 281] on div "General Template - PCs" at bounding box center [535, 285] width 165 height 9
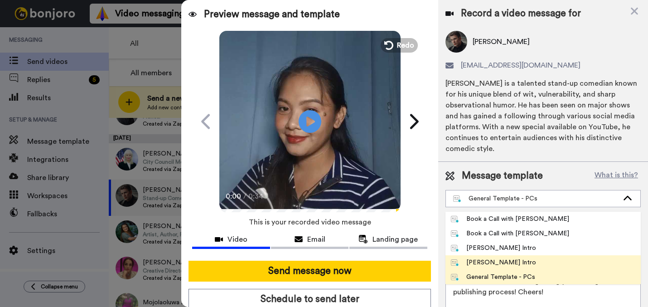
click at [488, 263] on div "[PERSON_NAME] Intro" at bounding box center [494, 262] width 86 height 9
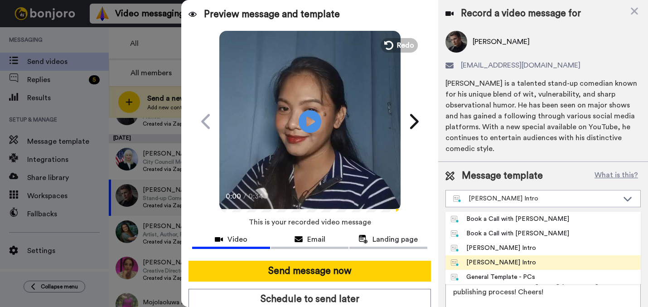
type textarea "Hi {first_name|there}, I’m [PERSON_NAME] from Tellwell Publishing. Here's a qui…"
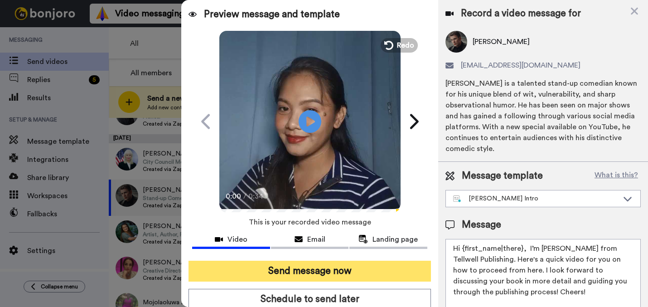
click at [372, 269] on button "Send message now" at bounding box center [309, 270] width 242 height 21
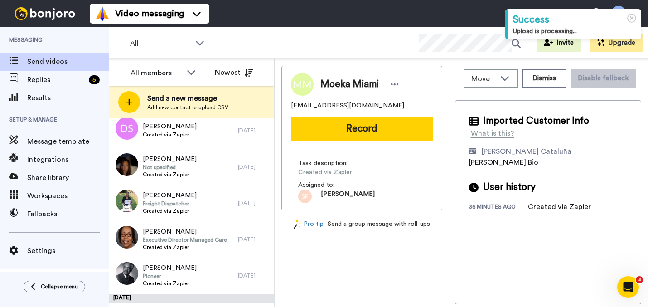
scroll to position [866, 0]
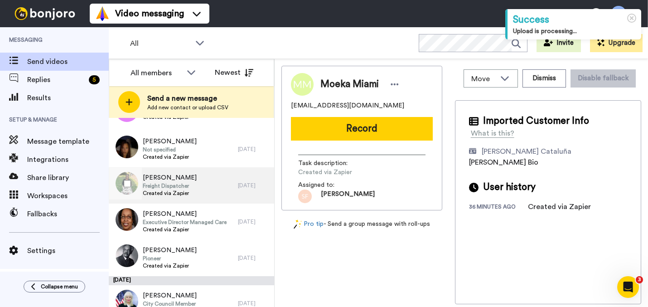
click at [215, 196] on div "Devonda Barlow Freight Dispatcher Created via Zapier" at bounding box center [173, 185] width 129 height 36
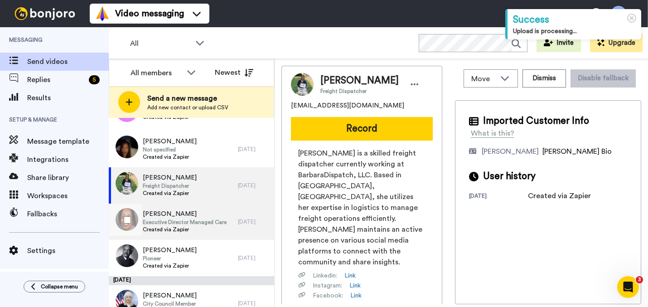
click at [201, 229] on span "Created via Zapier" at bounding box center [185, 229] width 84 height 7
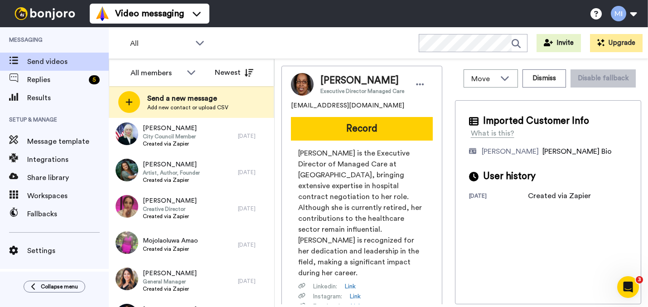
scroll to position [1057, 0]
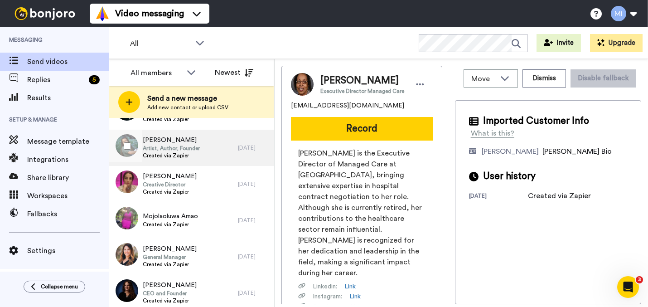
click at [200, 164] on div "Alexis Newton Artist, Author, Founder Created via Zapier" at bounding box center [173, 148] width 129 height 36
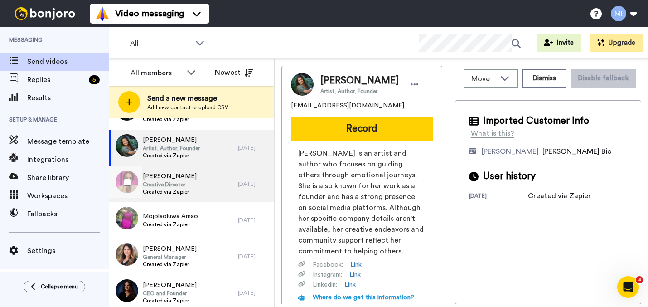
click at [197, 180] on div "Ashley Collins Creative Director Created via Zapier" at bounding box center [173, 184] width 129 height 36
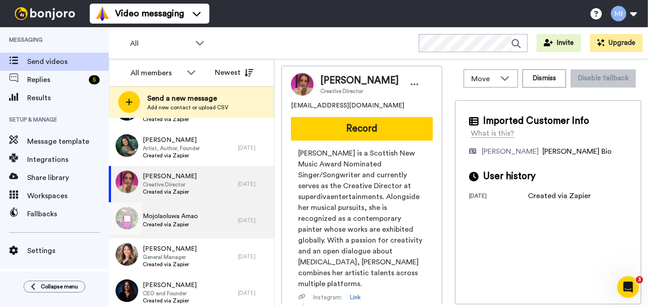
click at [183, 222] on span "Created via Zapier" at bounding box center [170, 224] width 55 height 7
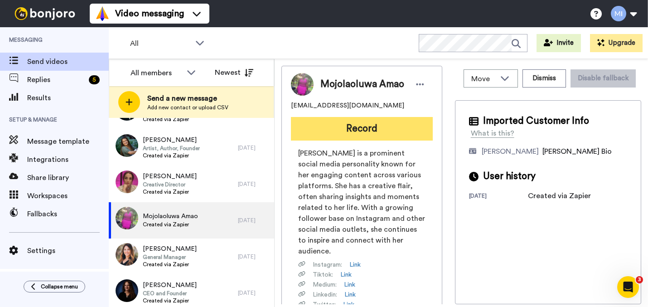
click at [382, 123] on button "Record" at bounding box center [362, 129] width 142 height 24
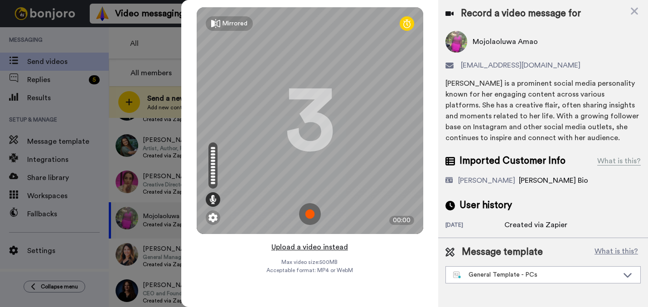
click at [306, 248] on button "Upload a video instead" at bounding box center [310, 247] width 82 height 12
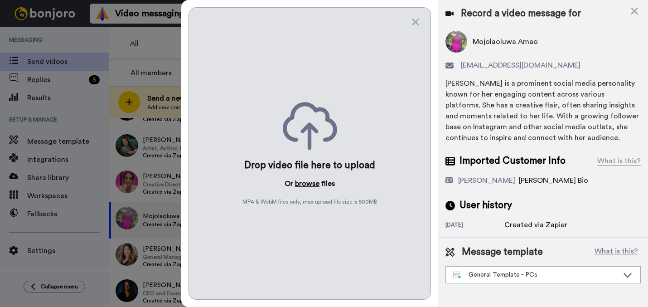
click at [308, 187] on button "browse" at bounding box center [307, 183] width 24 height 11
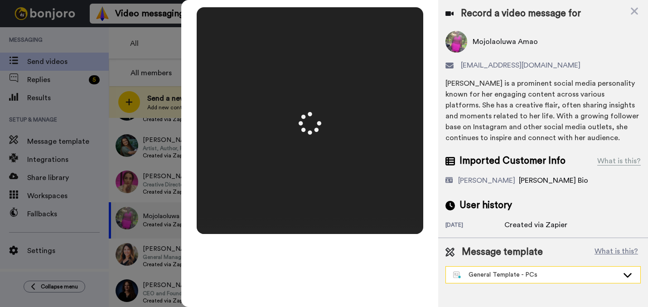
click at [509, 275] on div "General Template - PCs" at bounding box center [535, 274] width 165 height 9
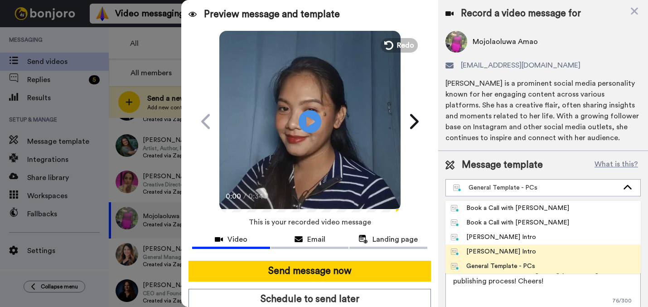
click at [484, 255] on li "Marjorie Bonjoro Intro" at bounding box center [542, 251] width 195 height 14
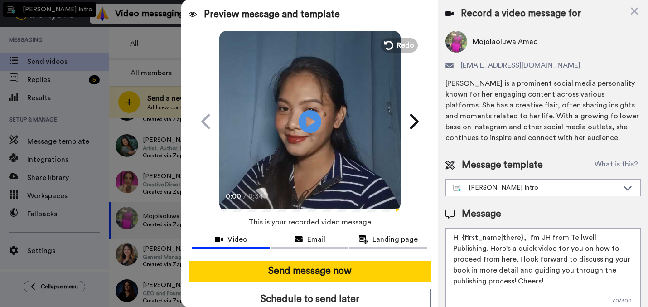
type textarea "Hi {first_name|there}, I’m Marjorie from Tellwell Publishing. Here's a quick vi…"
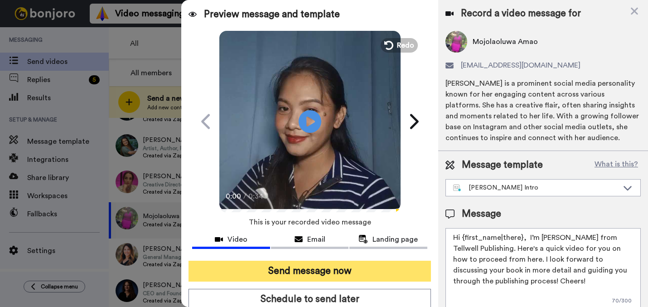
click at [391, 268] on button "Send message now" at bounding box center [309, 270] width 242 height 21
